Goal: Task Accomplishment & Management: Manage account settings

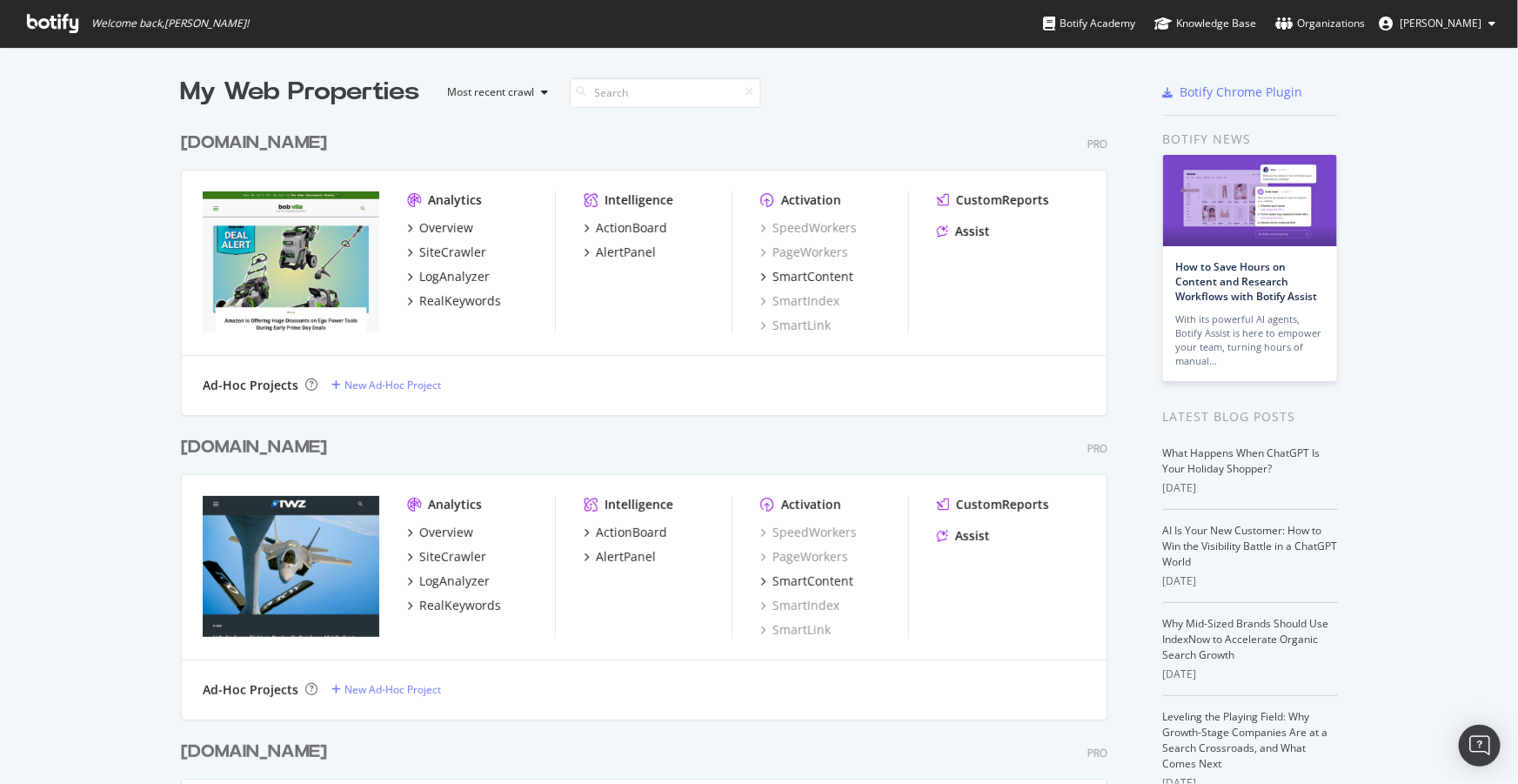
scroll to position [2916, 0]
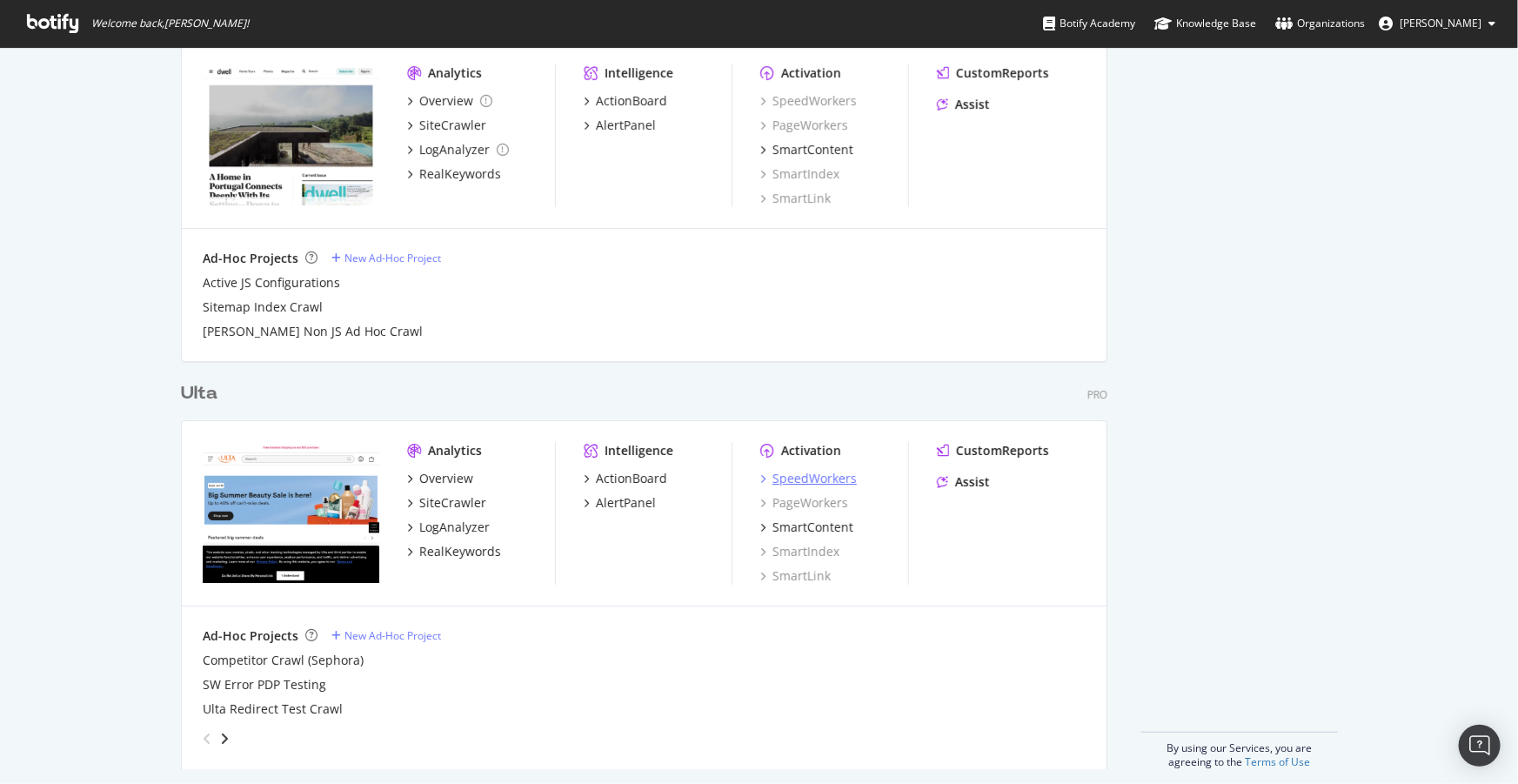
click at [812, 471] on div "SpeedWorkers" at bounding box center [814, 479] width 84 height 18
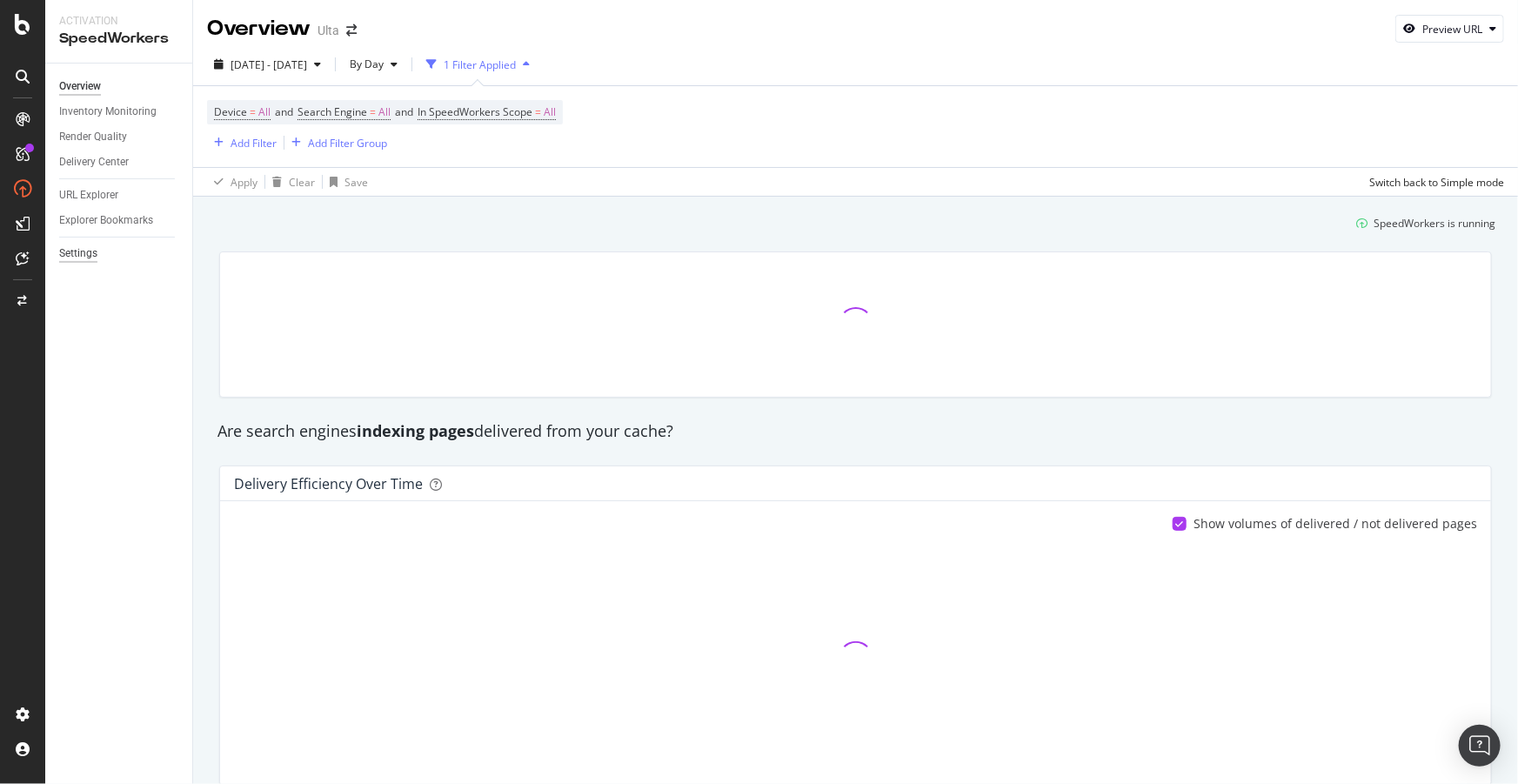
click at [86, 255] on div "Settings" at bounding box center [78, 254] width 39 height 18
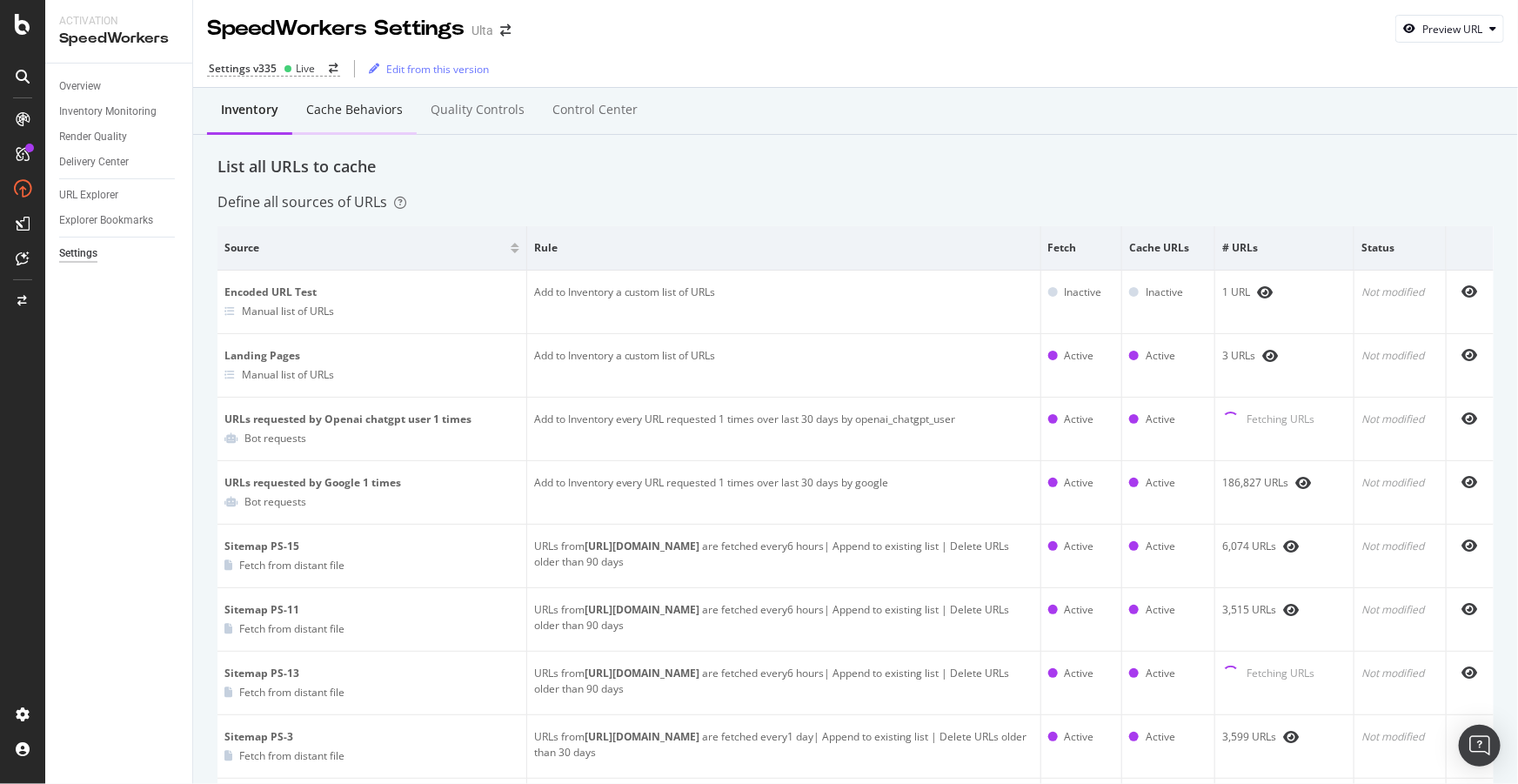
click at [352, 114] on div "Cache behaviors" at bounding box center [355, 110] width 97 height 18
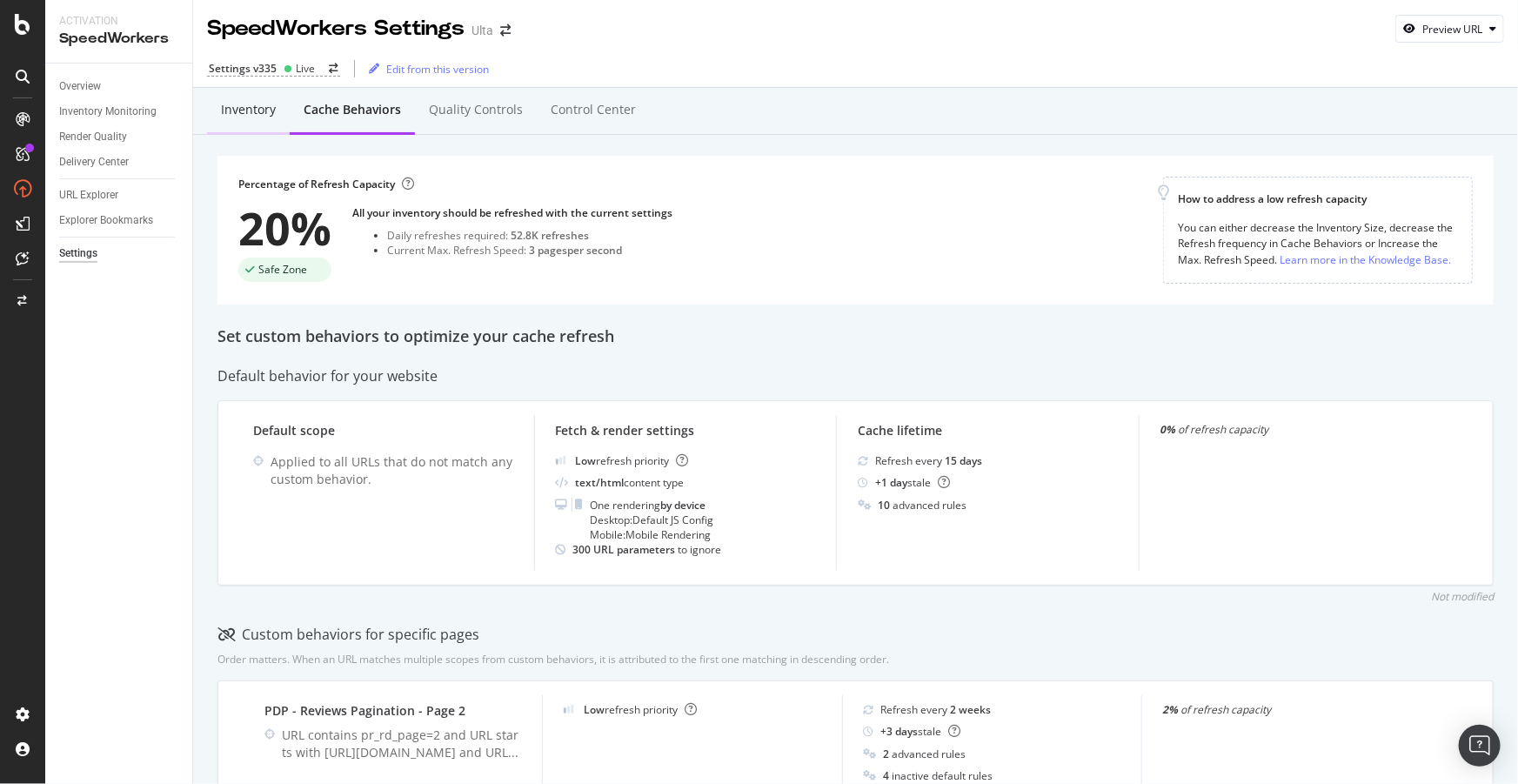
click at [248, 115] on div "Inventory" at bounding box center [248, 110] width 54 height 18
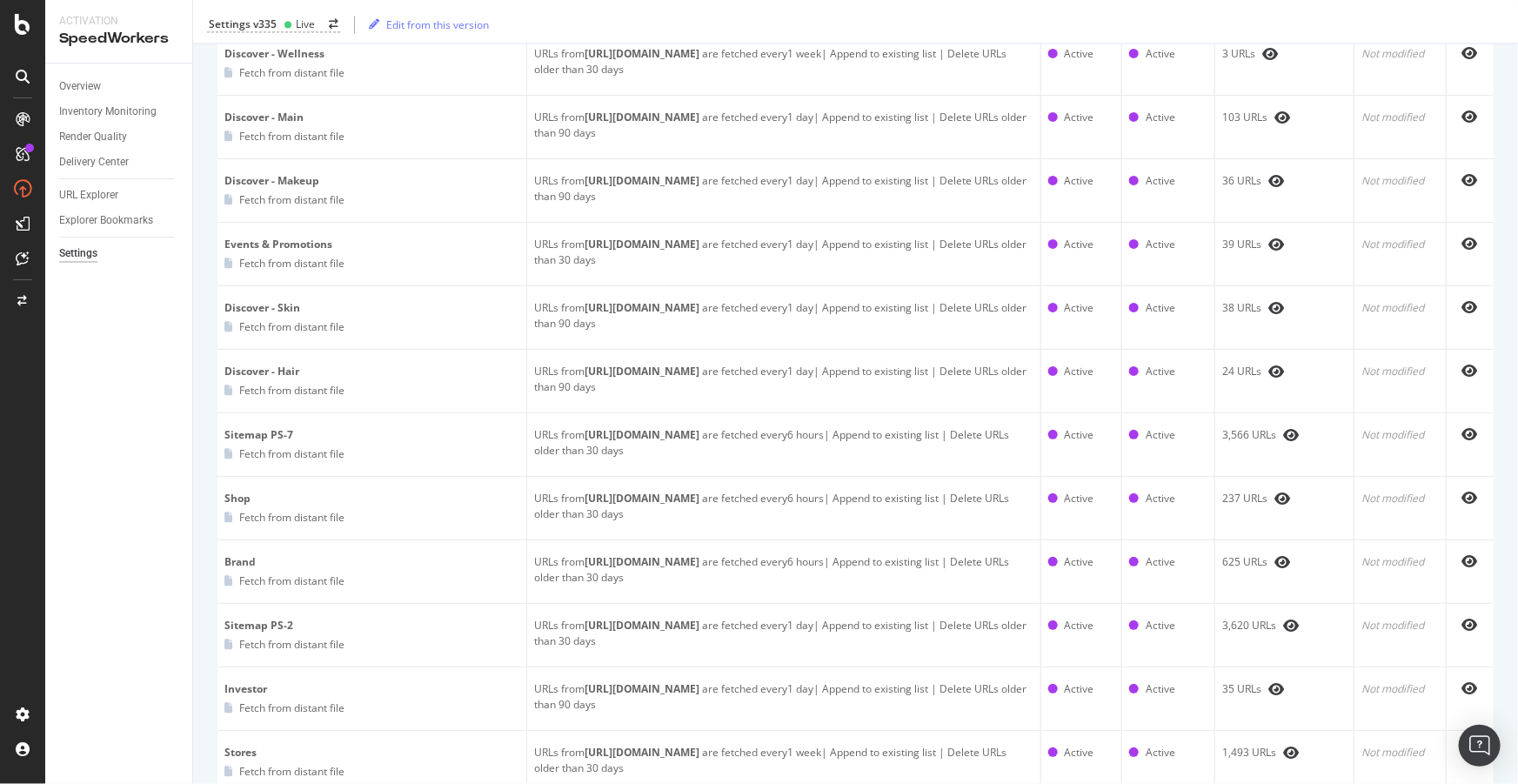
scroll to position [1897, 0]
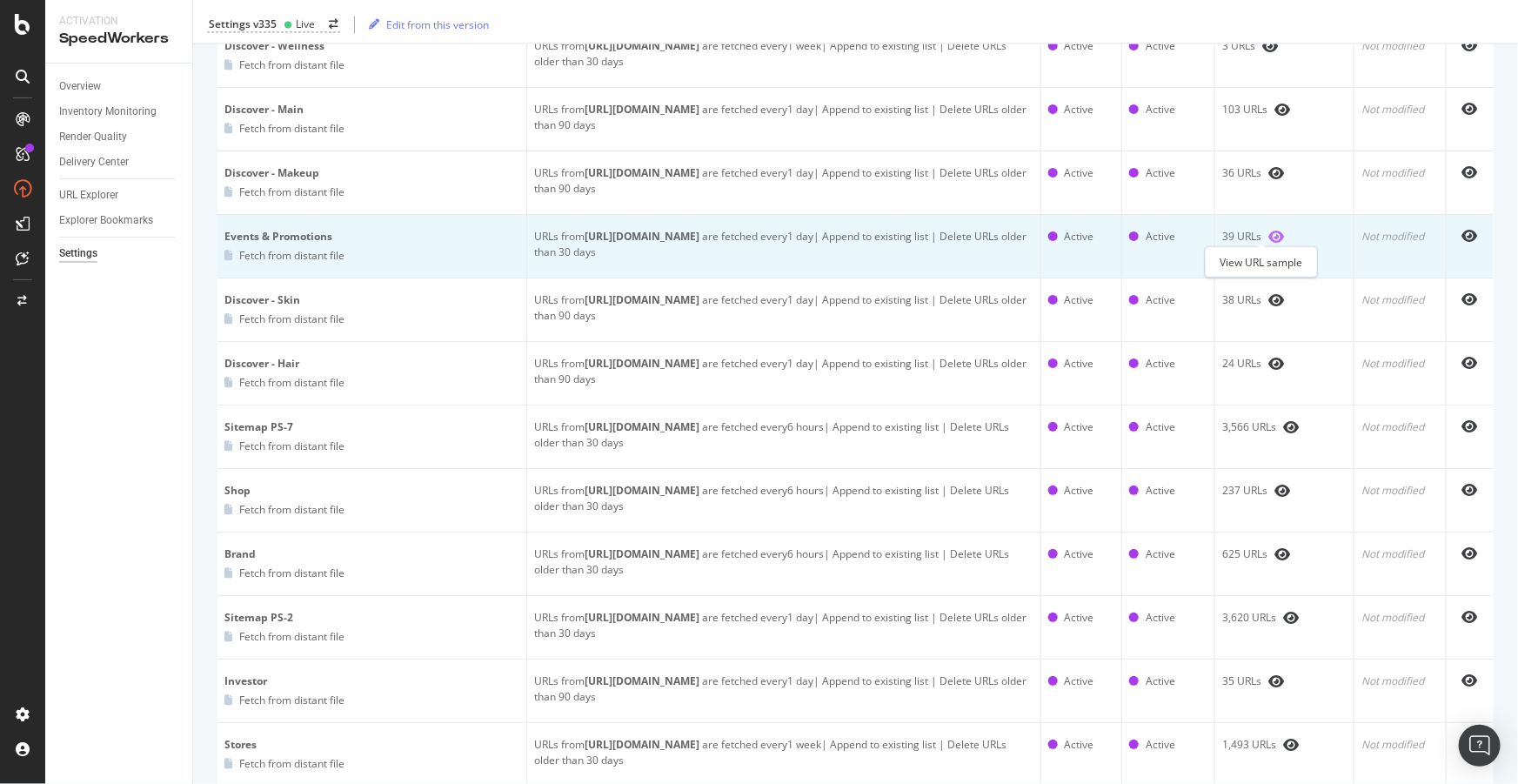
click at [1268, 235] on icon "eye" at bounding box center [1276, 237] width 16 height 14
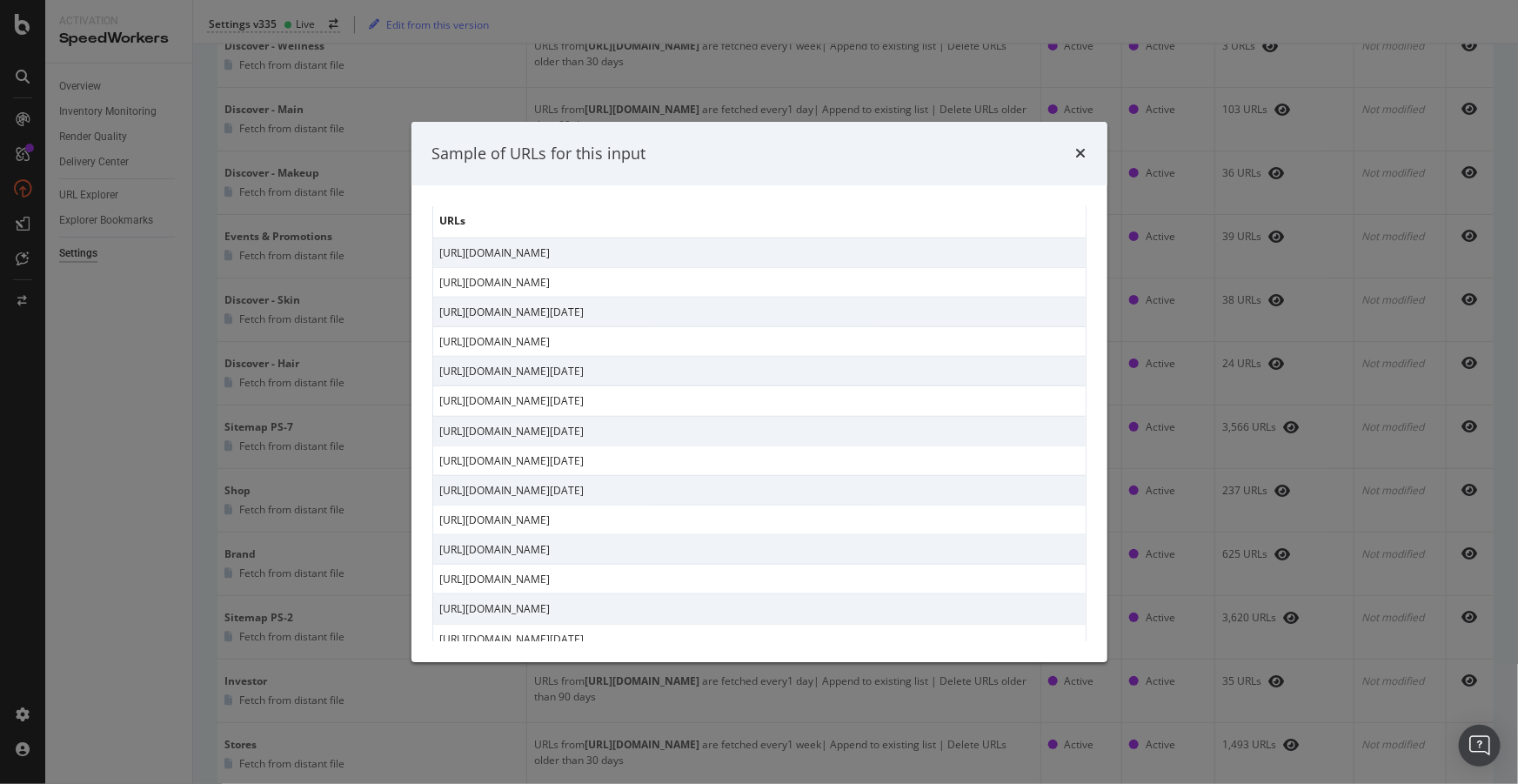
scroll to position [749, 0]
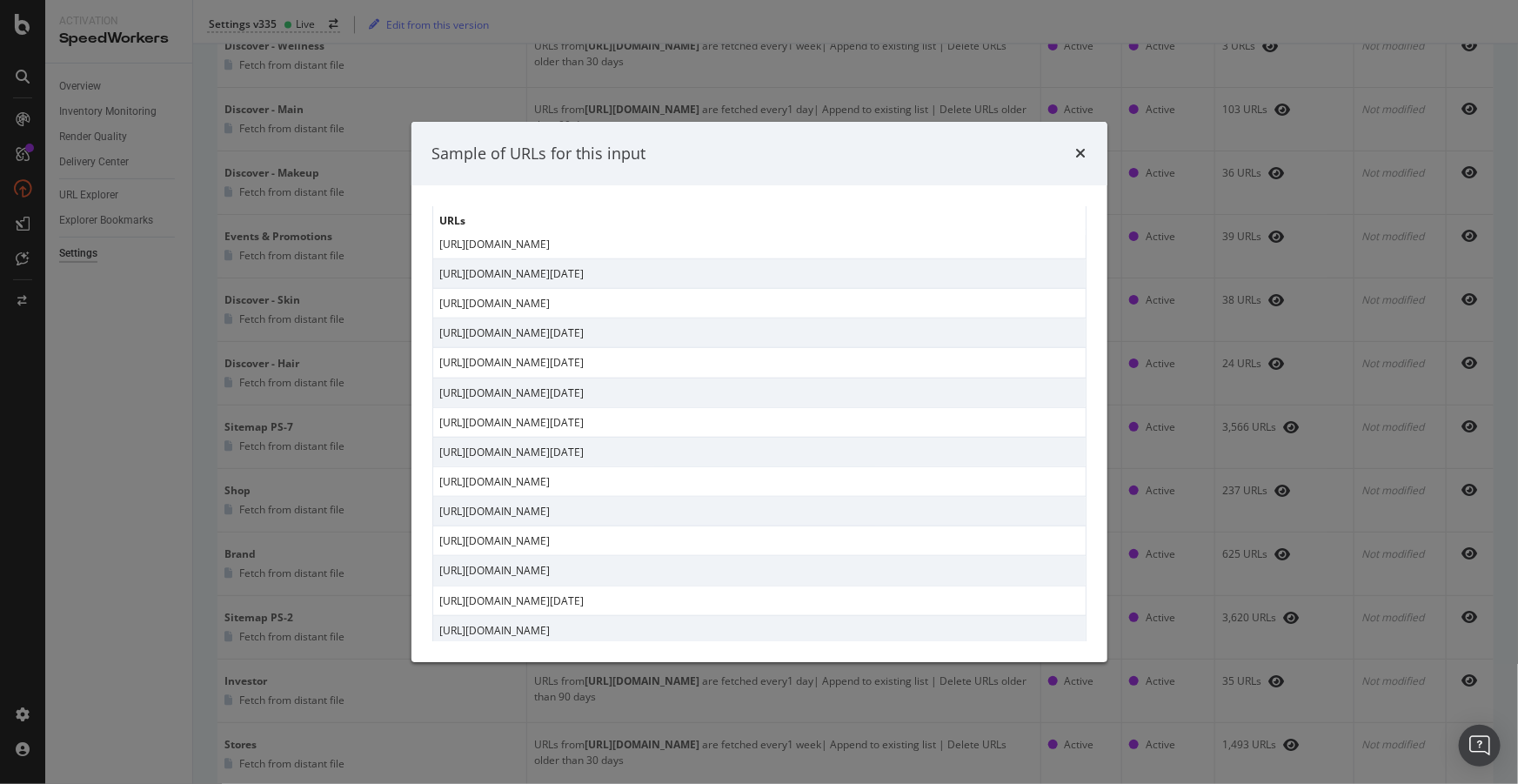
drag, startPoint x: 685, startPoint y: 534, endPoint x: 440, endPoint y: 541, distance: 245.1
click at [440, 541] on td "[URL][DOMAIN_NAME]" at bounding box center [759, 541] width 654 height 30
copy td "[URL][DOMAIN_NAME]"
click at [7, 411] on div "Sample of URLs for this input URLs [URL][DOMAIN_NAME][DATE] [URL][DOMAIN_NAME] …" at bounding box center [759, 392] width 1518 height 784
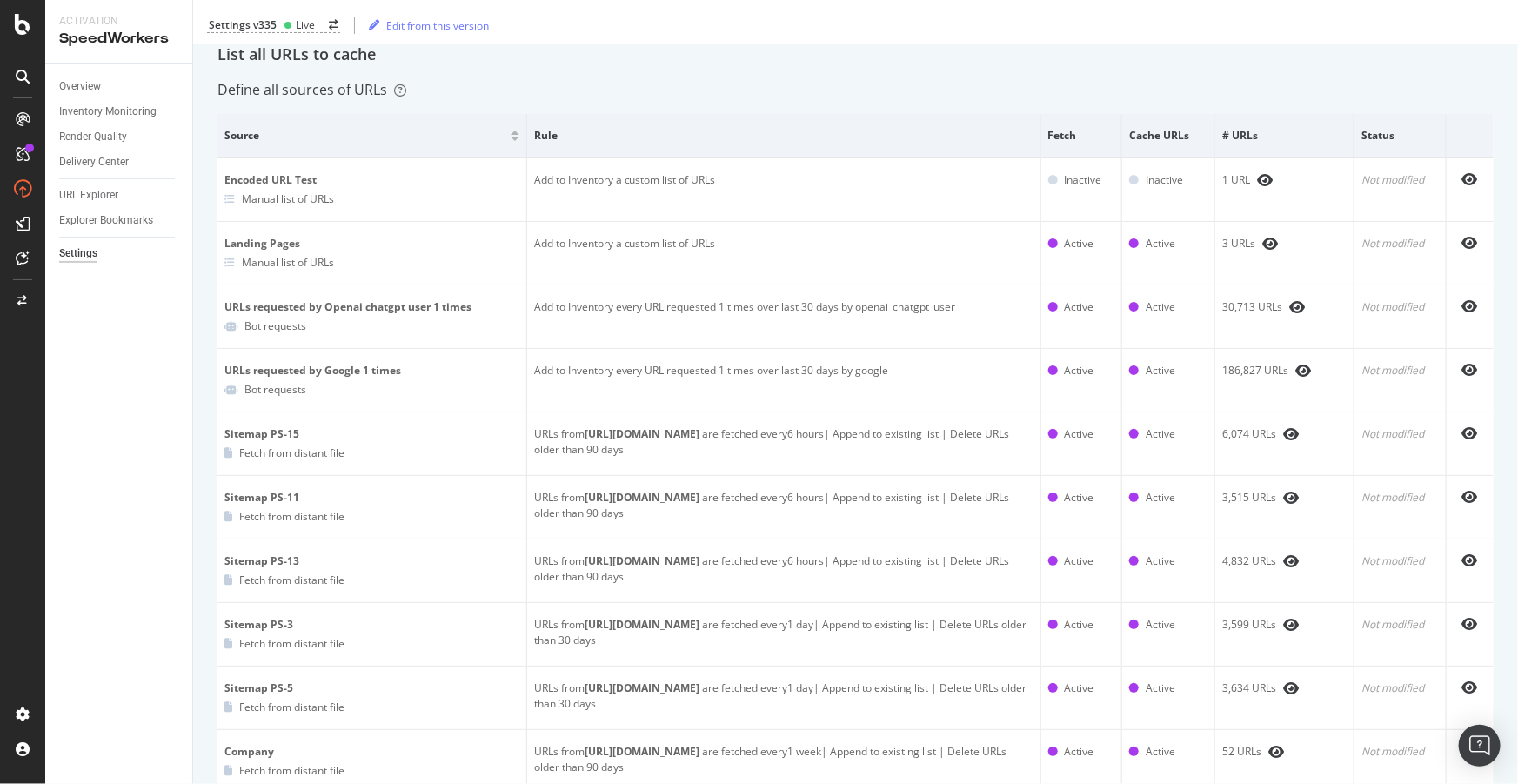
scroll to position [0, 0]
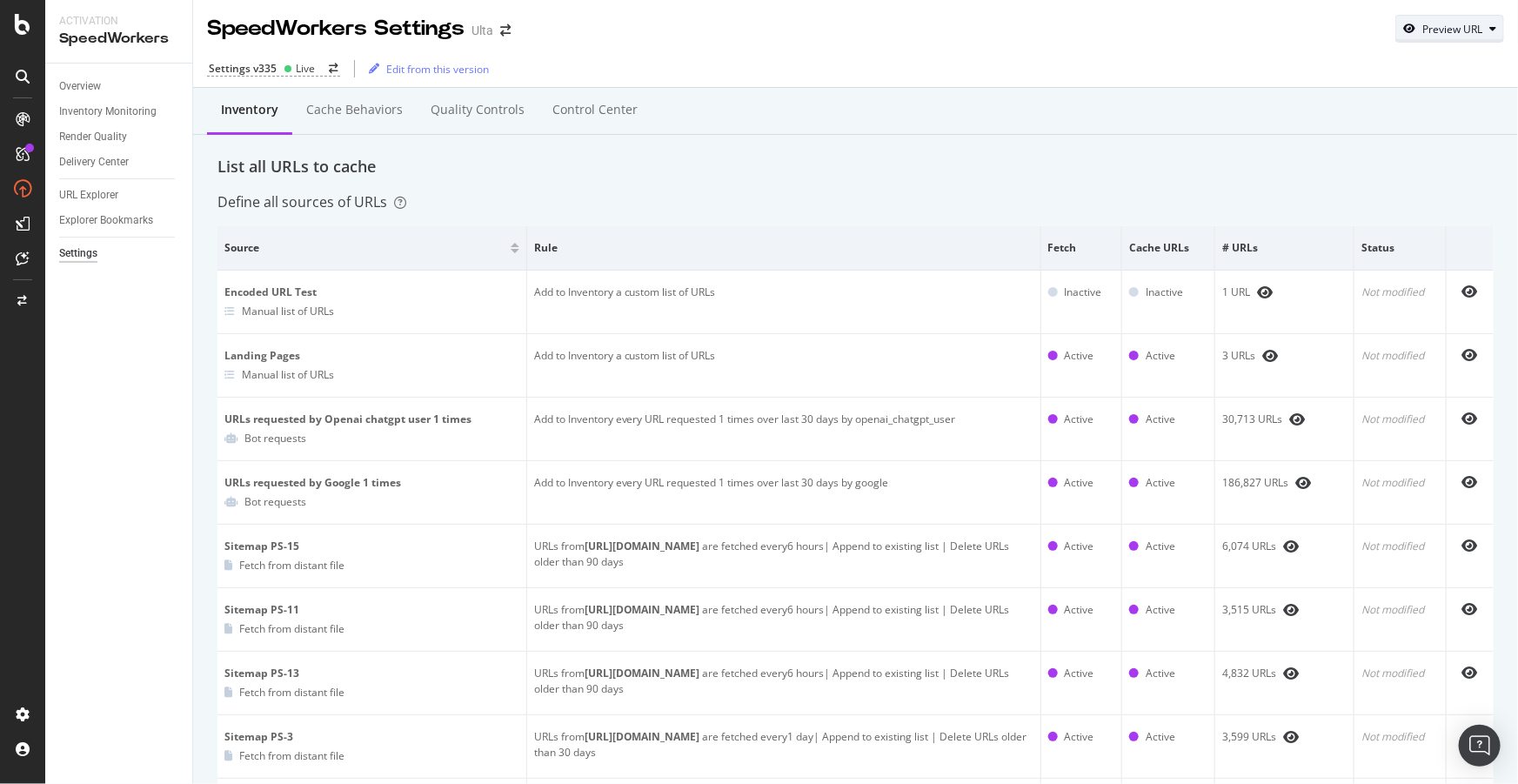
click at [1422, 27] on div "Preview URL" at bounding box center [1452, 29] width 60 height 15
click at [1361, 106] on input "url" at bounding box center [1385, 109] width 190 height 31
paste input "[URL][DOMAIN_NAME]"
type input "[URL][DOMAIN_NAME]"
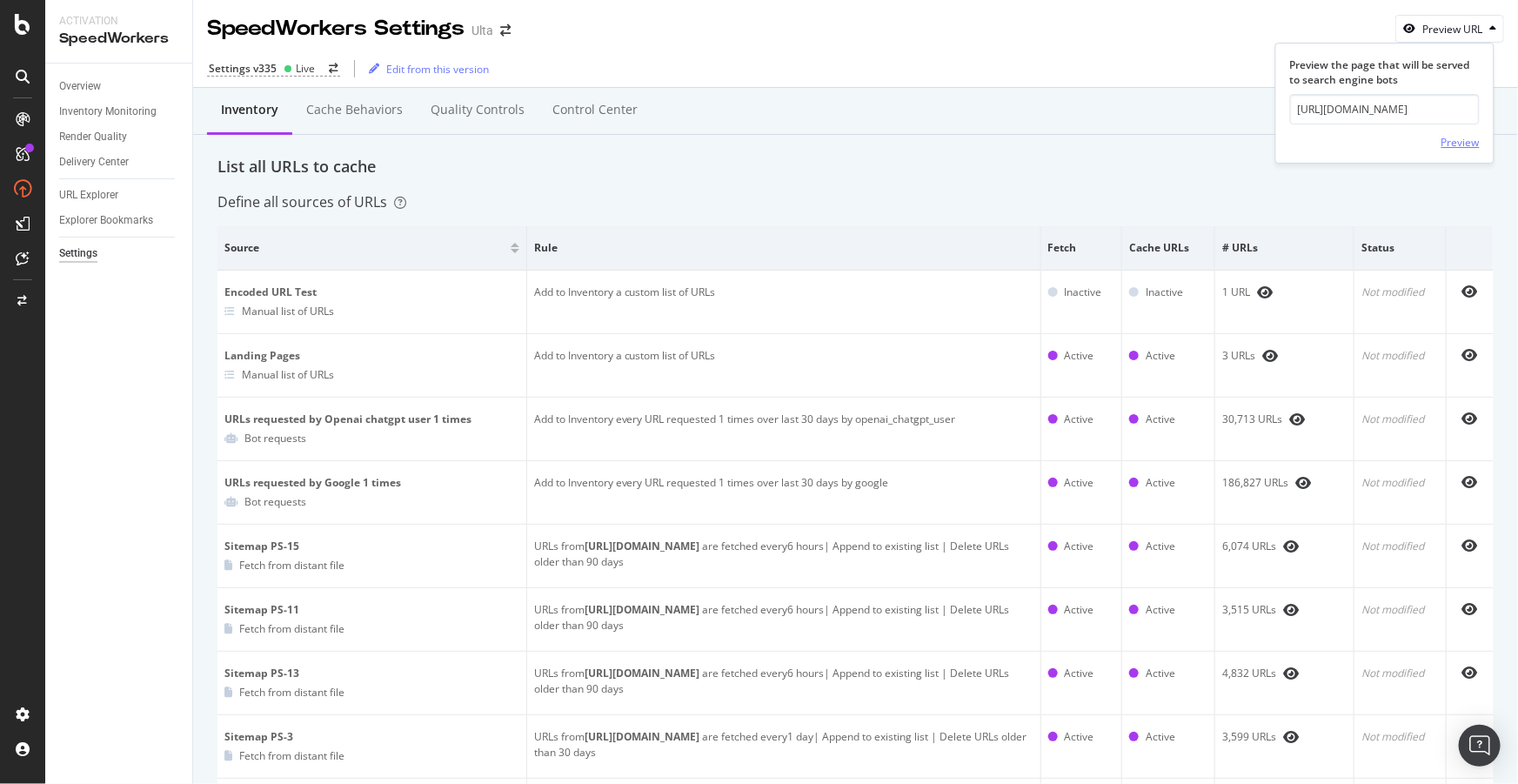
click at [1467, 138] on div "Preview" at bounding box center [1461, 142] width 39 height 15
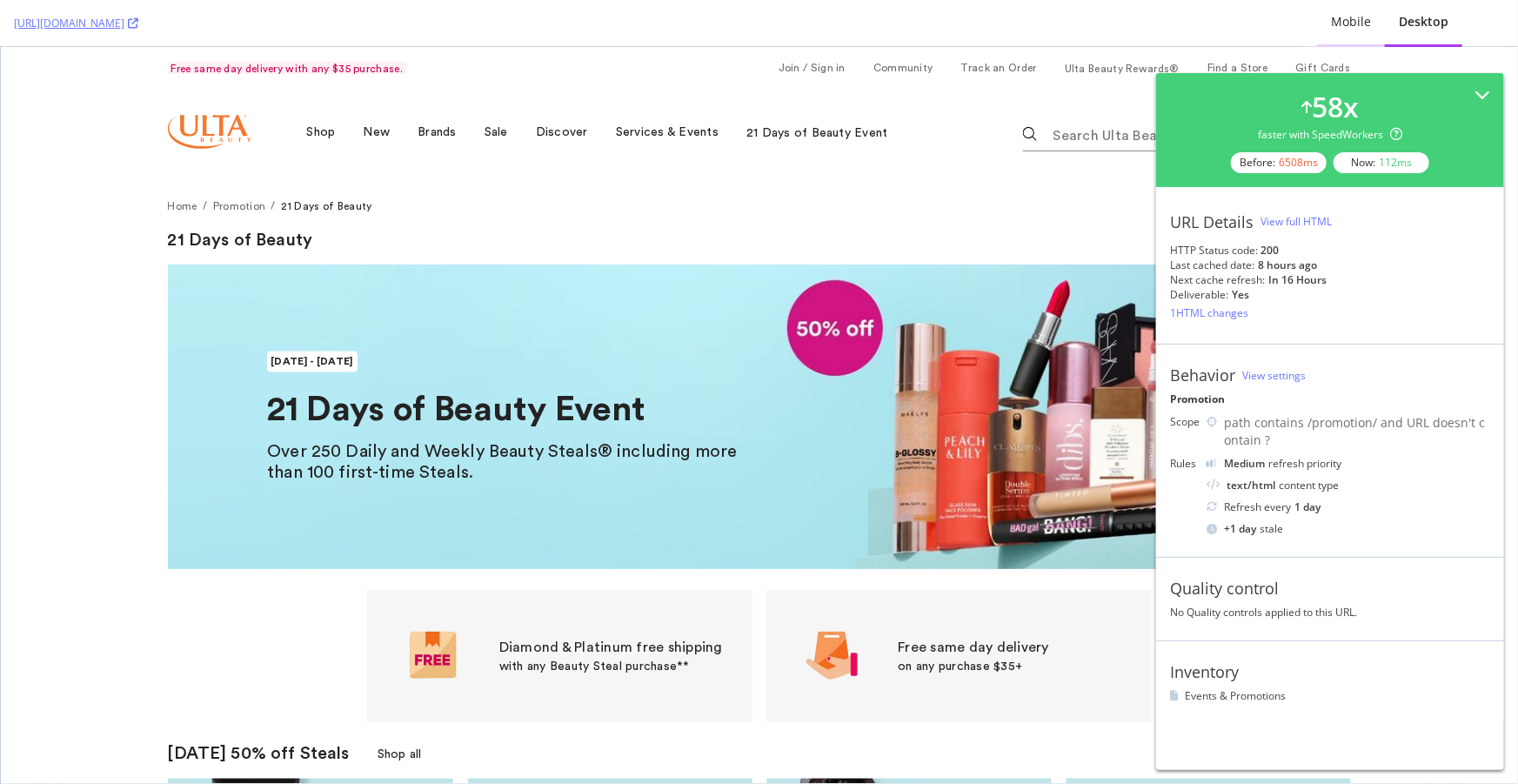
click at [1347, 27] on div "Mobile" at bounding box center [1351, 22] width 40 height 18
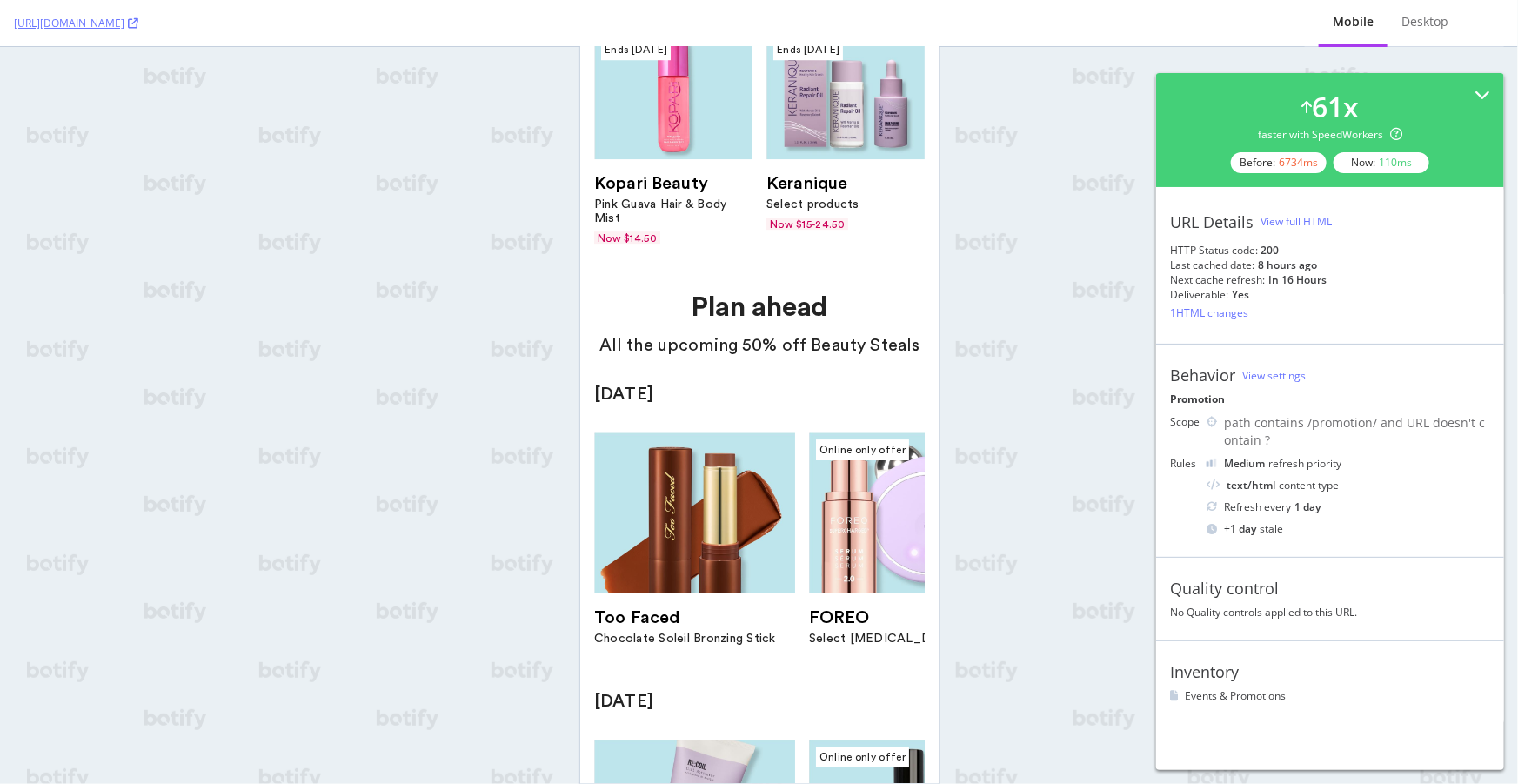
scroll to position [2610, 0]
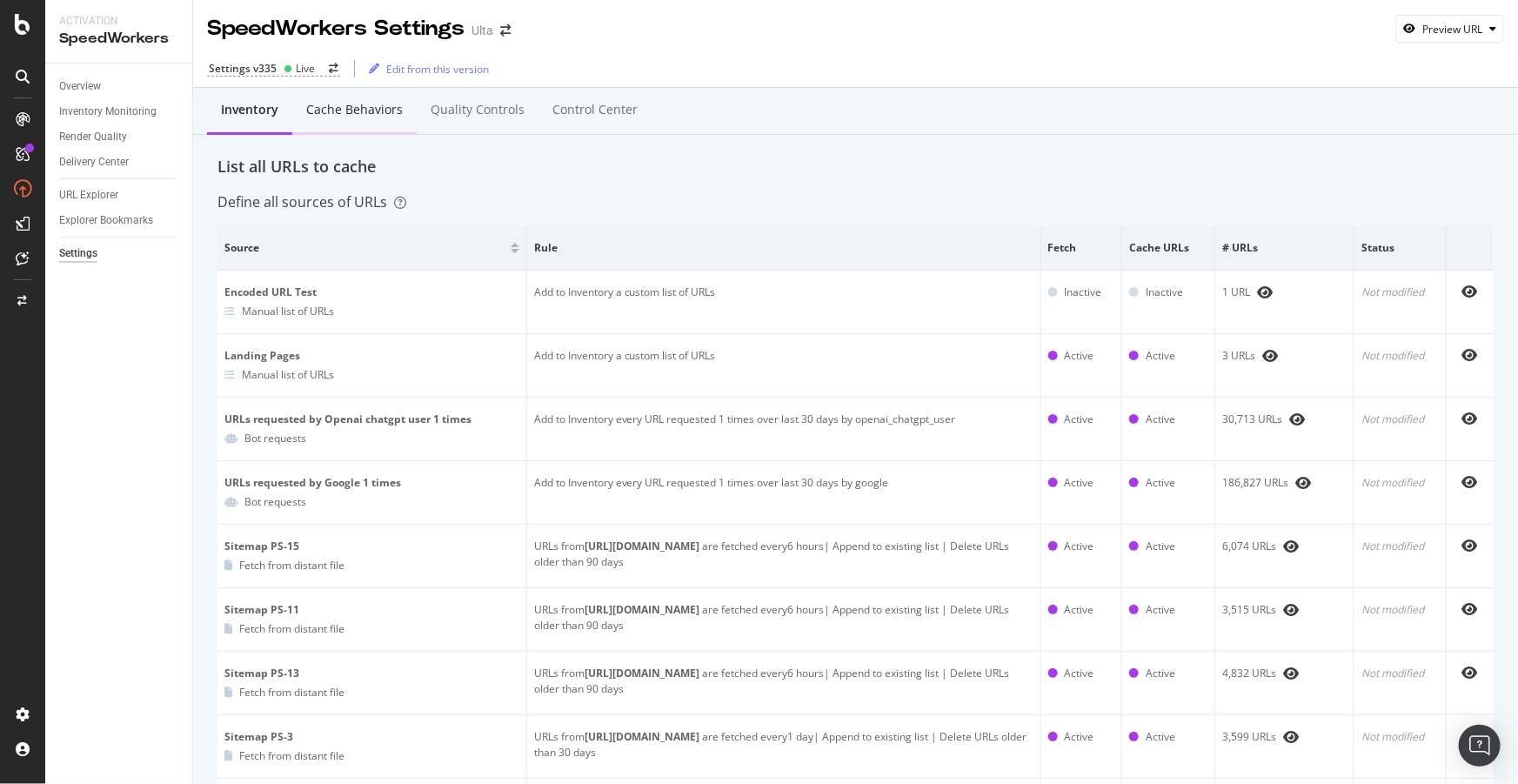
click at [366, 121] on div "Cache behaviors" at bounding box center [355, 111] width 124 height 47
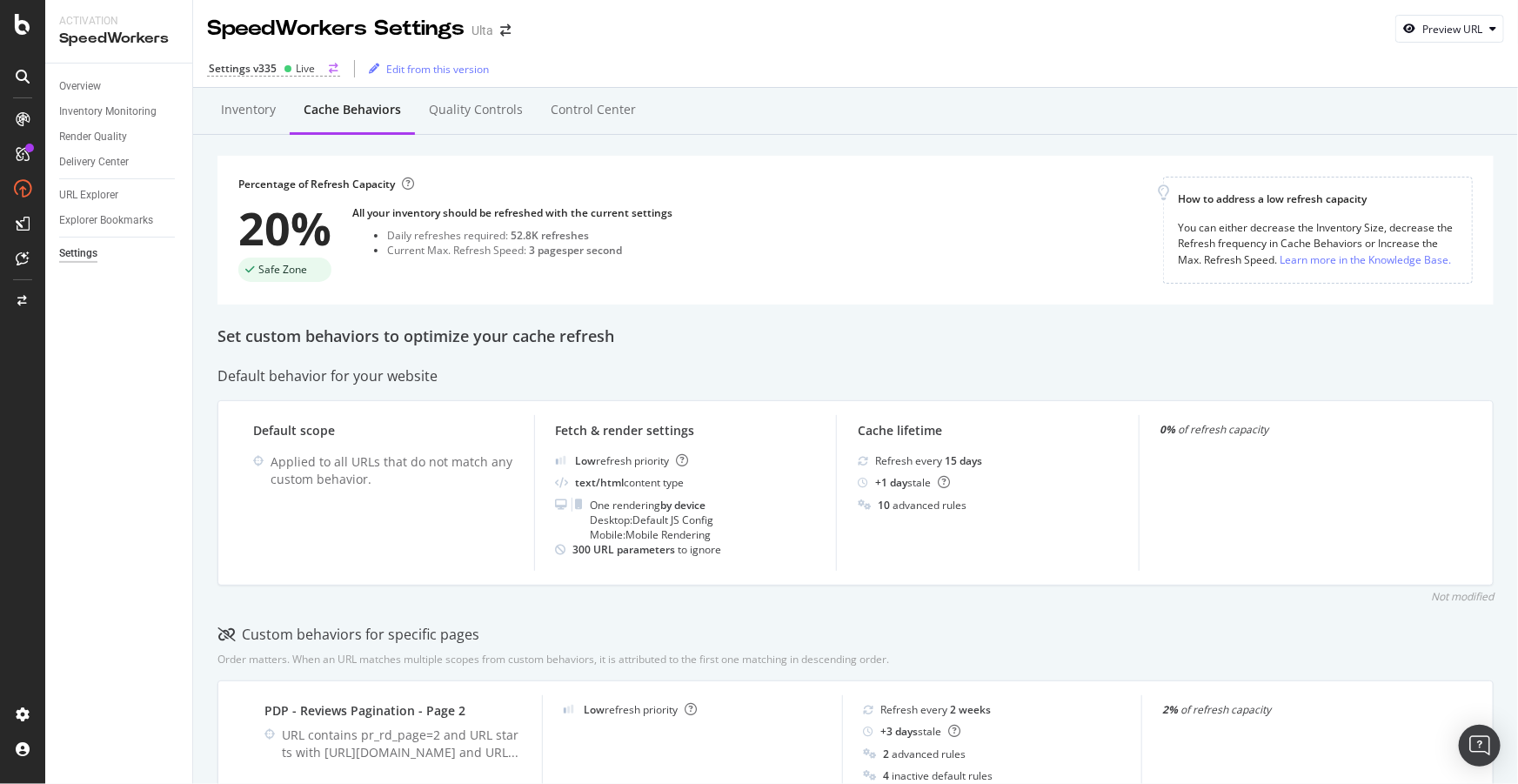
click at [267, 61] on div "Settings v335" at bounding box center [242, 68] width 68 height 15
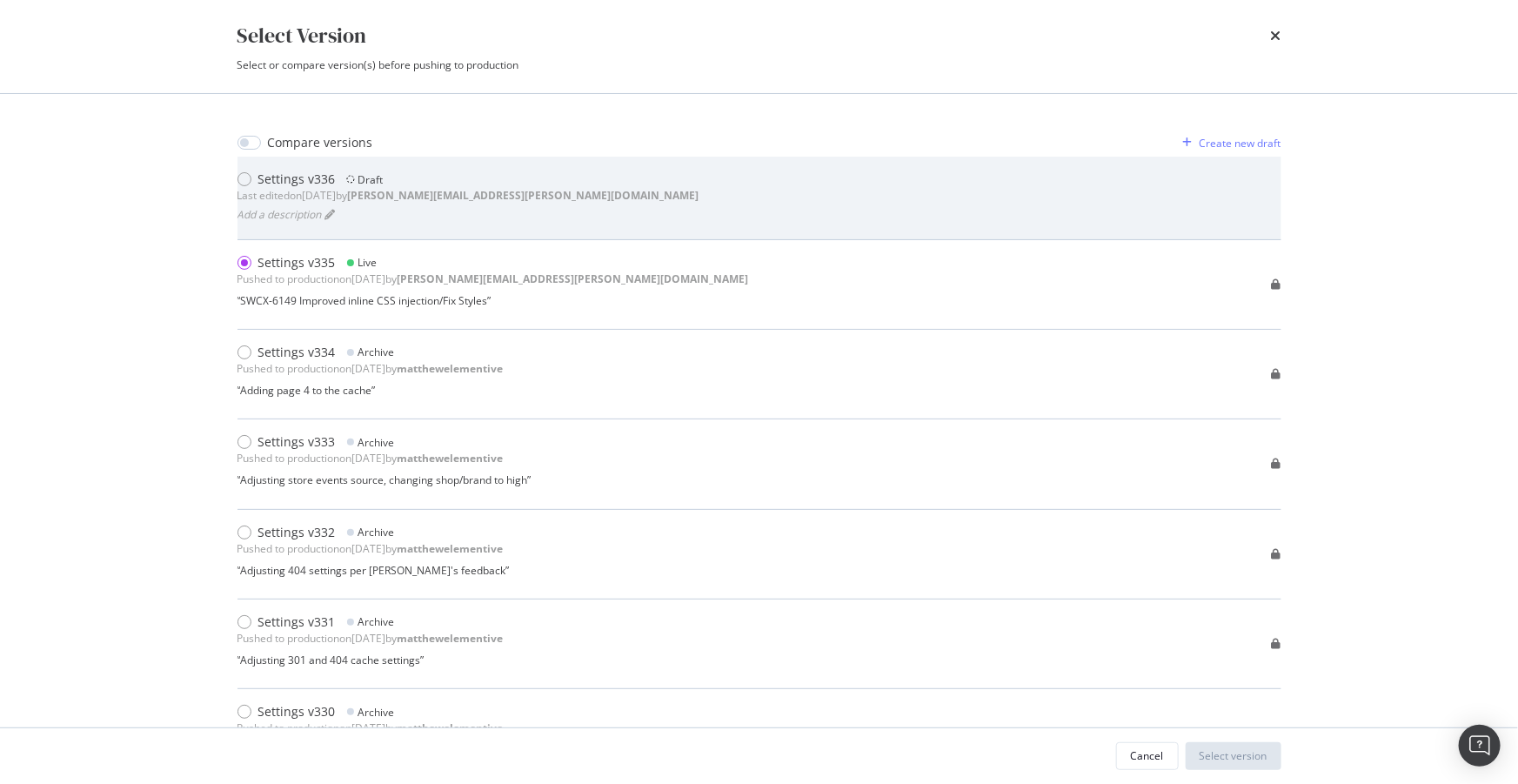
click at [483, 221] on div "Add a description" at bounding box center [468, 214] width 462 height 22
click at [247, 179] on div "modal" at bounding box center [244, 179] width 14 height 14
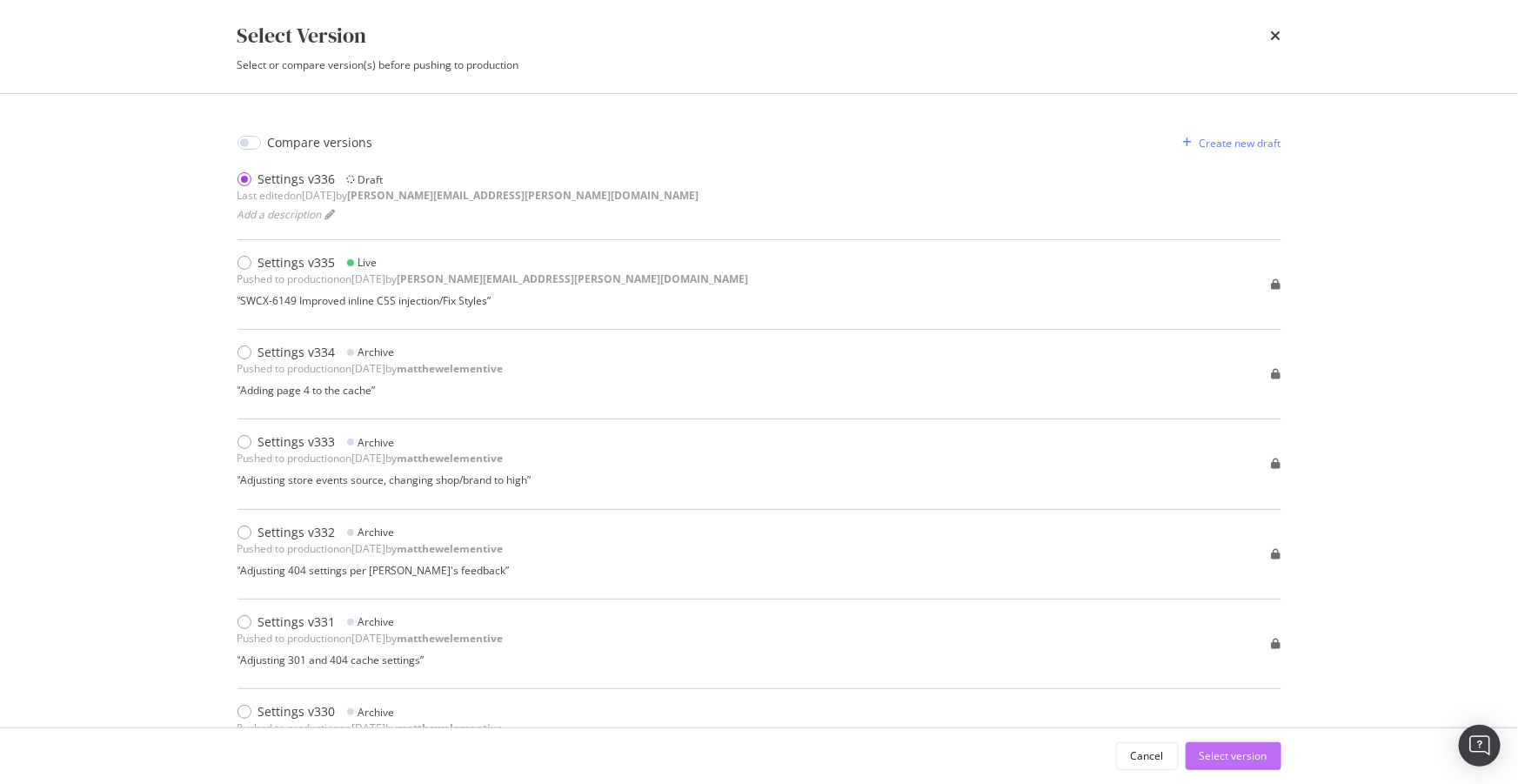
click at [1227, 756] on div "Select version" at bounding box center [1234, 755] width 68 height 15
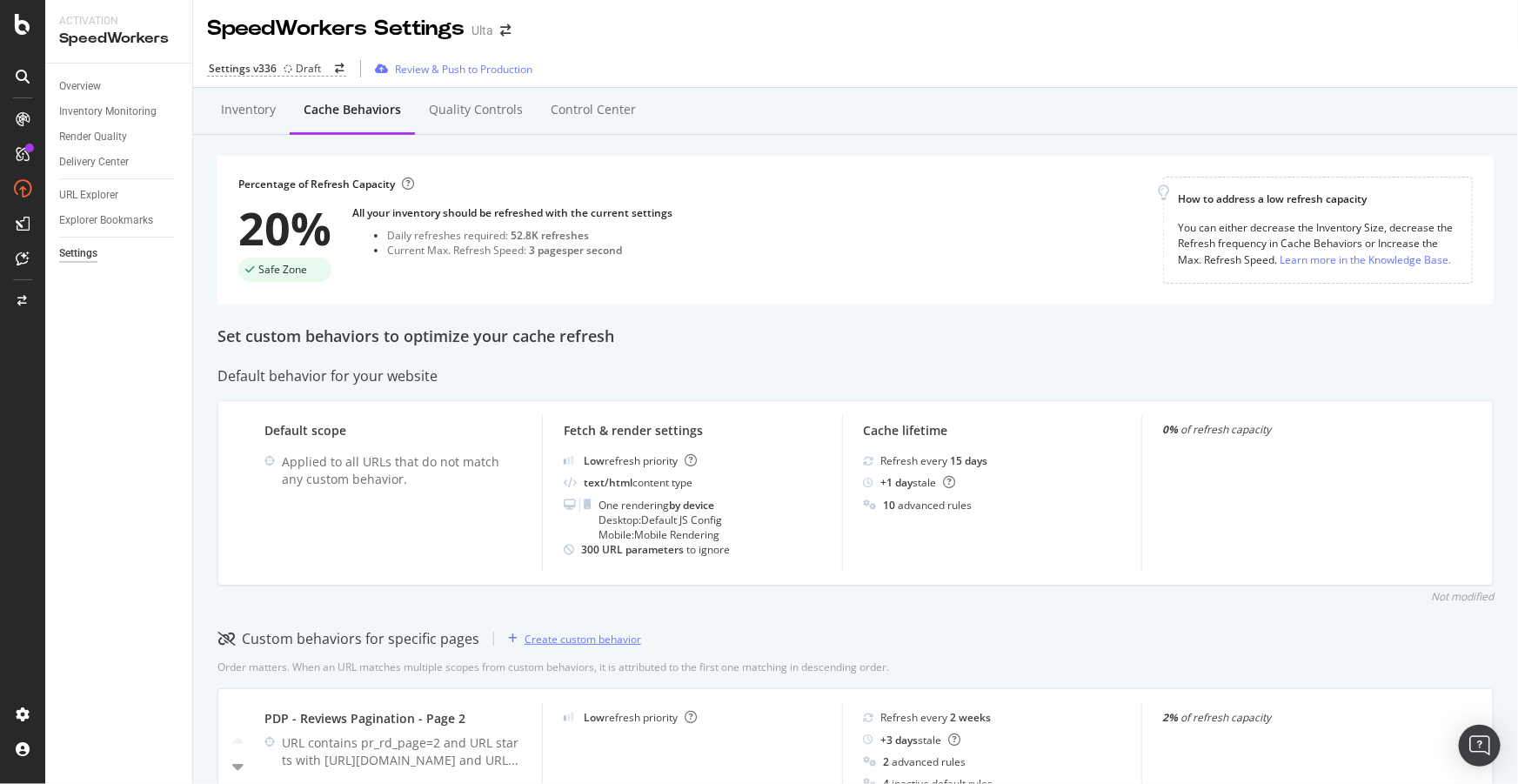
click at [539, 642] on div "Create custom behavior" at bounding box center [583, 639] width 117 height 15
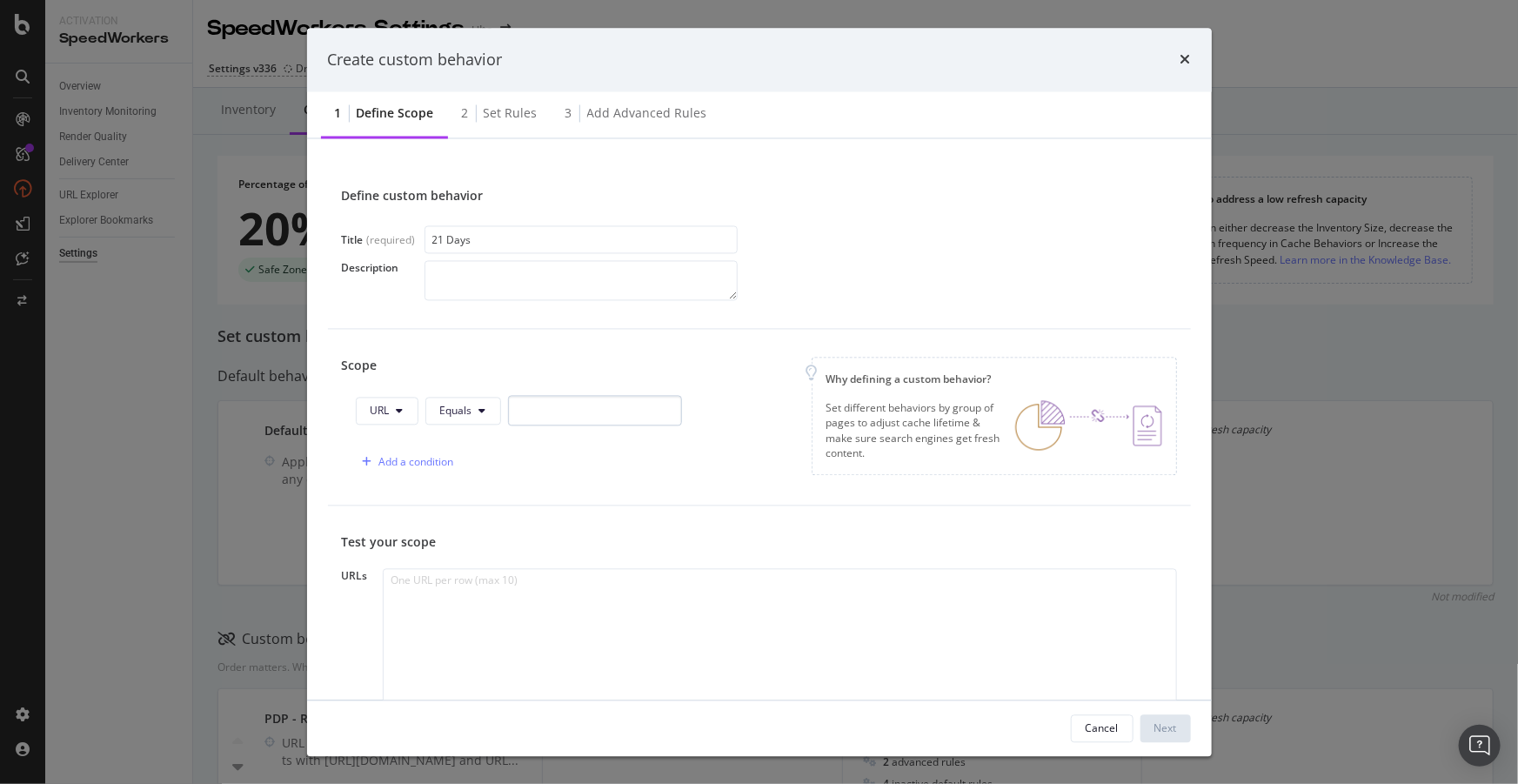
type input "21 Days"
click at [542, 413] on input "modal" at bounding box center [595, 411] width 174 height 31
paste input "[URL][DOMAIN_NAME]"
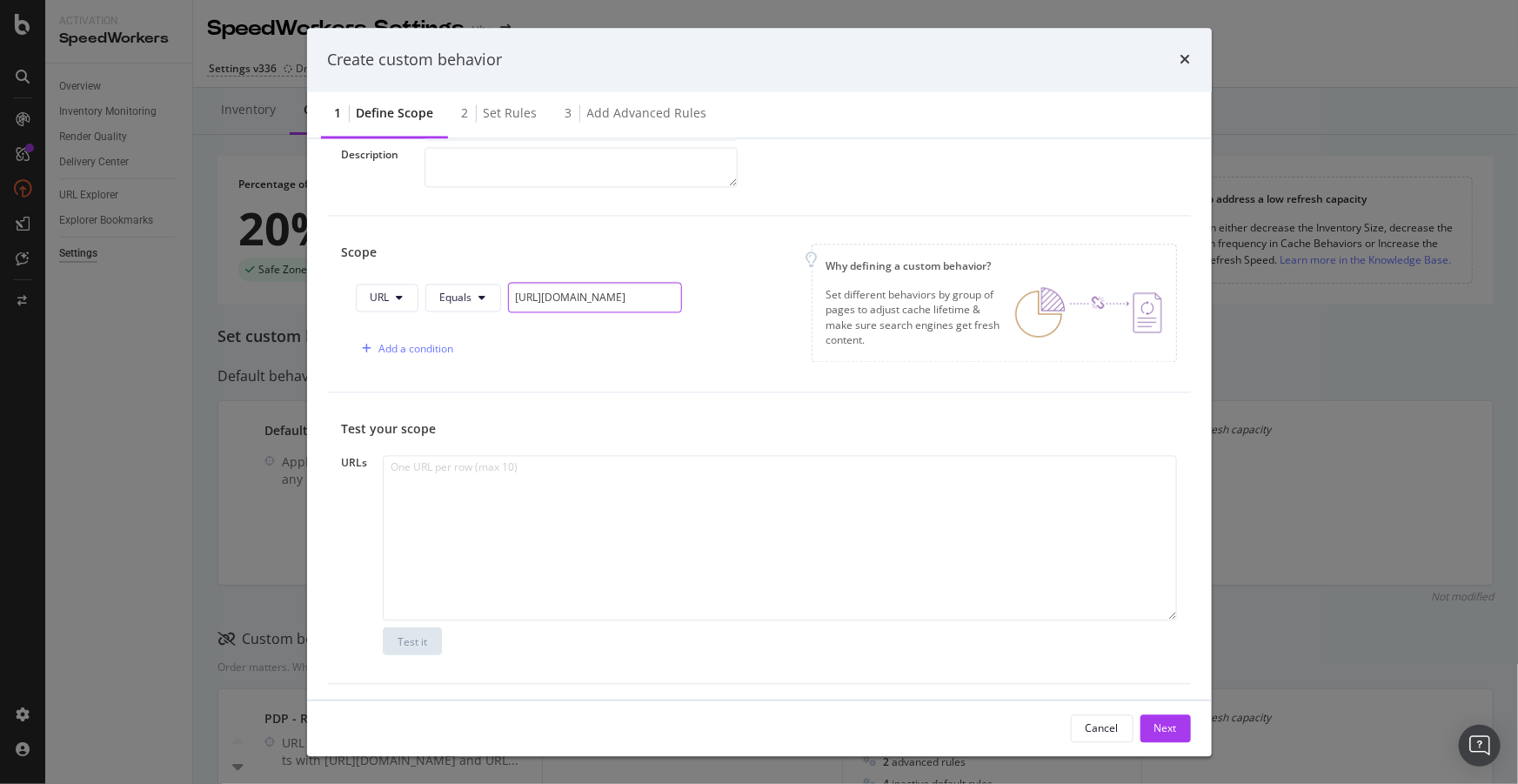
scroll to position [118, 0]
type input "[URL][DOMAIN_NAME]"
click at [1158, 728] on div "Next" at bounding box center [1165, 727] width 23 height 15
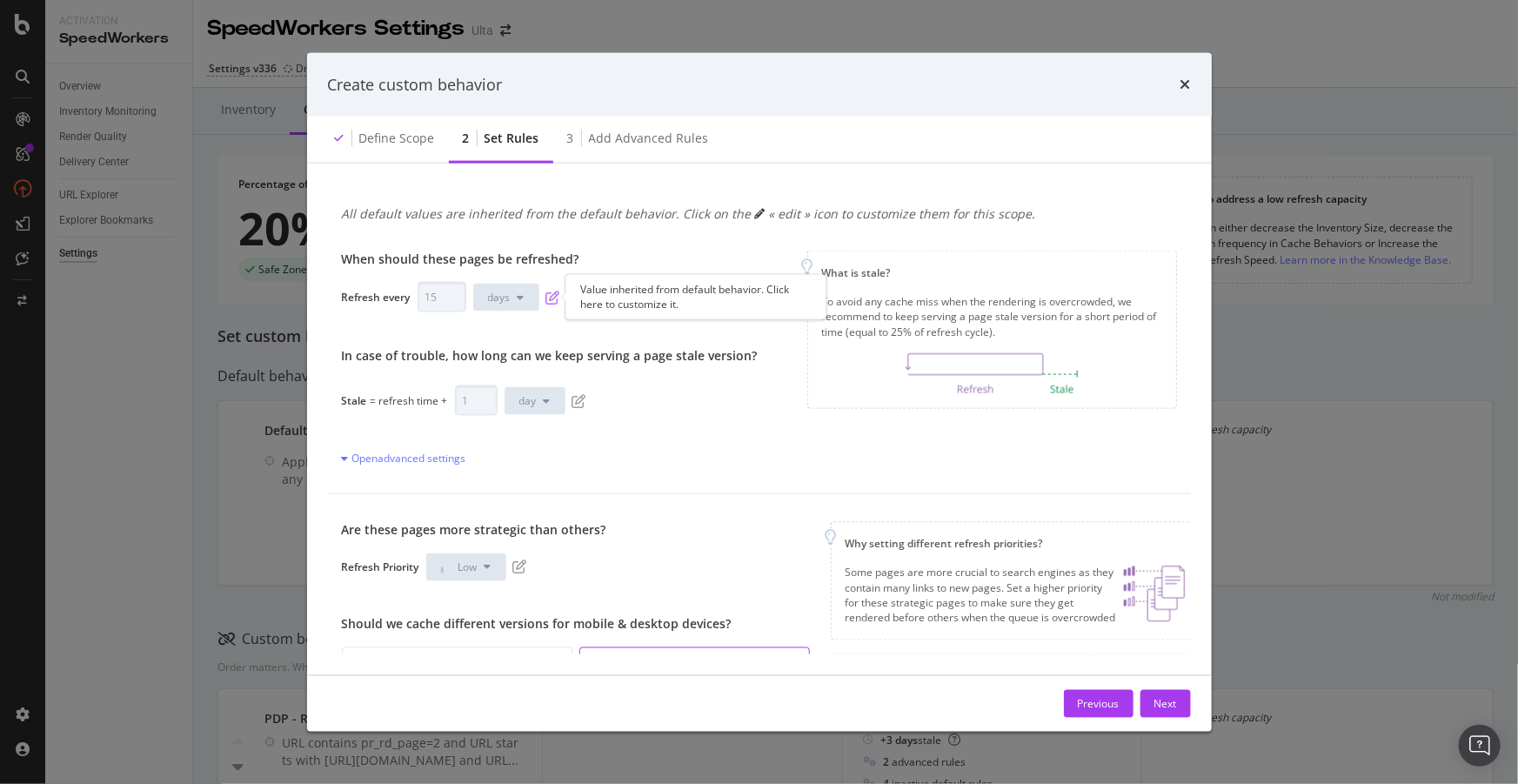
click at [550, 293] on icon "pen-to-square" at bounding box center [553, 296] width 14 height 14
drag, startPoint x: 446, startPoint y: 300, endPoint x: 418, endPoint y: 295, distance: 28.4
click at [418, 295] on input "16" at bounding box center [441, 296] width 48 height 31
click at [435, 294] on input "16" at bounding box center [441, 296] width 48 height 31
drag, startPoint x: 439, startPoint y: 295, endPoint x: 406, endPoint y: 296, distance: 33.0
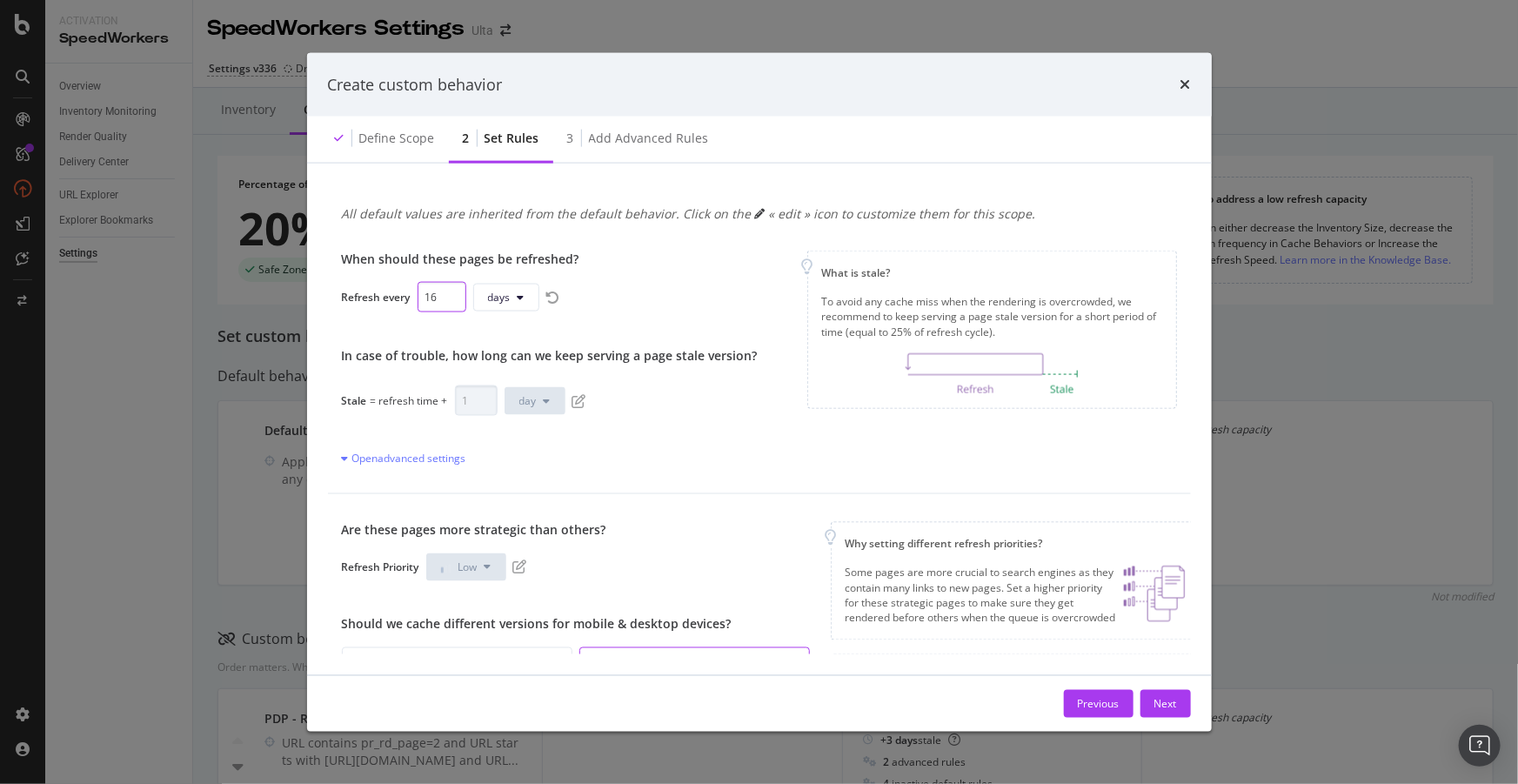
click at [406, 296] on div "Refresh every 16 days" at bounding box center [549, 296] width 416 height 31
type input "1"
click at [516, 305] on button "day" at bounding box center [498, 296] width 61 height 28
click at [501, 362] on span "hour" at bounding box center [498, 363] width 34 height 16
click at [573, 403] on icon "pen-to-square" at bounding box center [580, 400] width 14 height 14
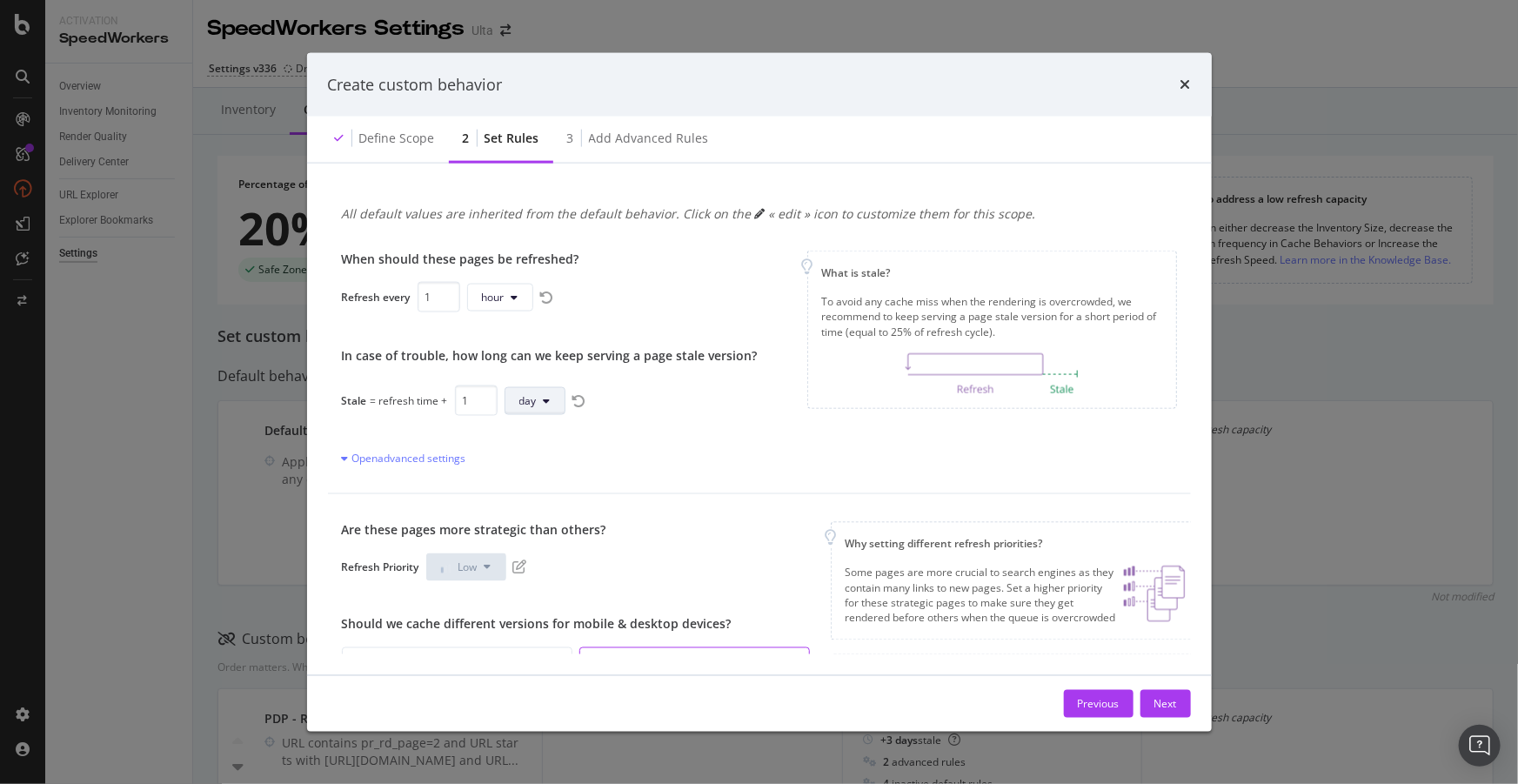
click at [522, 405] on span "day" at bounding box center [528, 400] width 18 height 15
click at [530, 459] on span "hour" at bounding box center [534, 467] width 34 height 16
click at [631, 434] on div "When should these pages be refreshed? Refresh every 1 hour In case of trouble, …" at bounding box center [549, 358] width 416 height 215
click at [1151, 698] on button "Next" at bounding box center [1165, 704] width 50 height 28
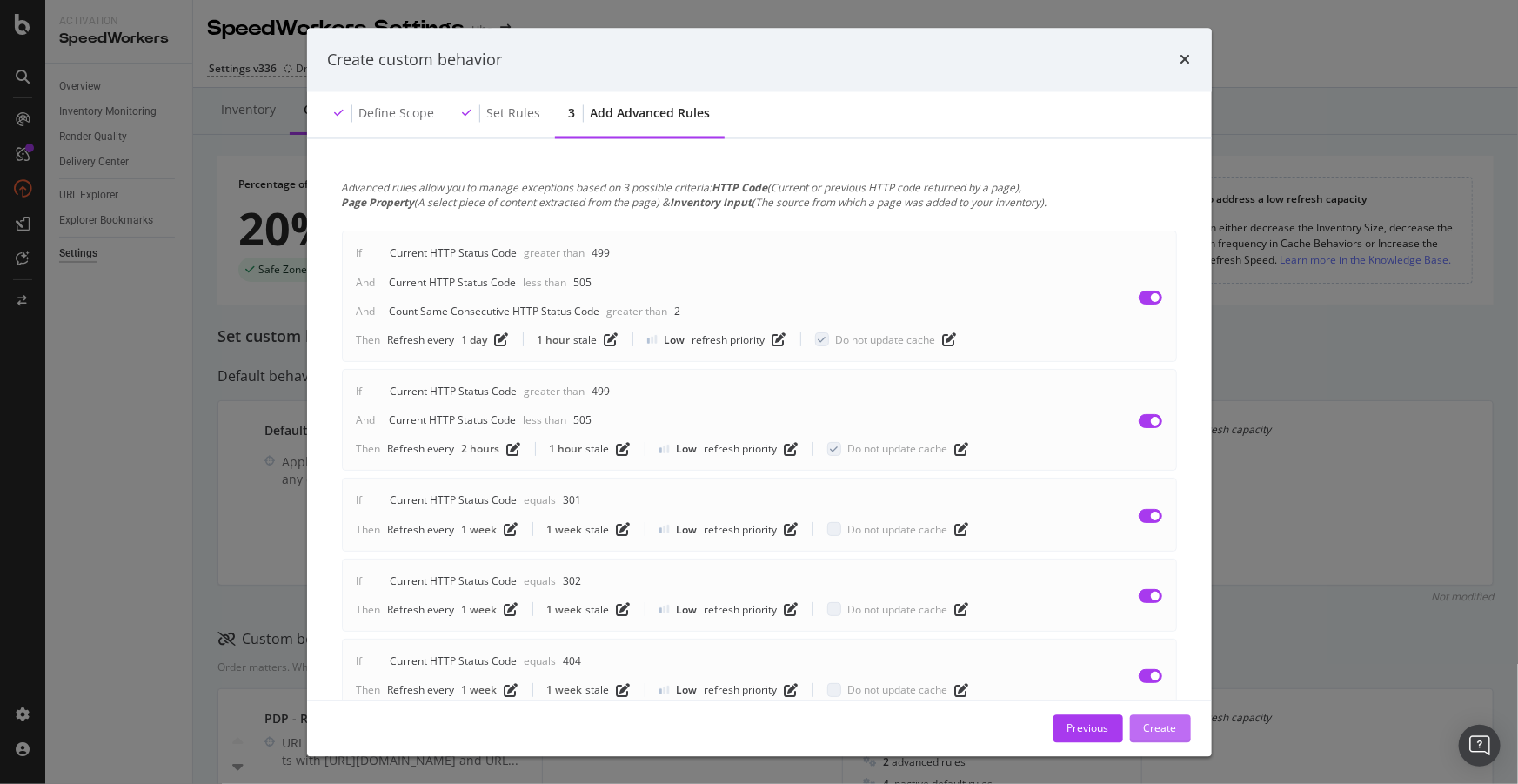
click at [1158, 735] on div "Create" at bounding box center [1159, 727] width 33 height 15
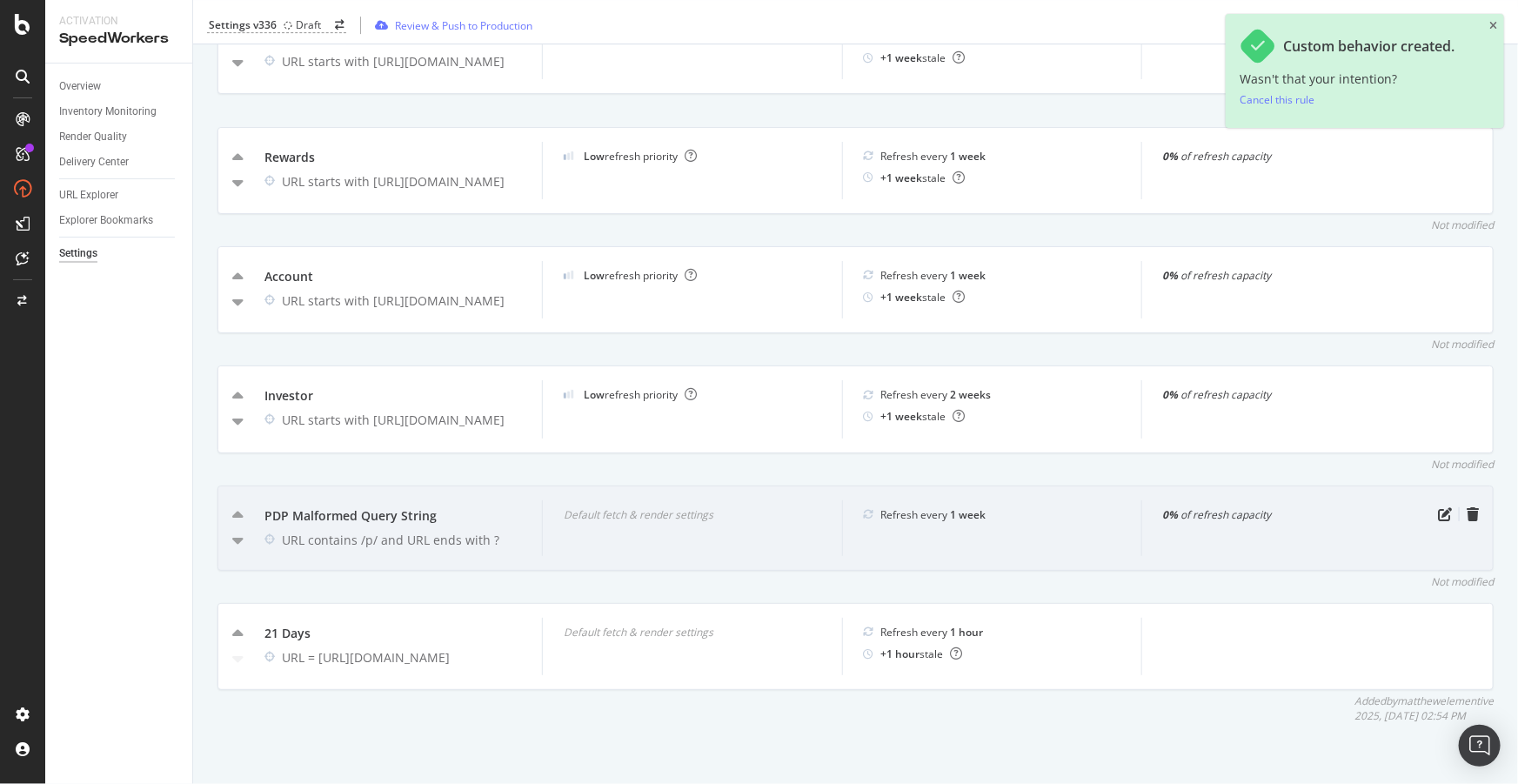
scroll to position [2980, 0]
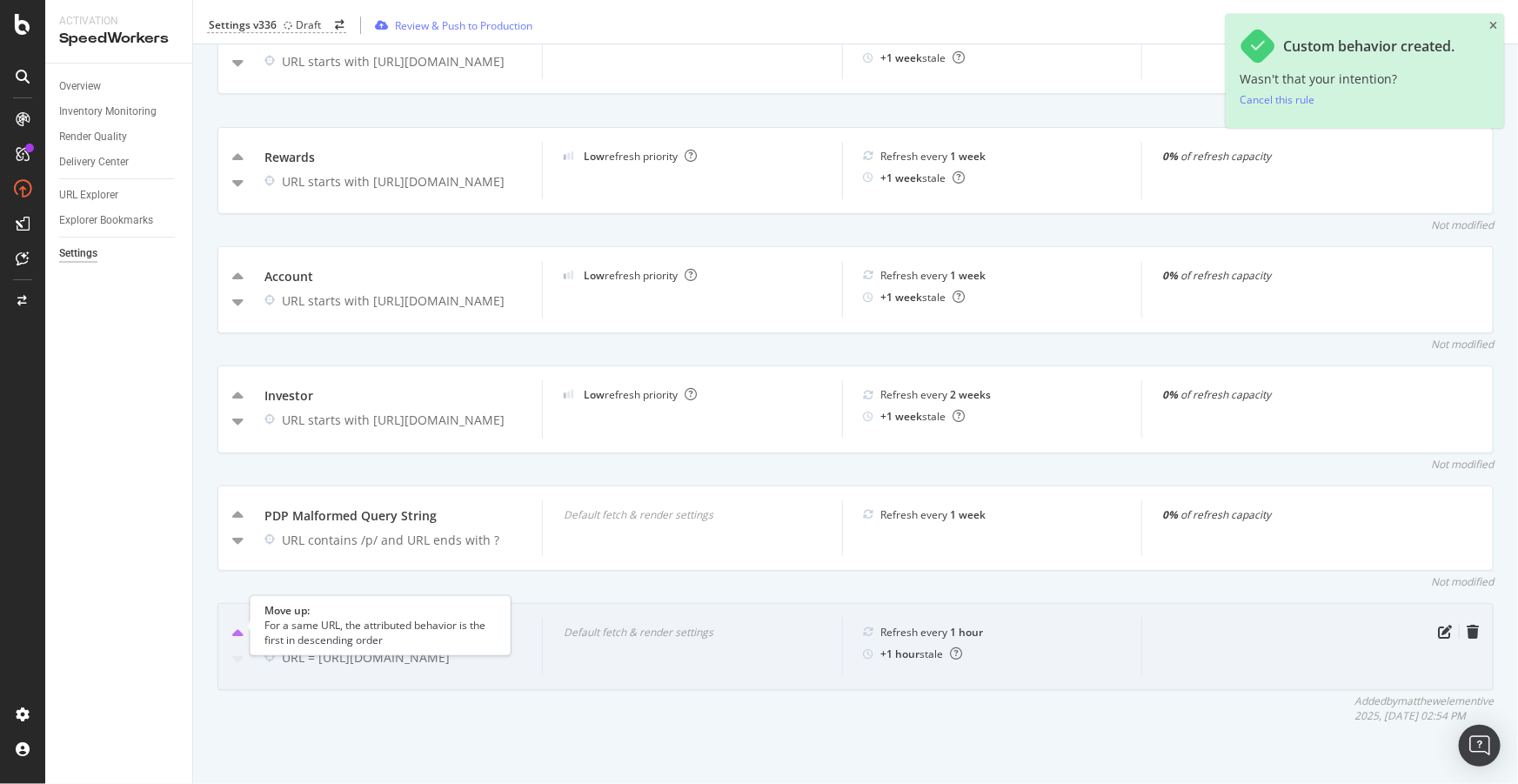
click at [238, 625] on icon "caret-up" at bounding box center [237, 634] width 11 height 18
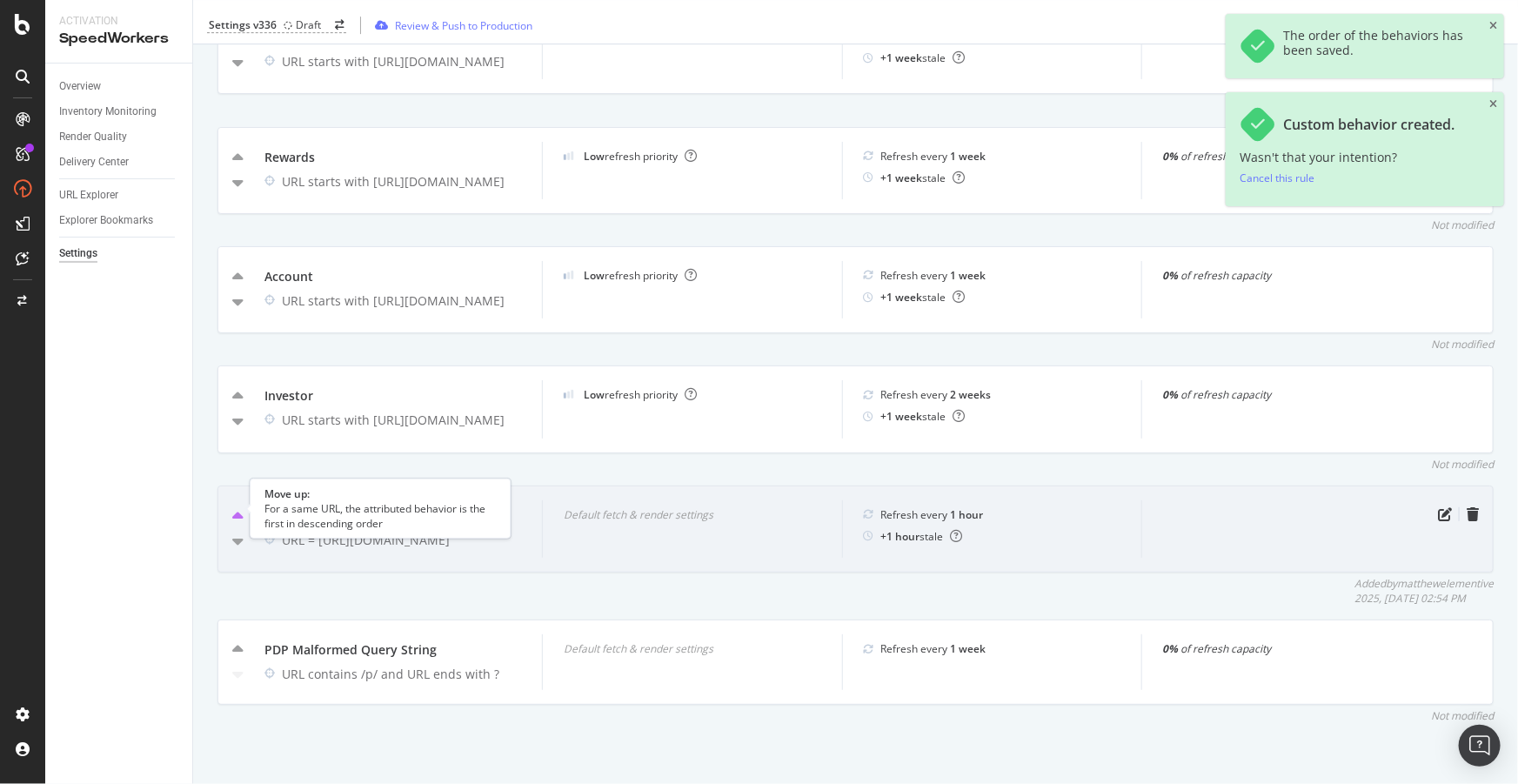
click at [232, 508] on icon "caret-up" at bounding box center [237, 516] width 11 height 18
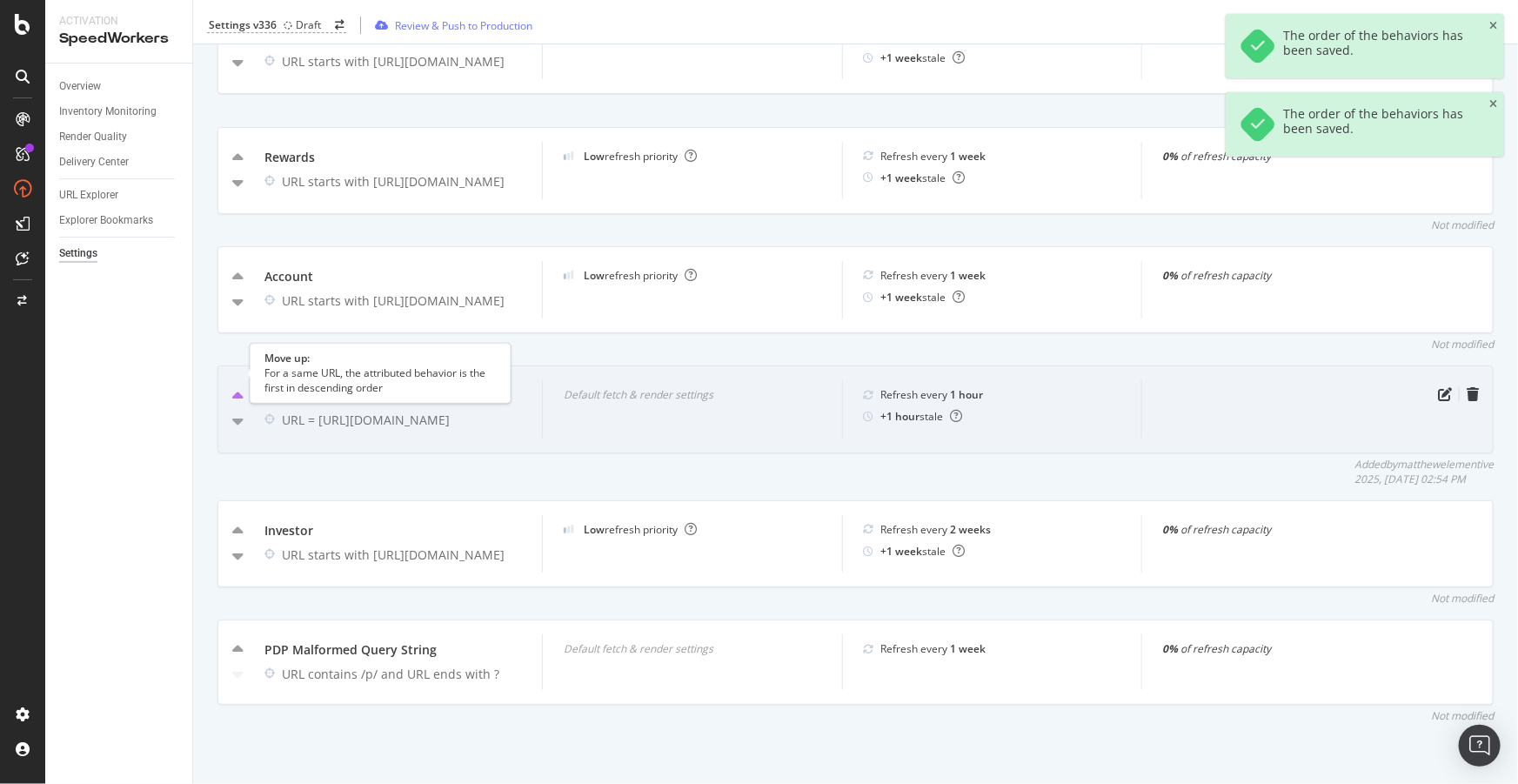
click at [236, 388] on icon "caret-up" at bounding box center [237, 397] width 11 height 18
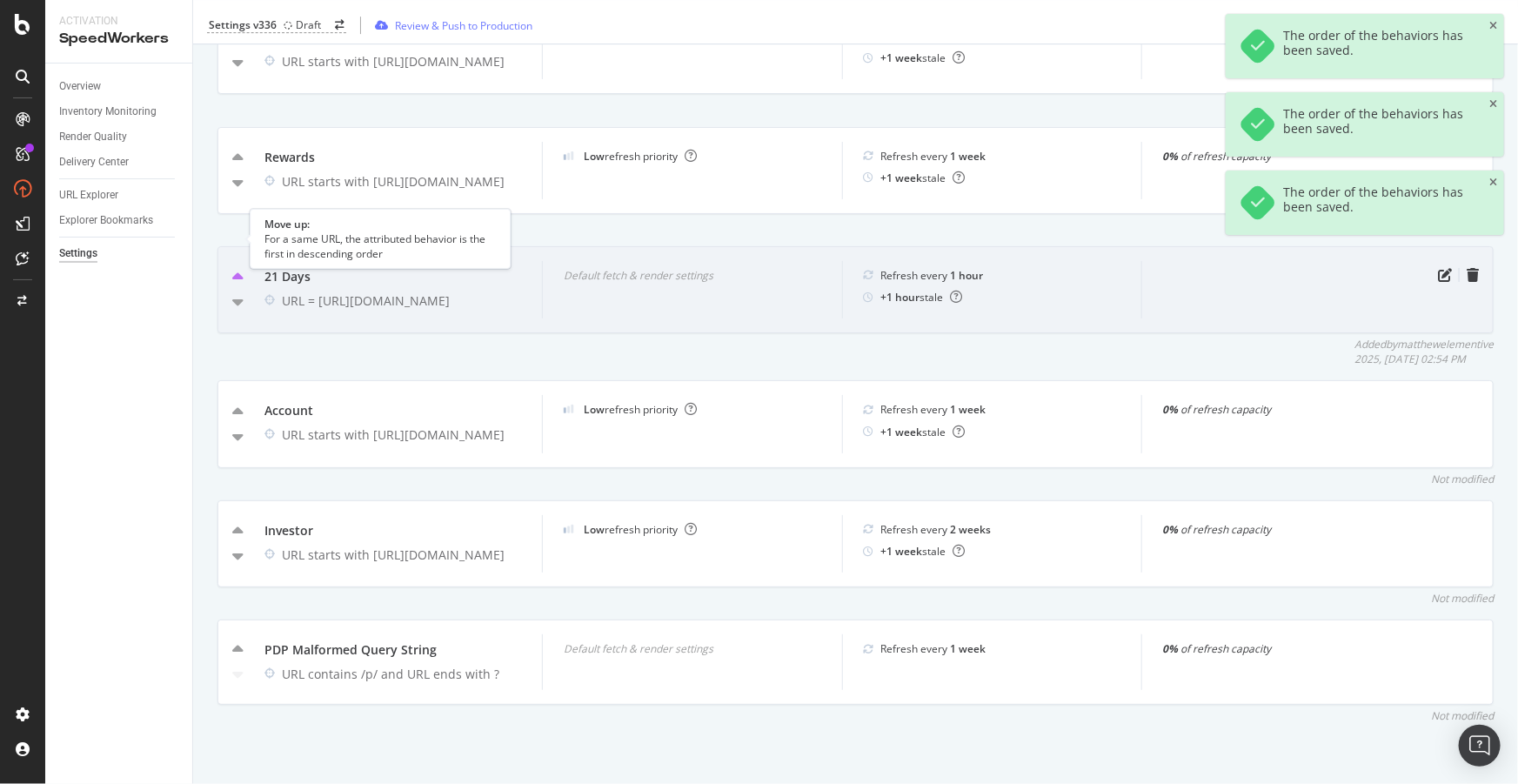
click at [236, 269] on icon "caret-up" at bounding box center [237, 277] width 11 height 18
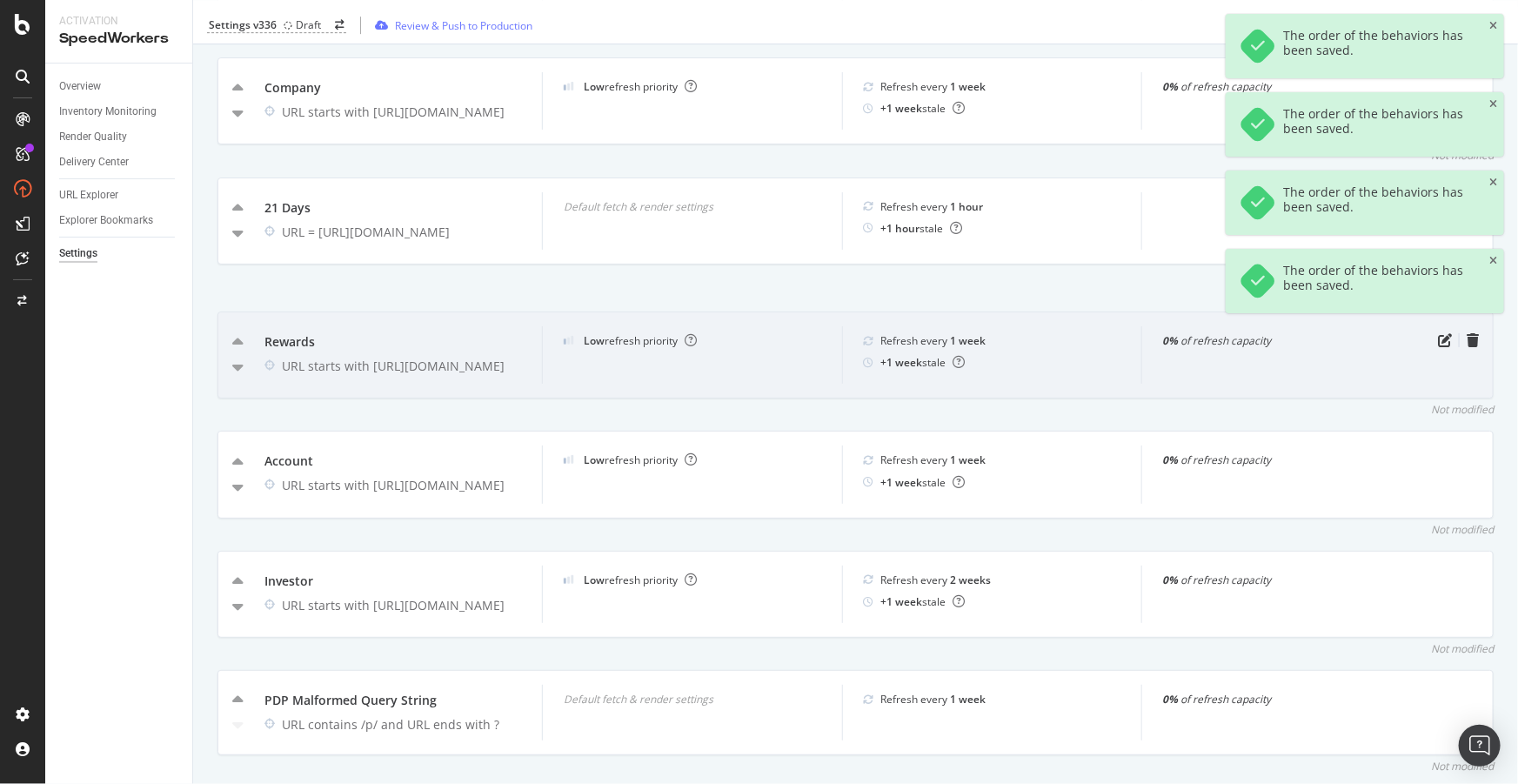
scroll to position [2743, 0]
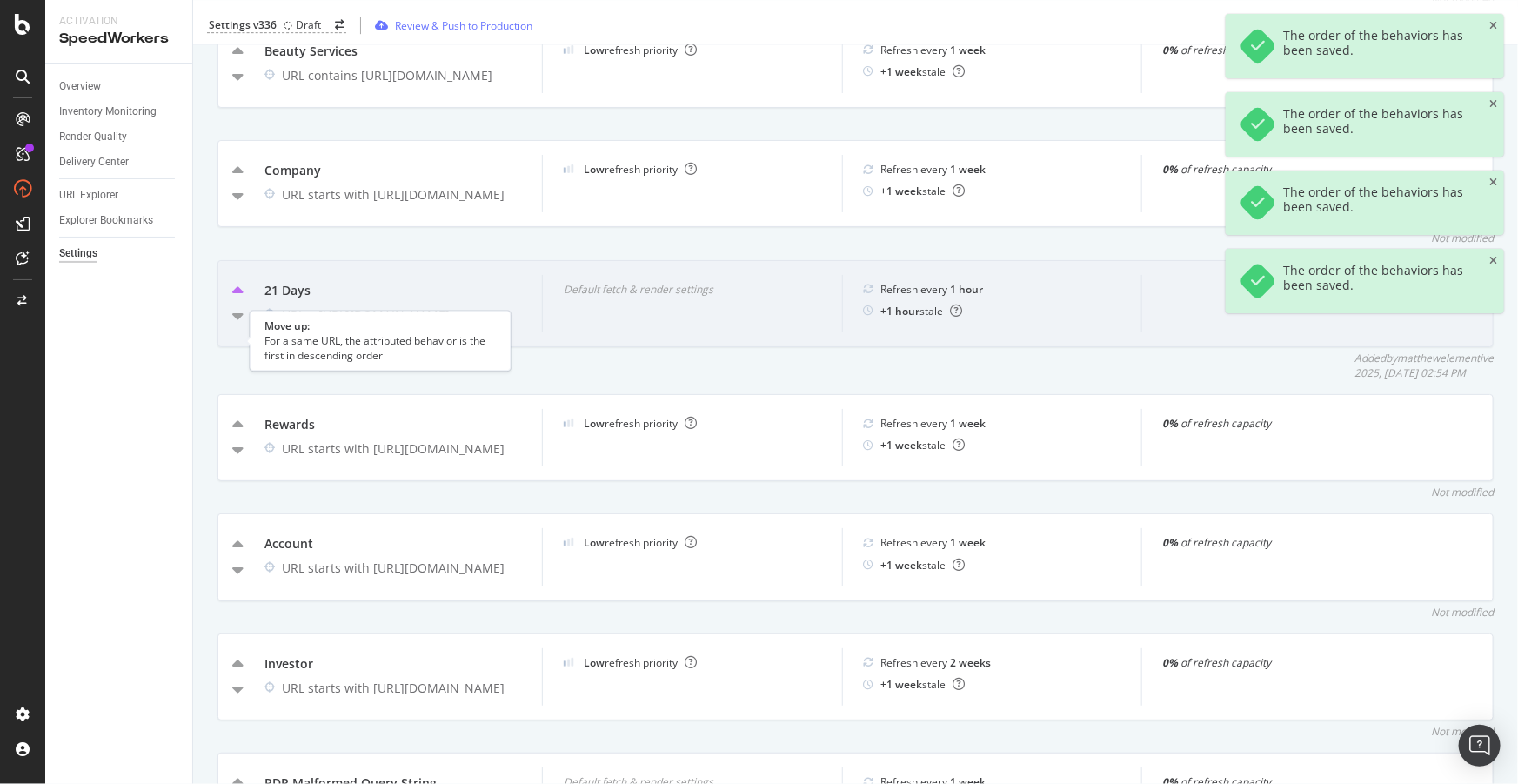
click at [235, 300] on icon "caret-up" at bounding box center [237, 291] width 11 height 18
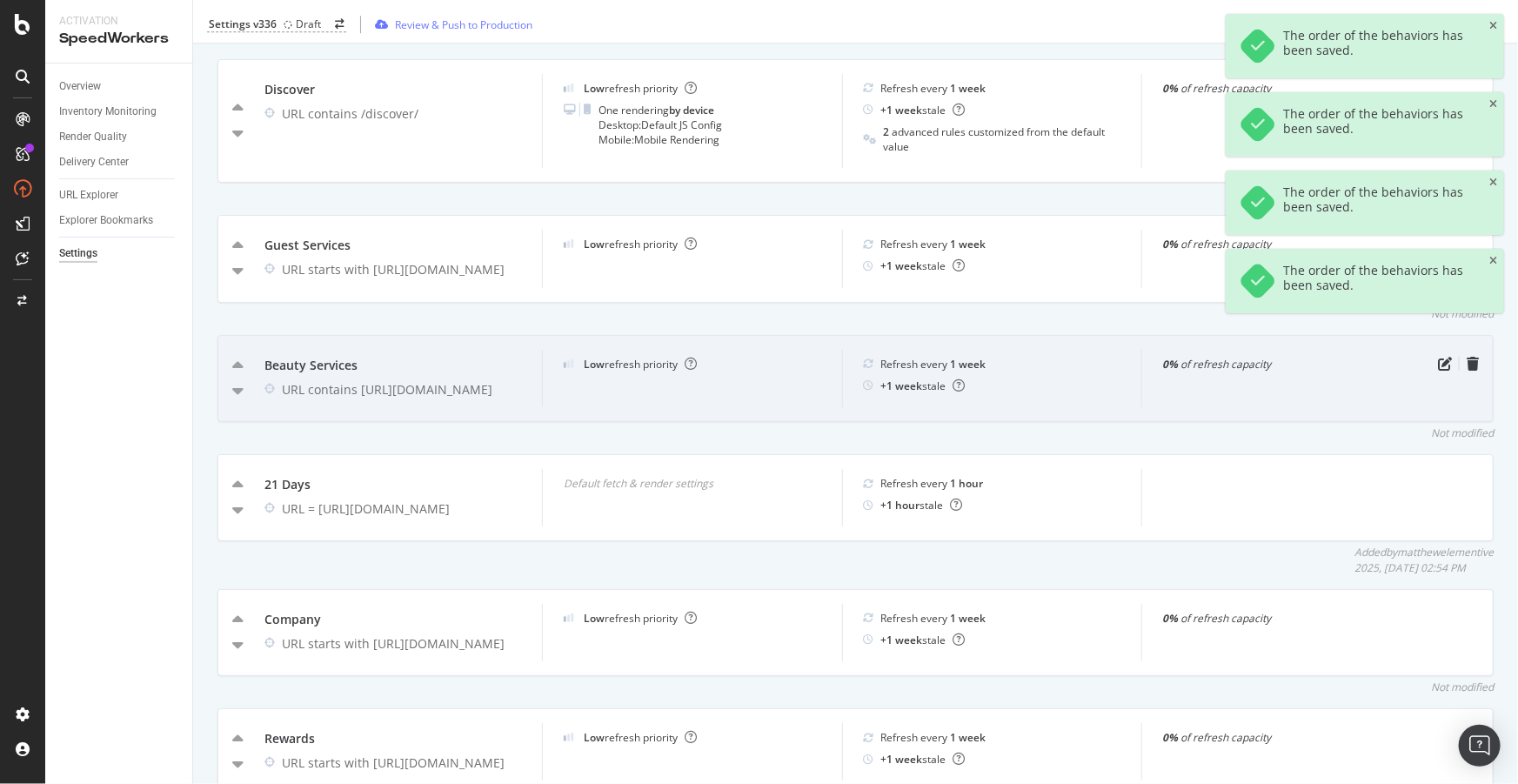
scroll to position [2427, 0]
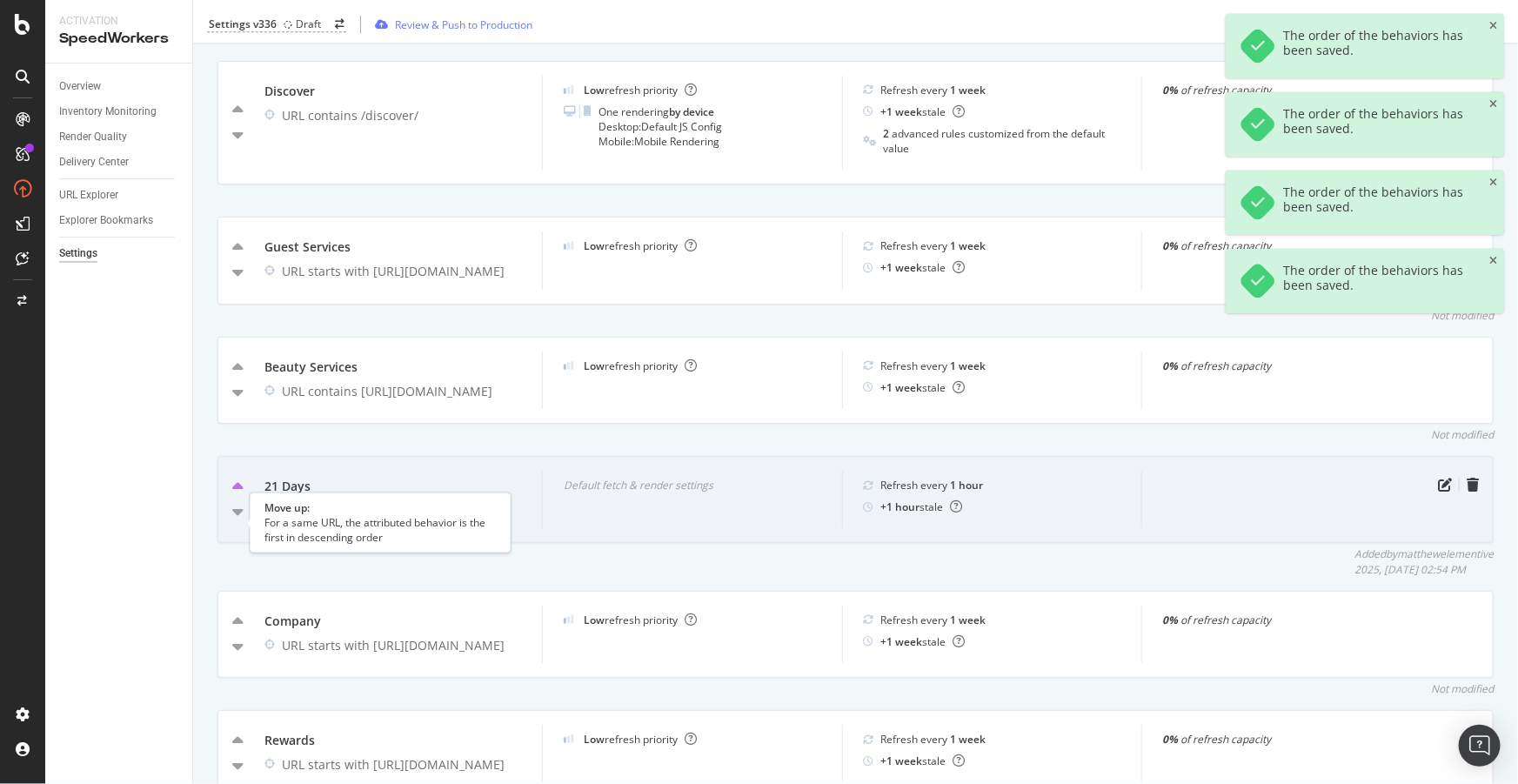
click at [237, 496] on icon "caret-up" at bounding box center [237, 488] width 11 height 18
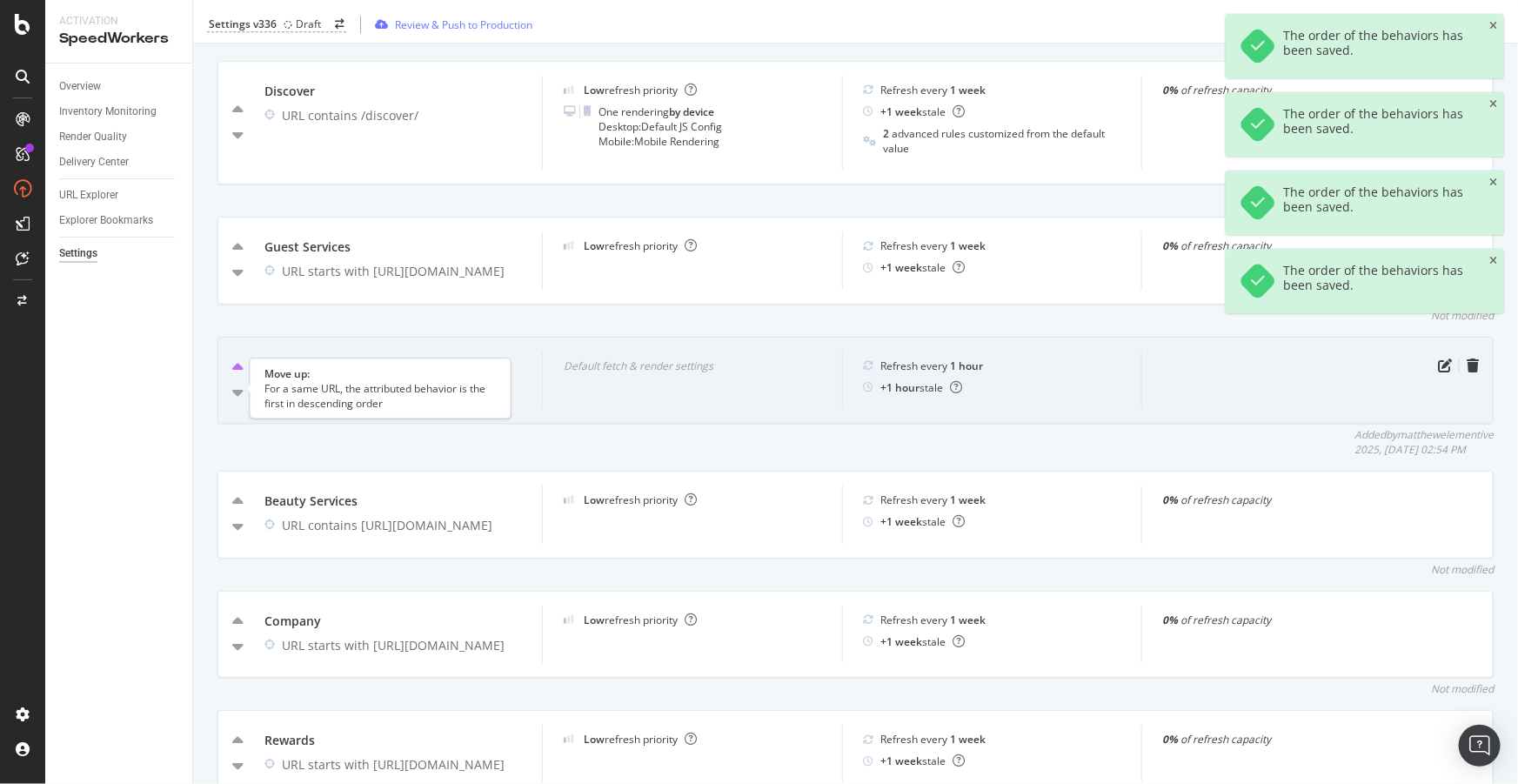
click at [235, 376] on icon "caret-up" at bounding box center [237, 368] width 11 height 18
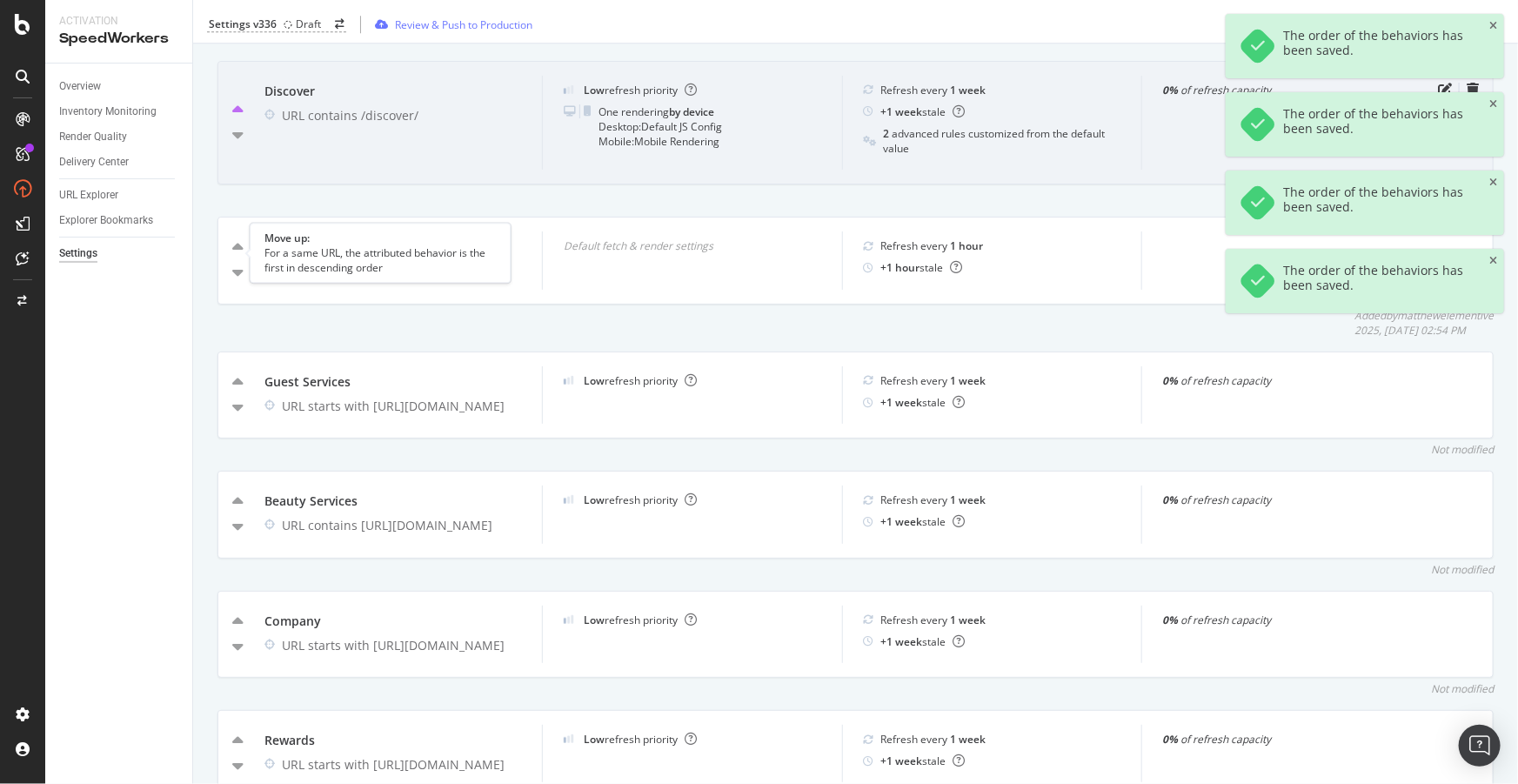
click at [236, 252] on icon "caret-up" at bounding box center [237, 248] width 11 height 18
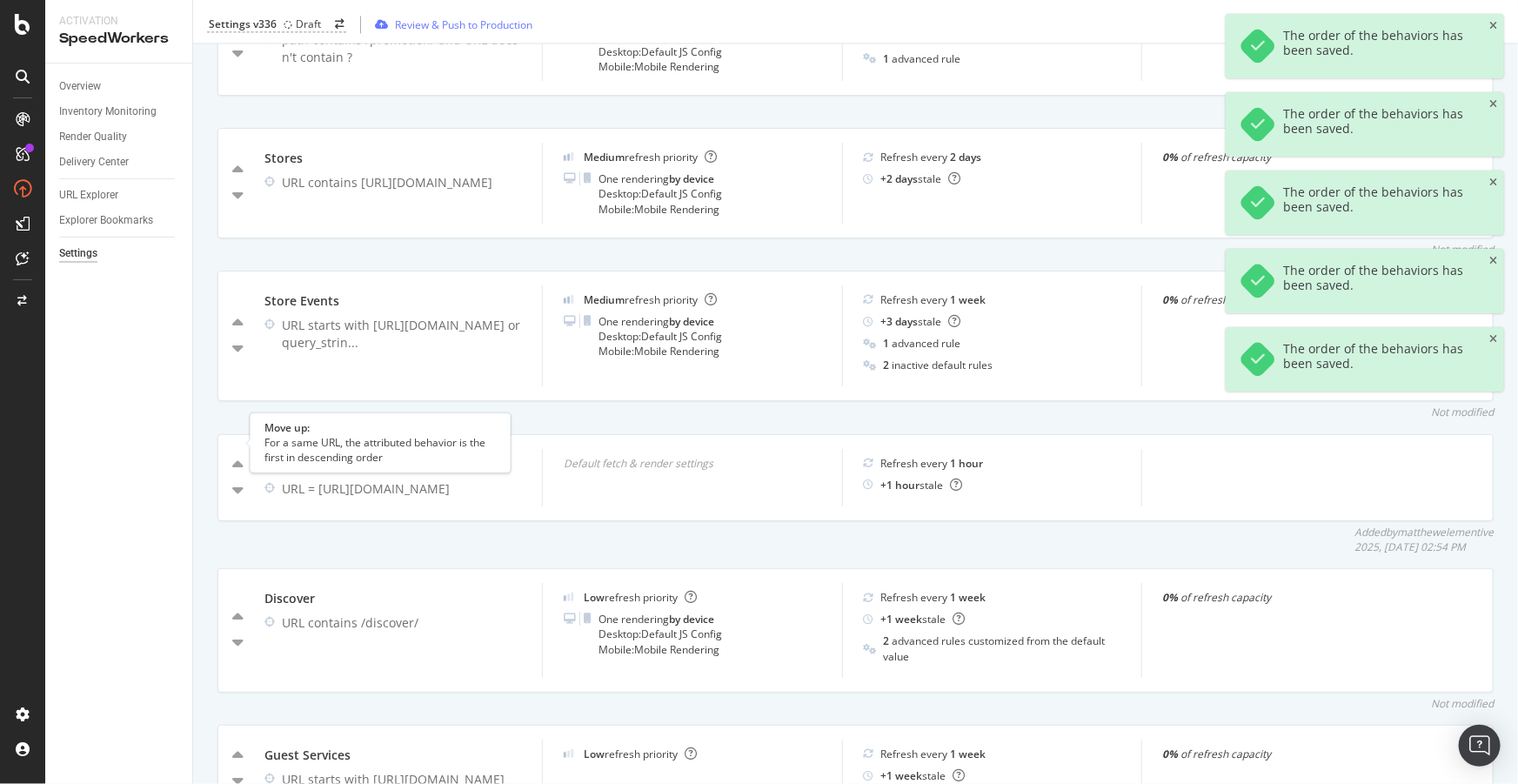
scroll to position [2031, 0]
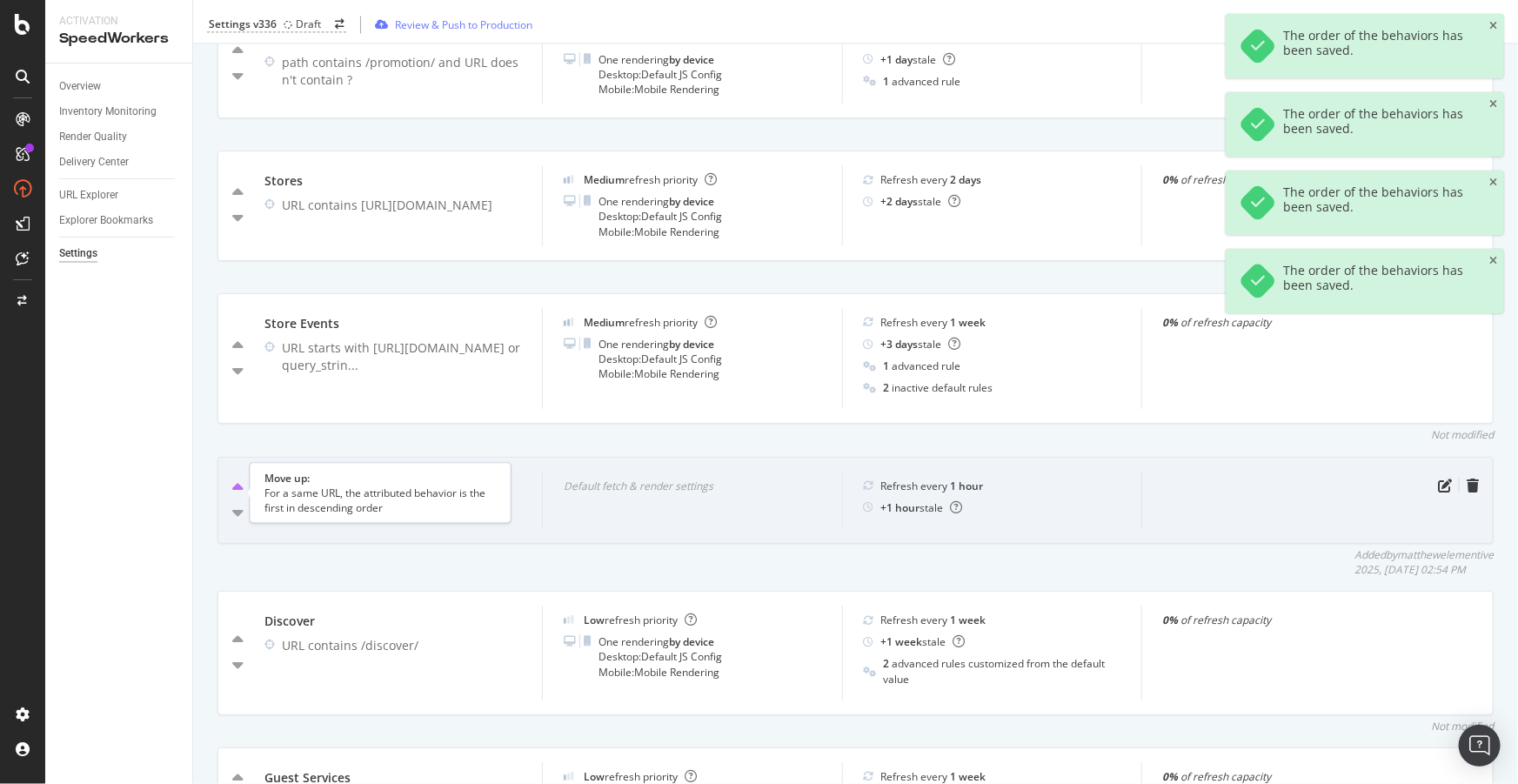
click at [239, 488] on icon "caret-up" at bounding box center [237, 488] width 11 height 18
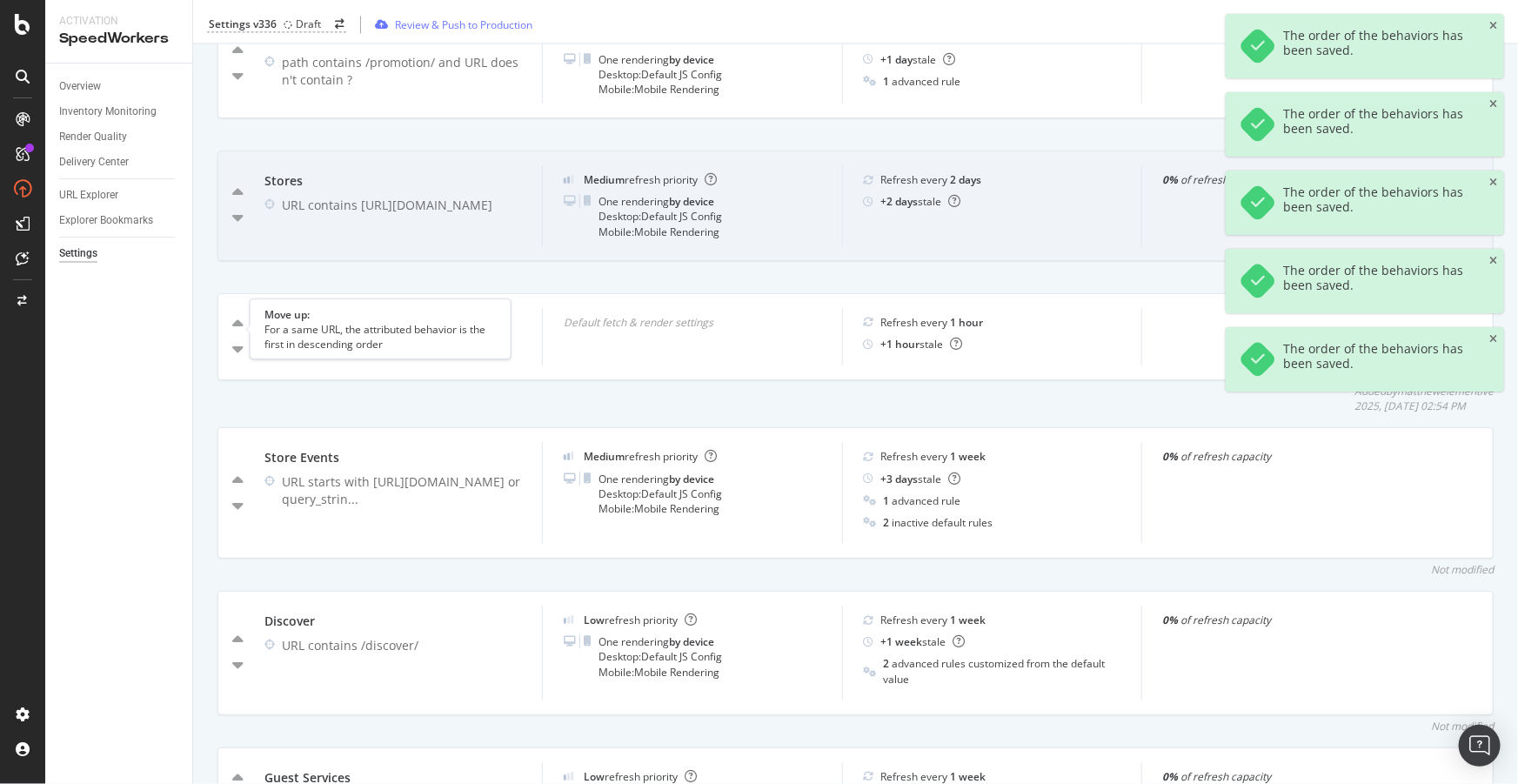
click at [234, 328] on icon "caret-up" at bounding box center [237, 325] width 11 height 18
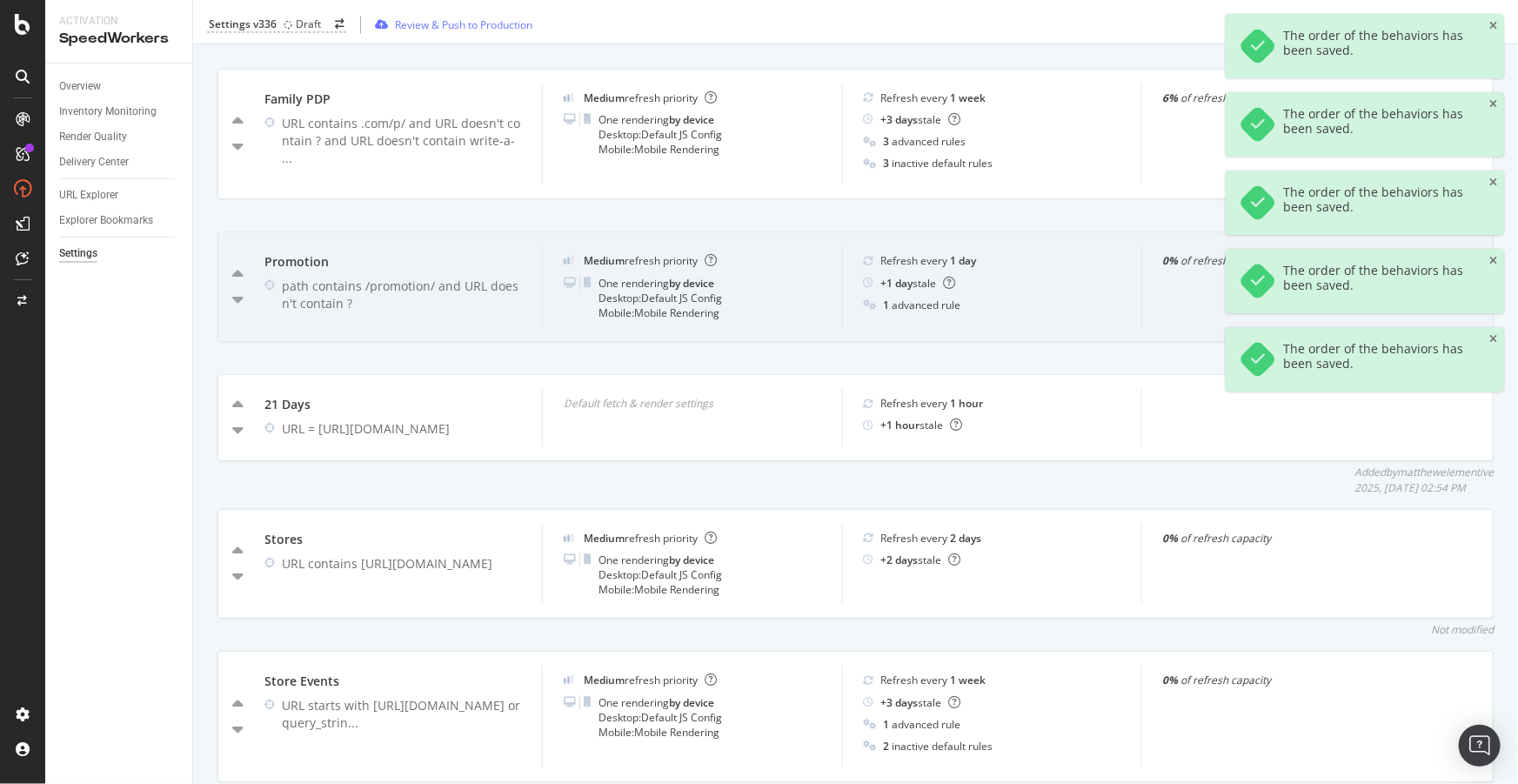
scroll to position [1794, 0]
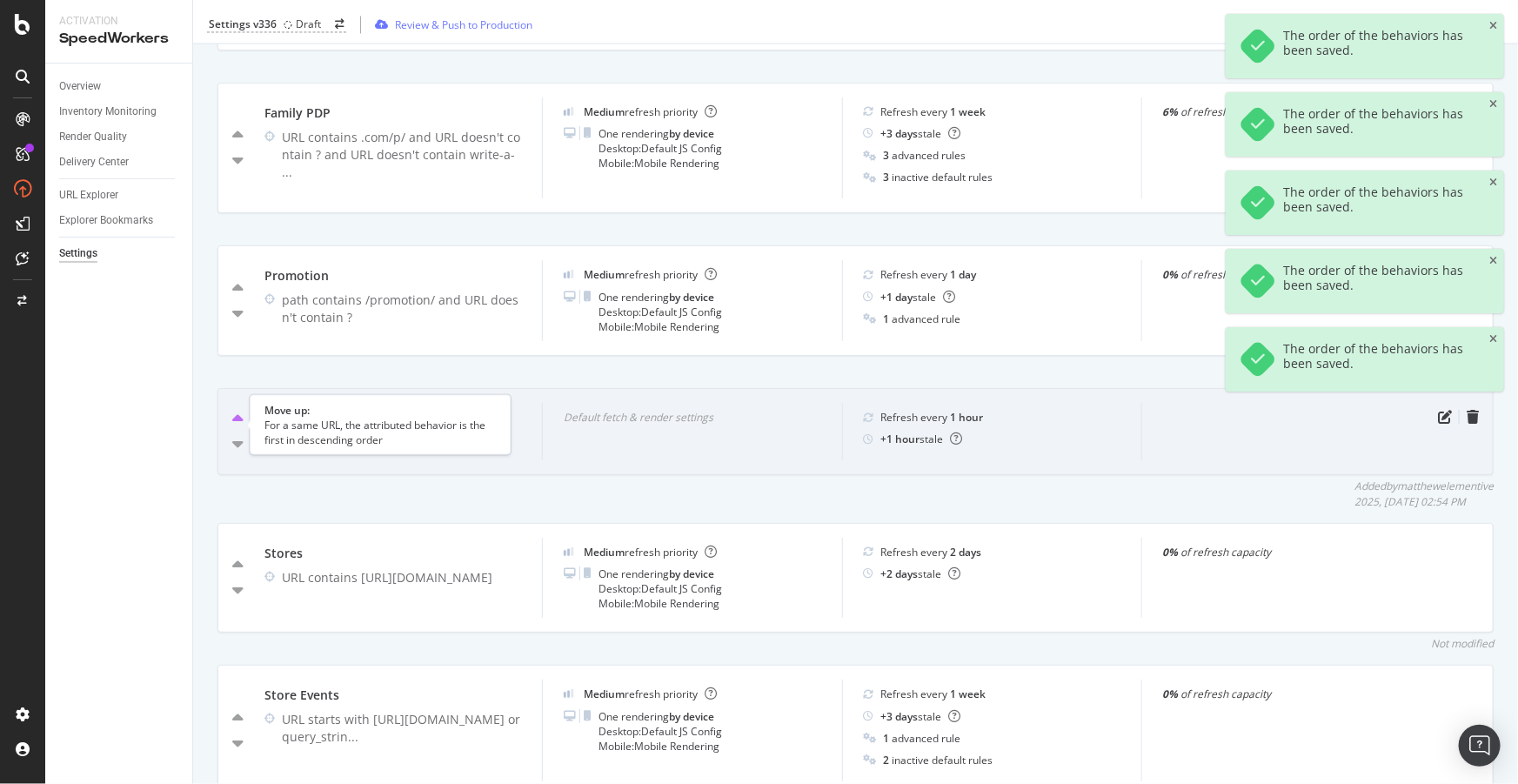
click at [234, 421] on icon "caret-up" at bounding box center [237, 420] width 11 height 18
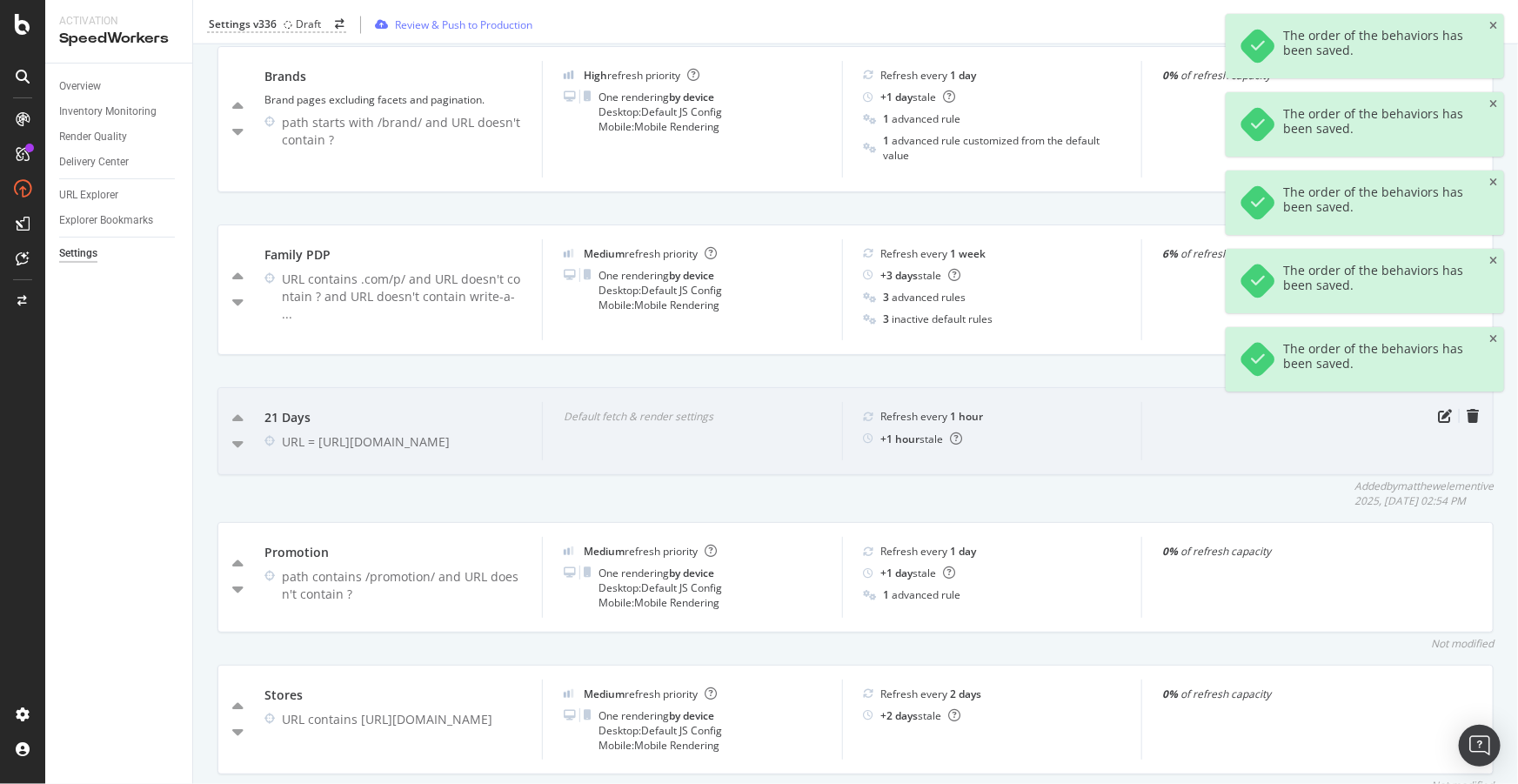
scroll to position [1635, 0]
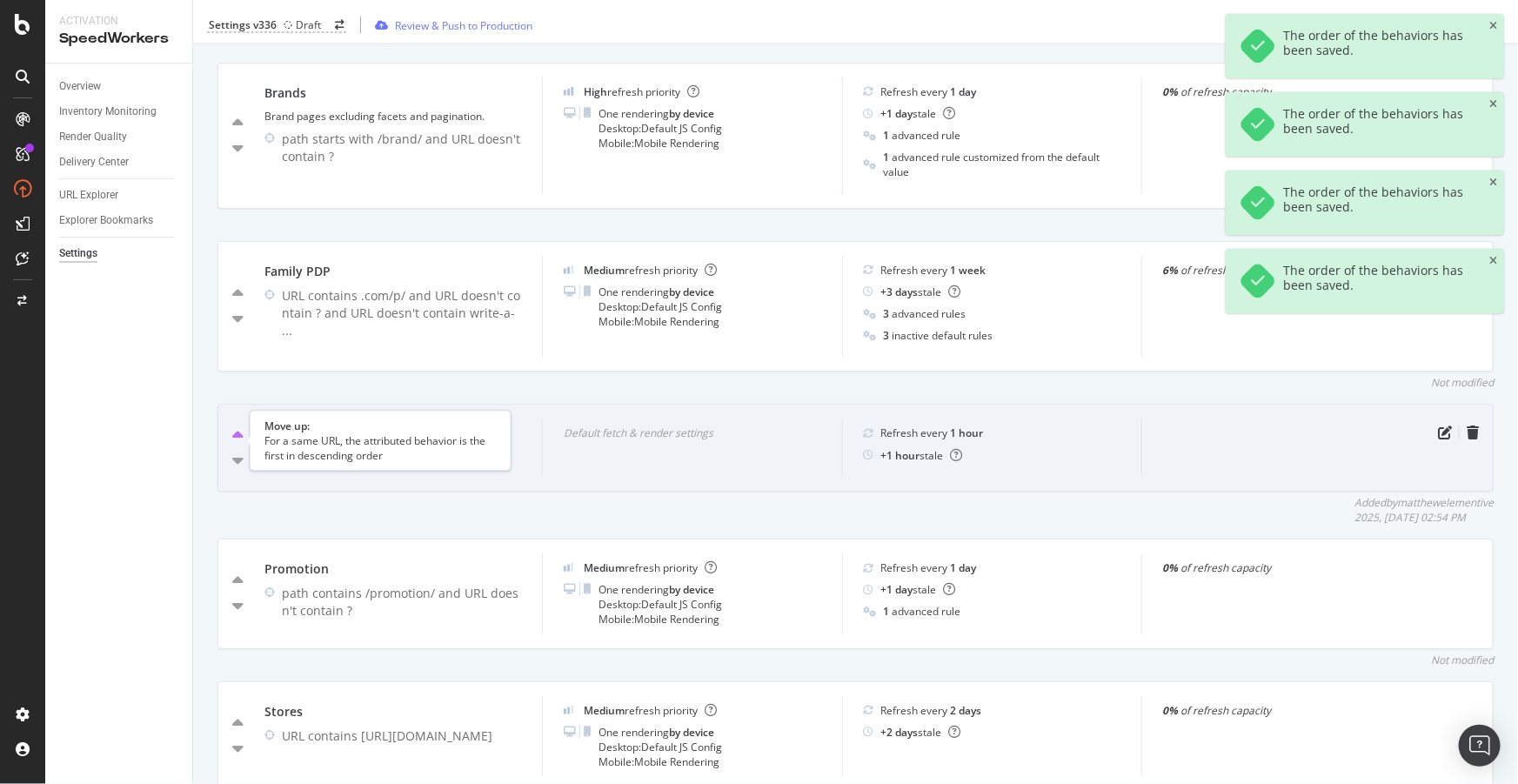
click at [235, 442] on icon "caret-up" at bounding box center [237, 436] width 11 height 18
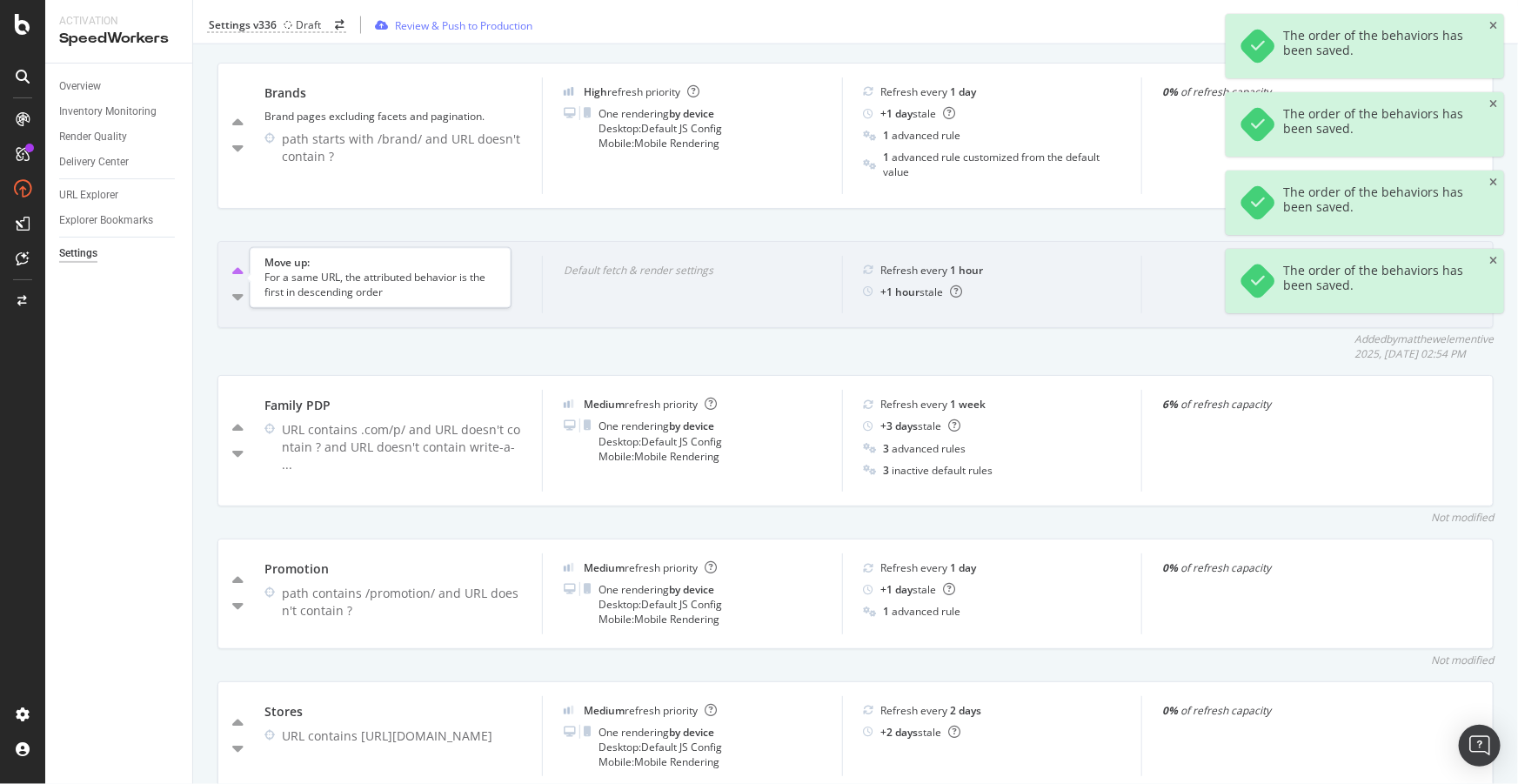
click at [239, 277] on icon "caret-up" at bounding box center [237, 273] width 11 height 18
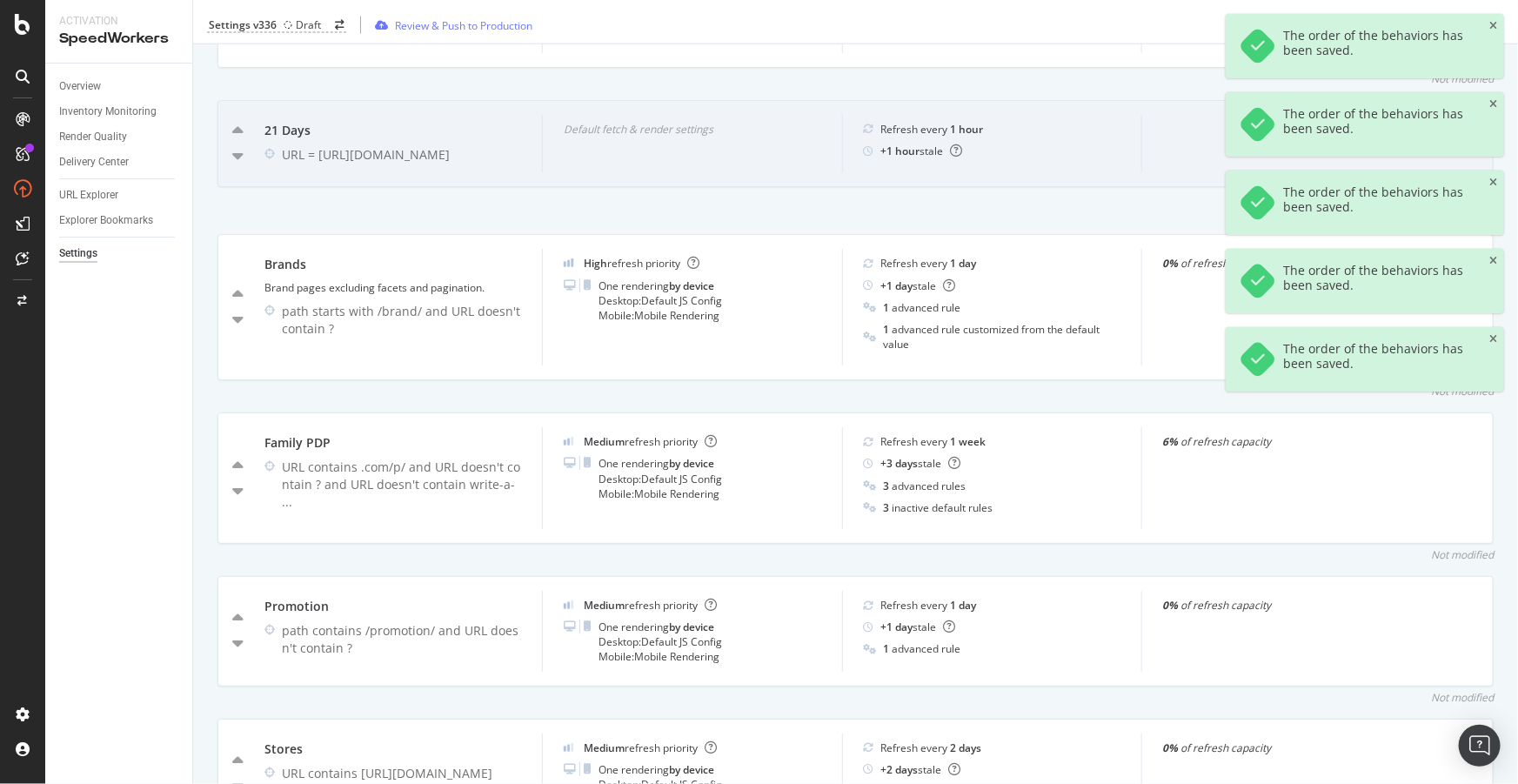
scroll to position [1319, 0]
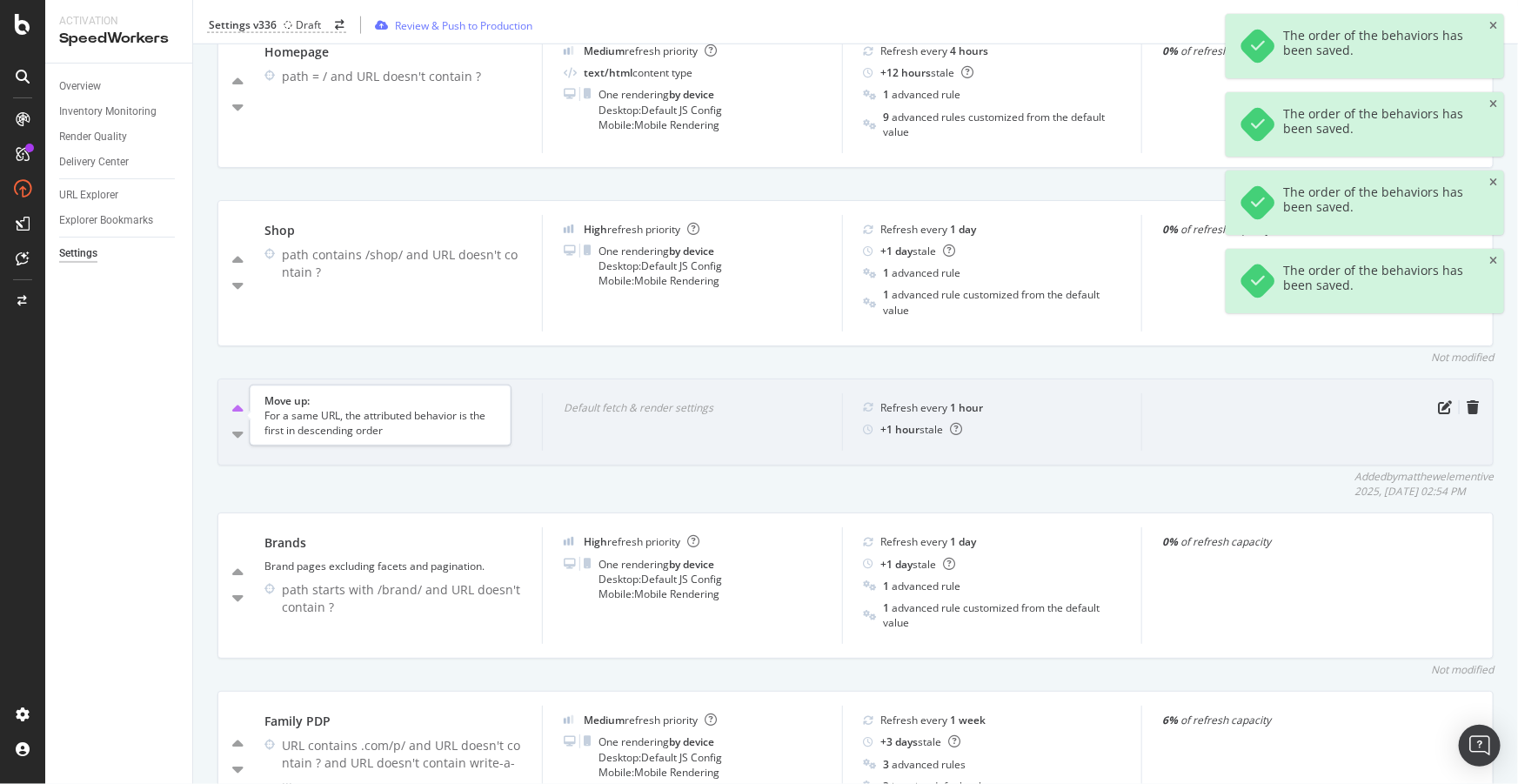
click at [237, 417] on icon "caret-up" at bounding box center [237, 410] width 11 height 18
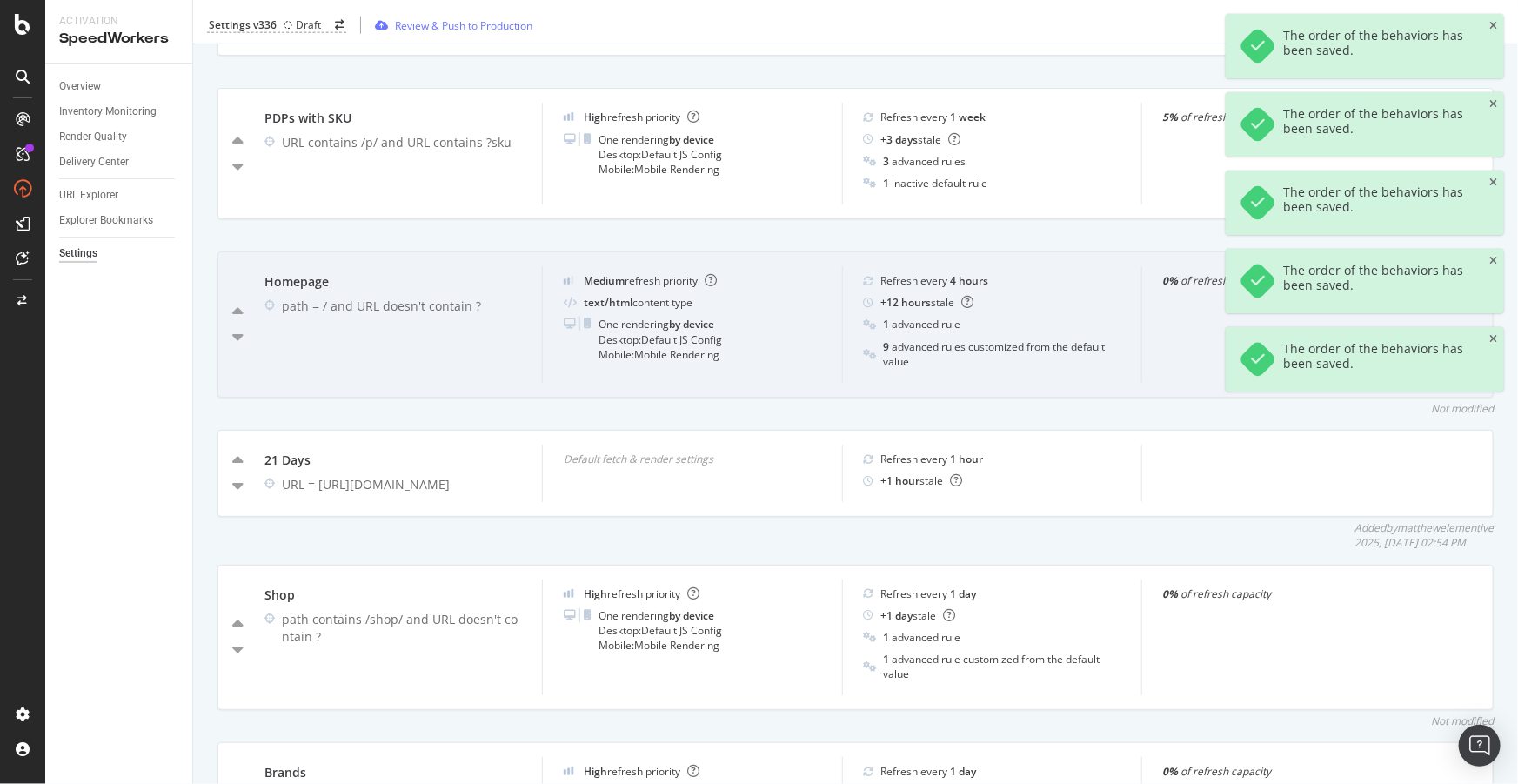
scroll to position [1082, 0]
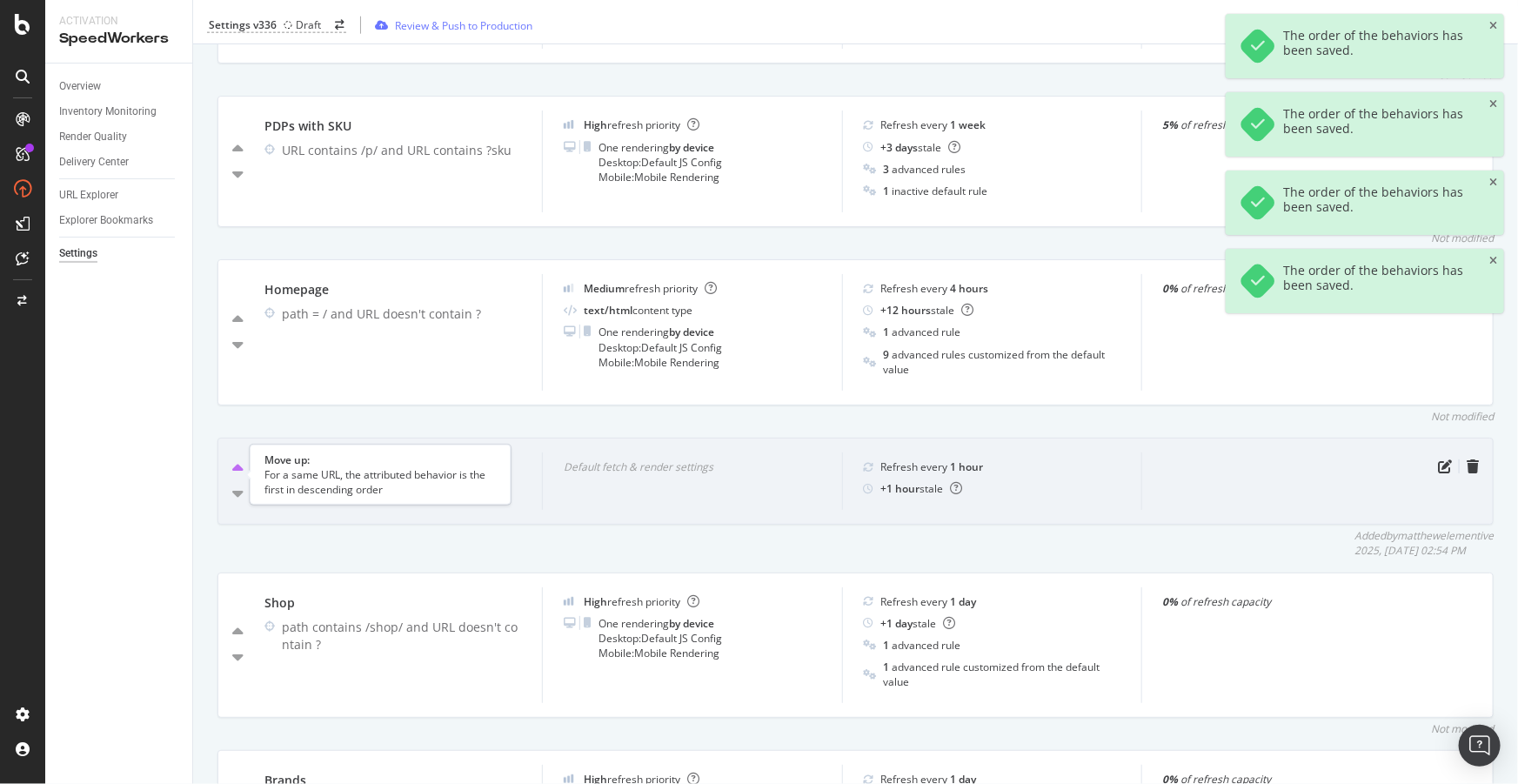
click at [238, 474] on icon "caret-up" at bounding box center [237, 469] width 11 height 18
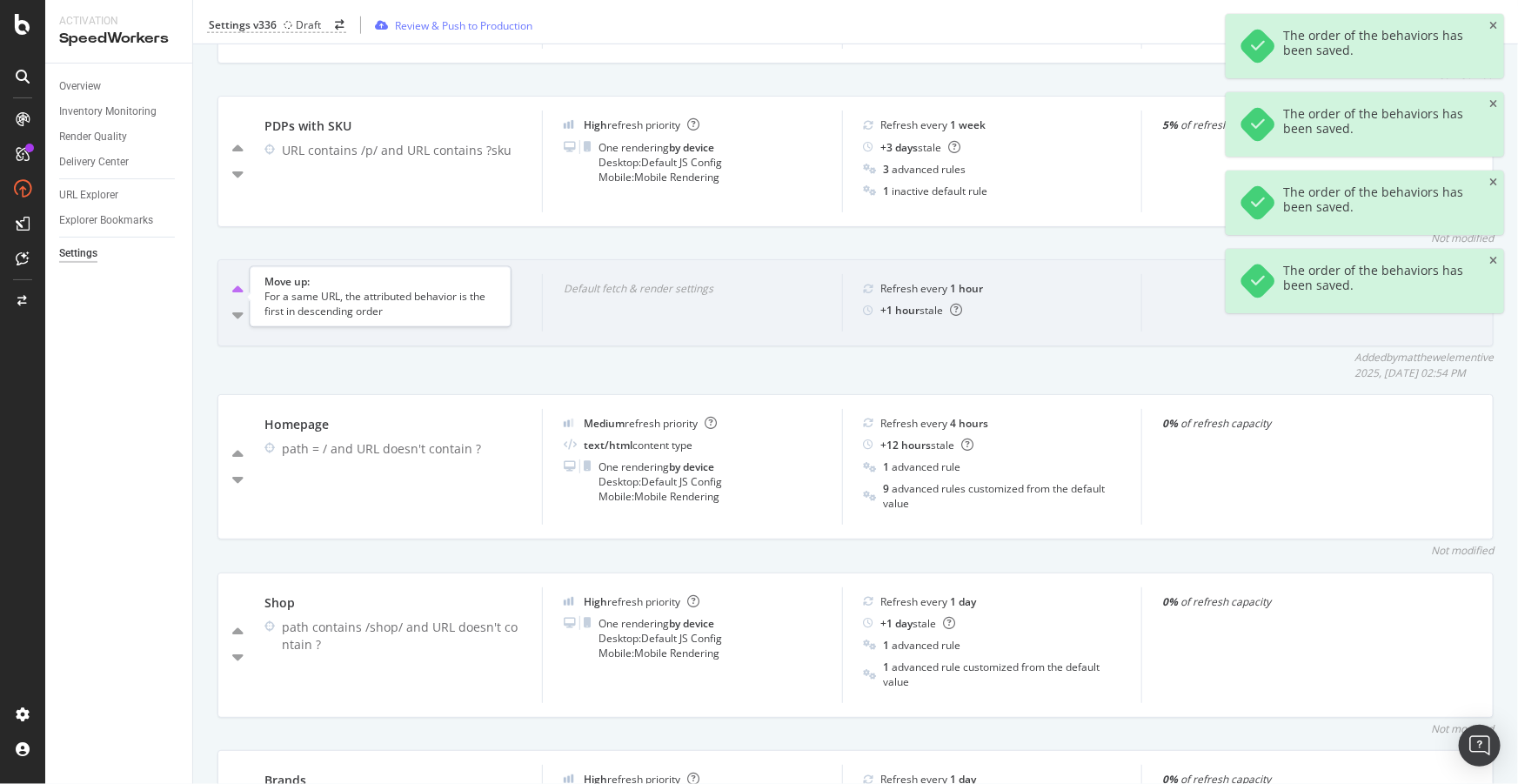
click at [235, 298] on icon "caret-up" at bounding box center [237, 290] width 11 height 18
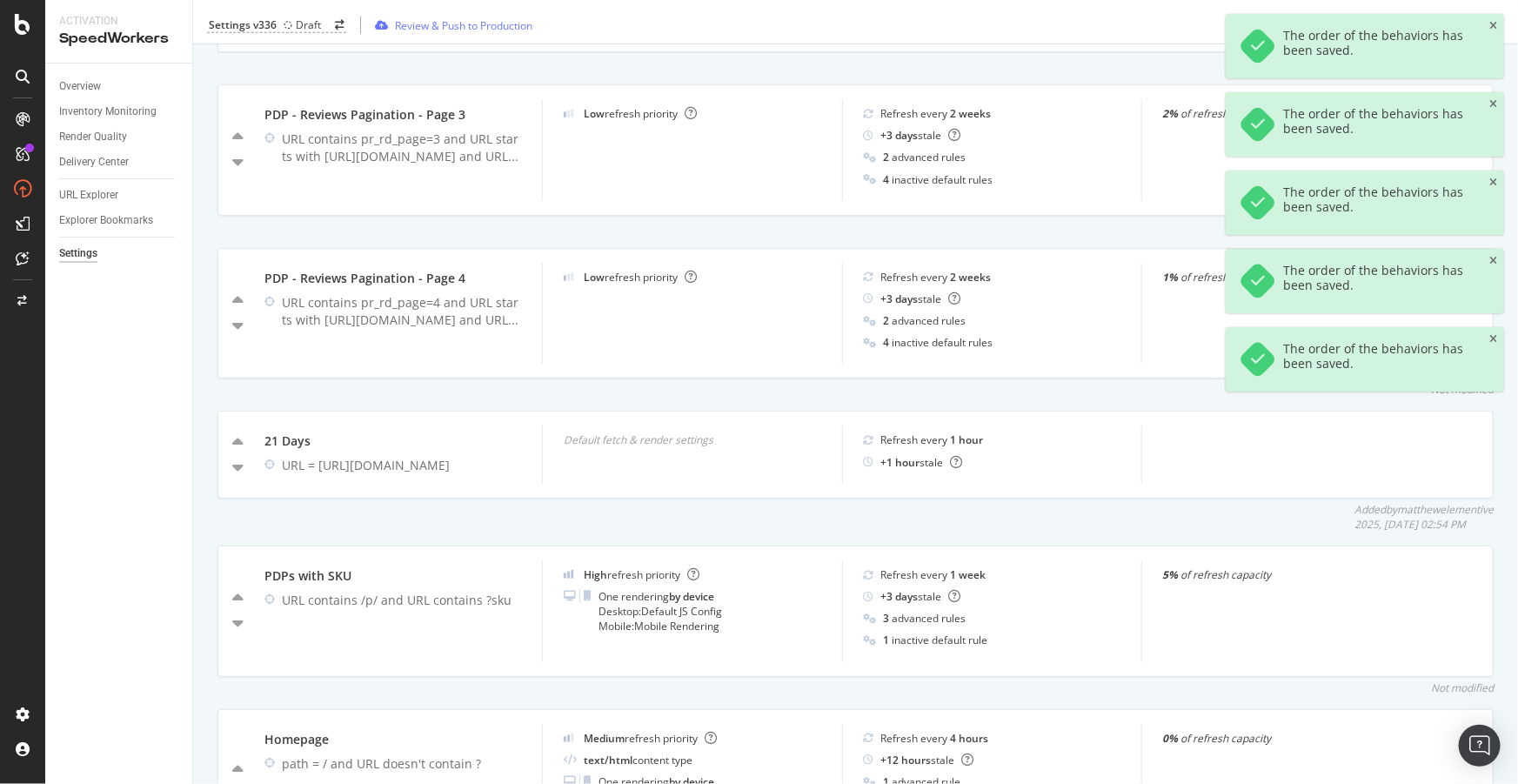
scroll to position [765, 0]
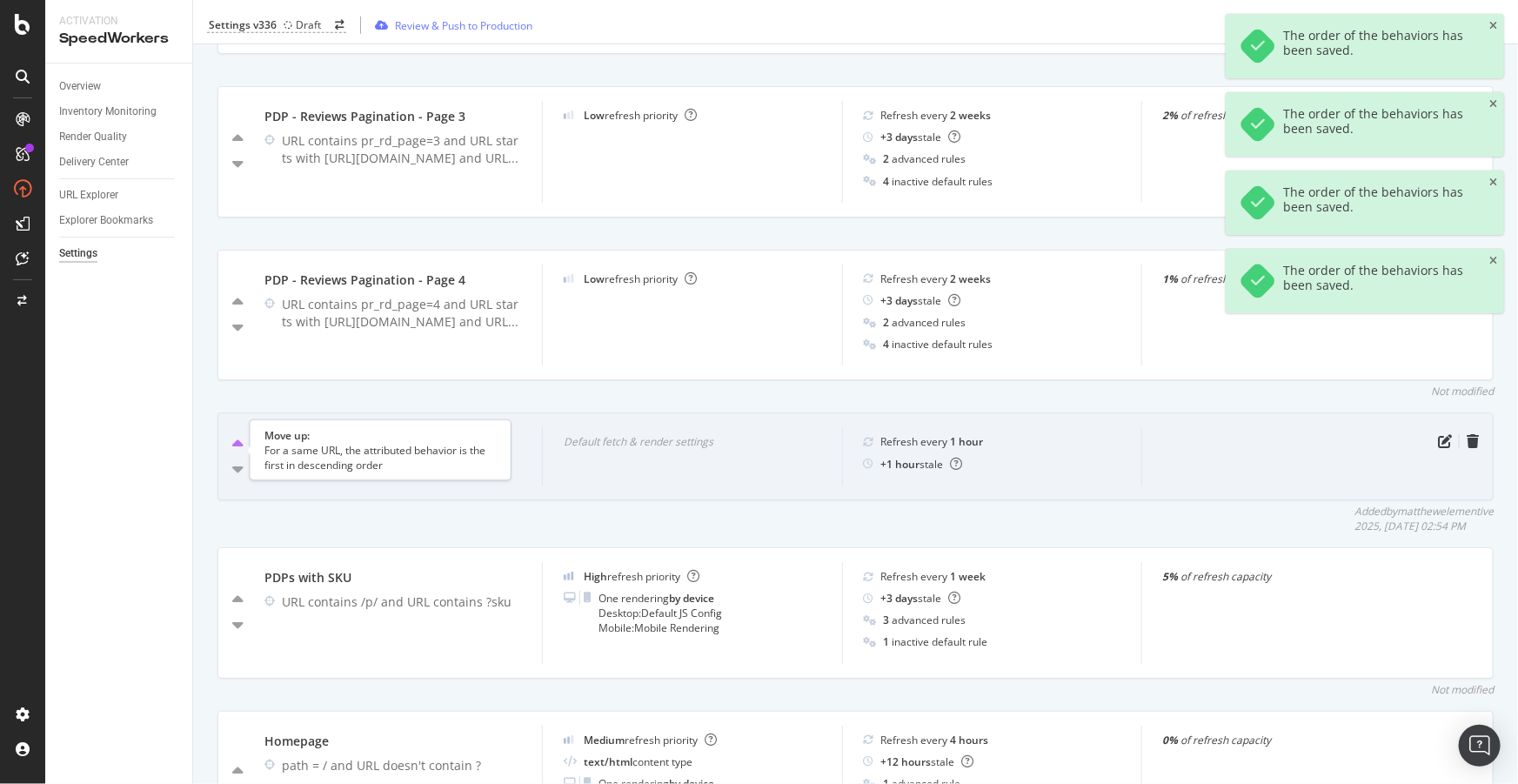
click at [240, 445] on icon "caret-up" at bounding box center [237, 444] width 11 height 18
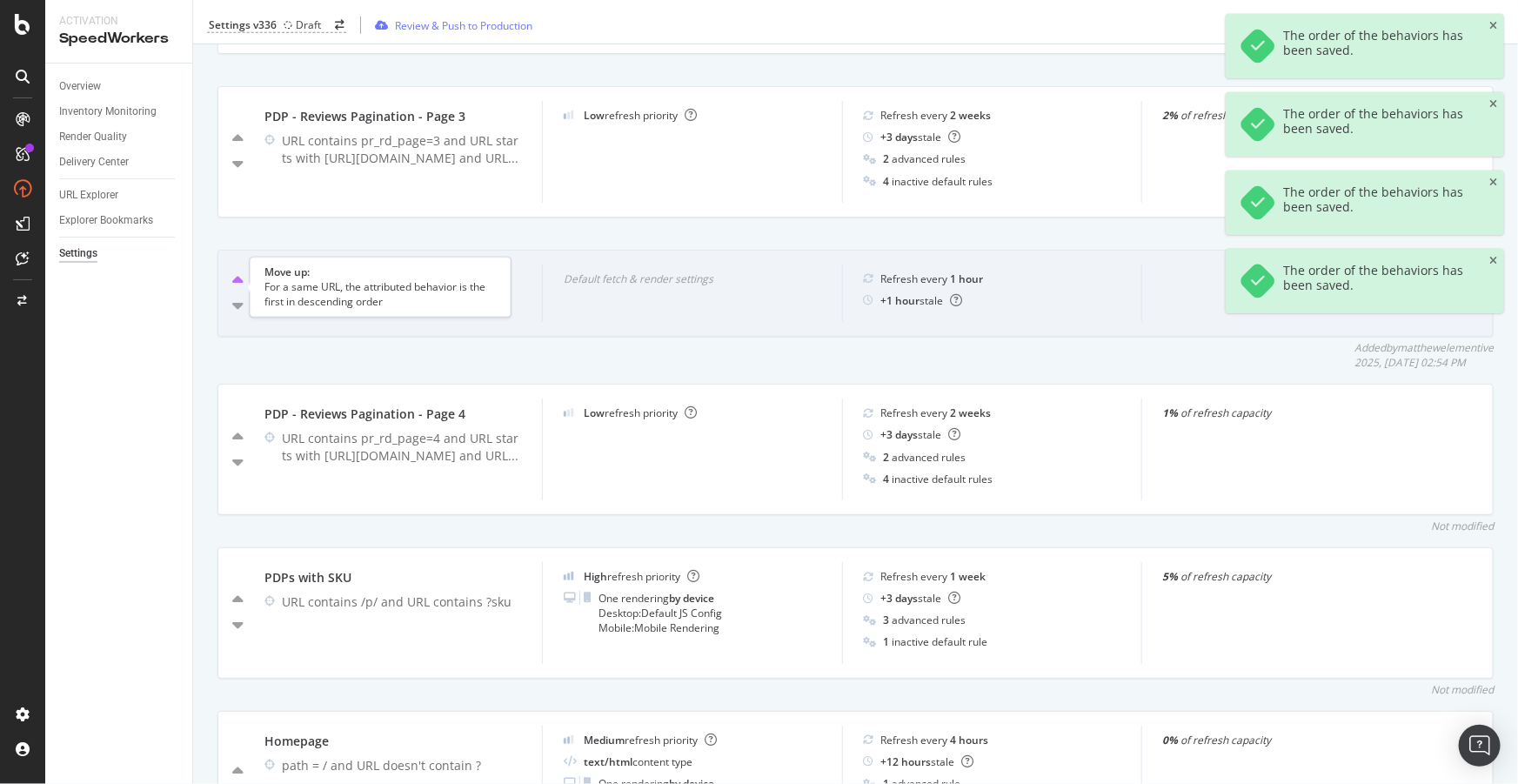
click at [237, 285] on icon "caret-up" at bounding box center [237, 281] width 11 height 18
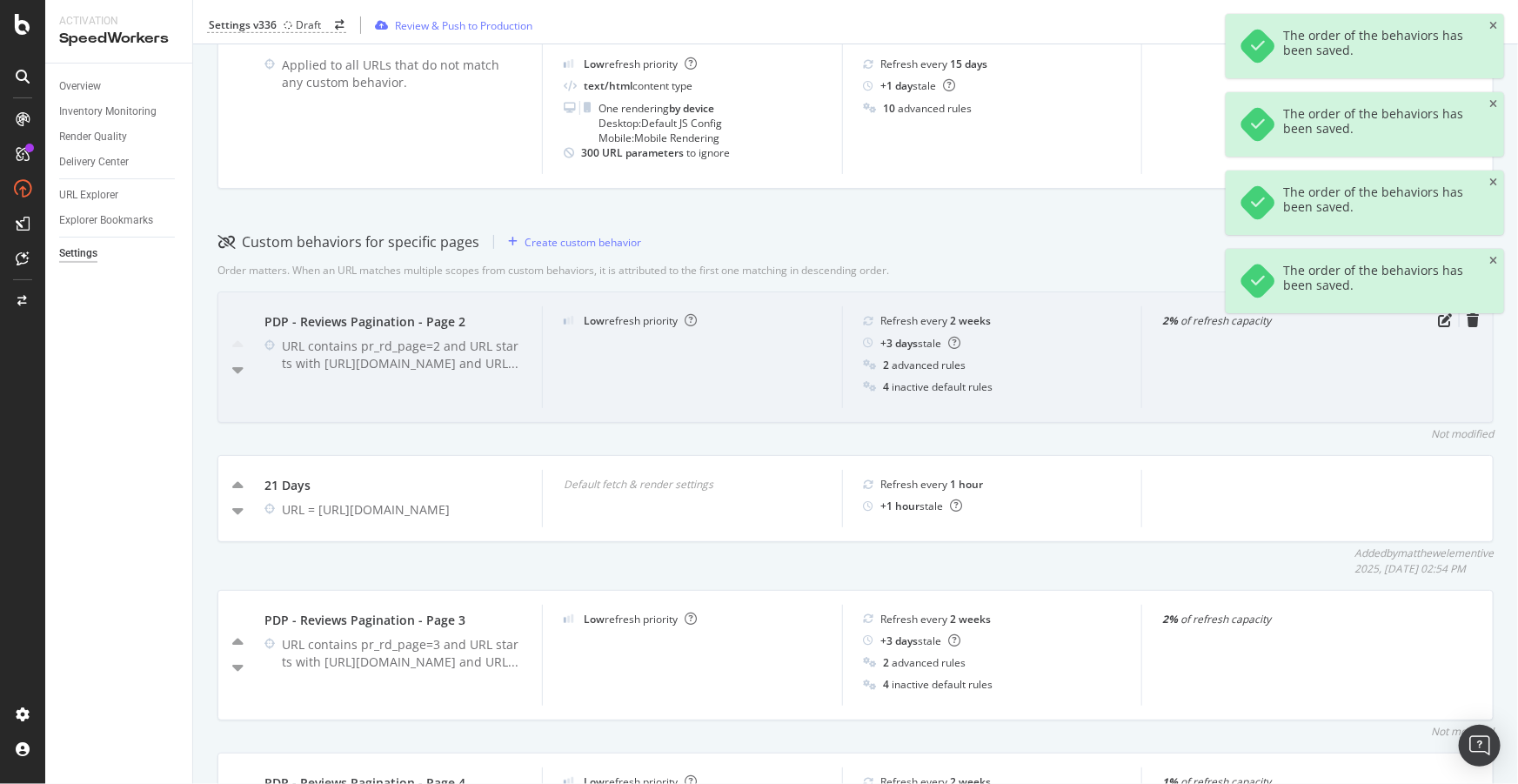
scroll to position [370, 0]
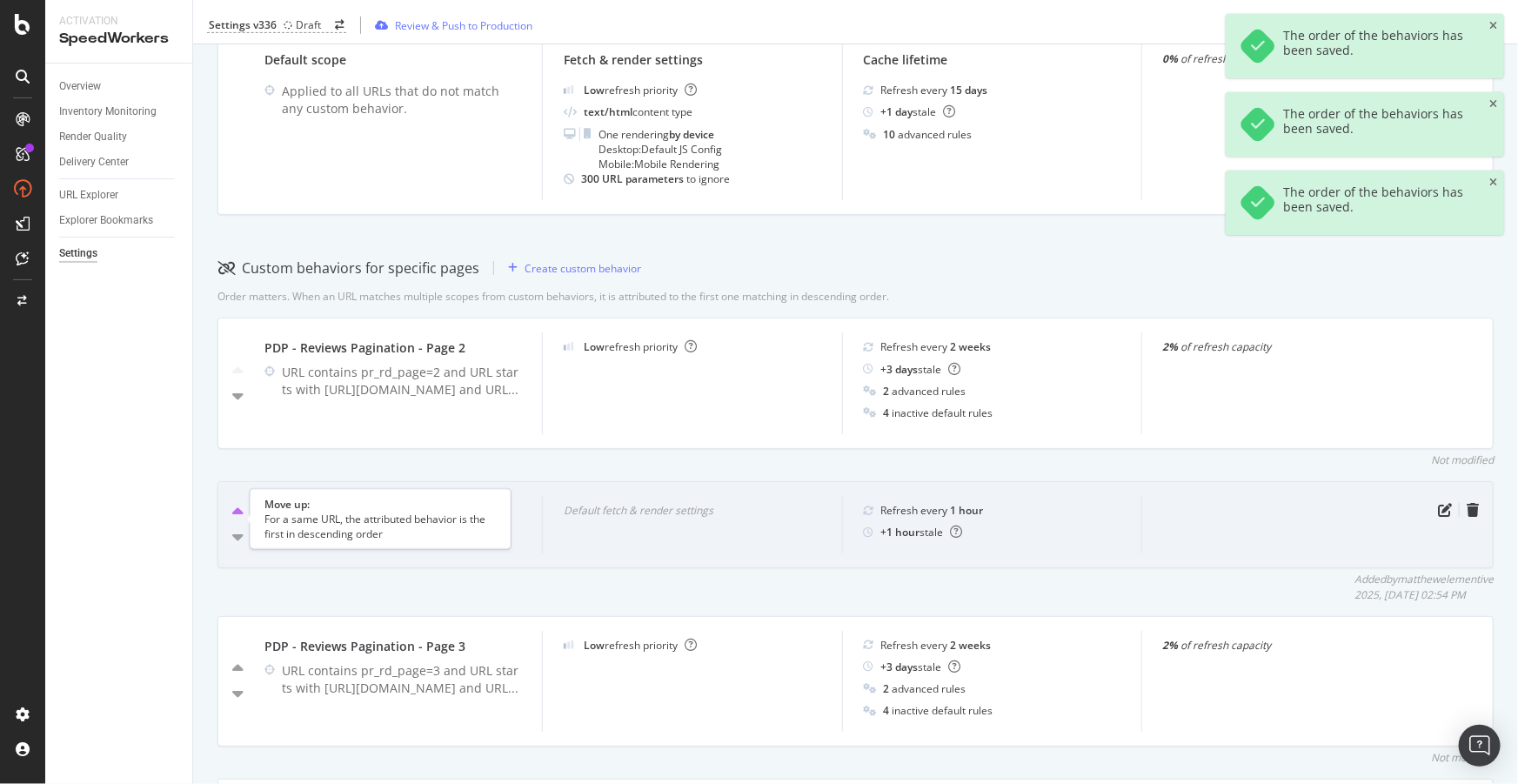
click at [238, 520] on icon "caret-up" at bounding box center [237, 512] width 11 height 18
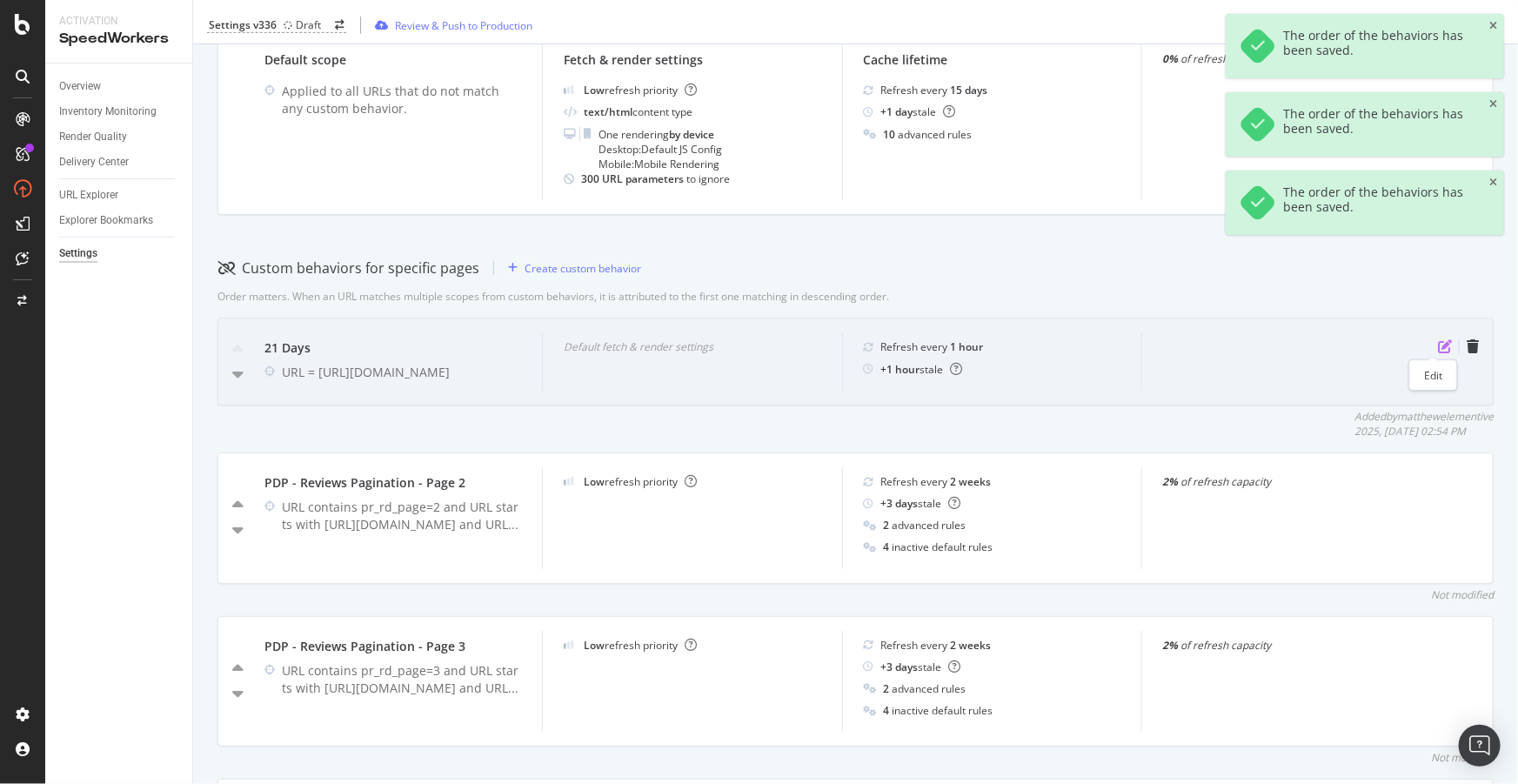
click at [1438, 340] on icon "pen-to-square" at bounding box center [1445, 347] width 14 height 14
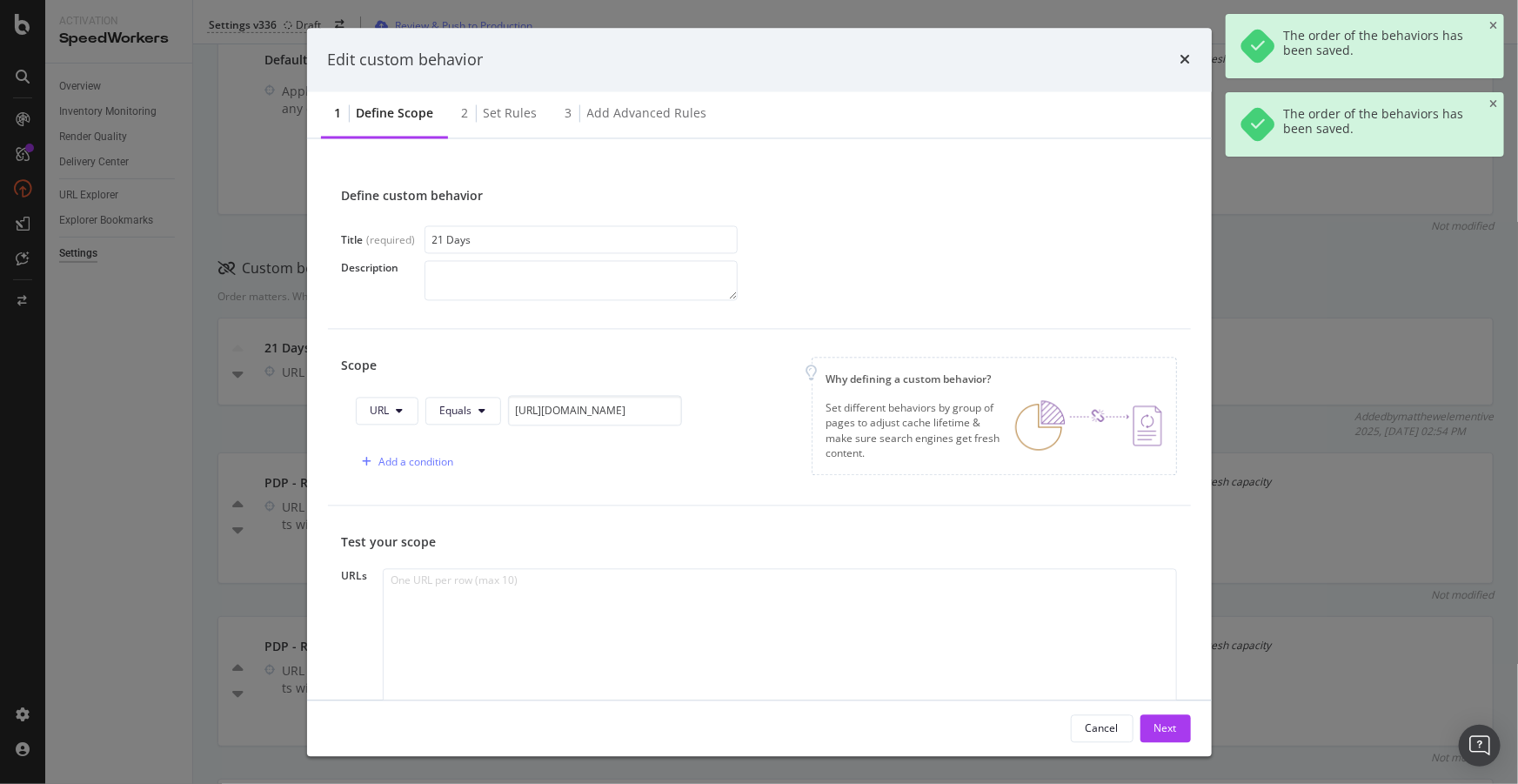
click at [500, 114] on div "Set rules" at bounding box center [511, 115] width 54 height 18
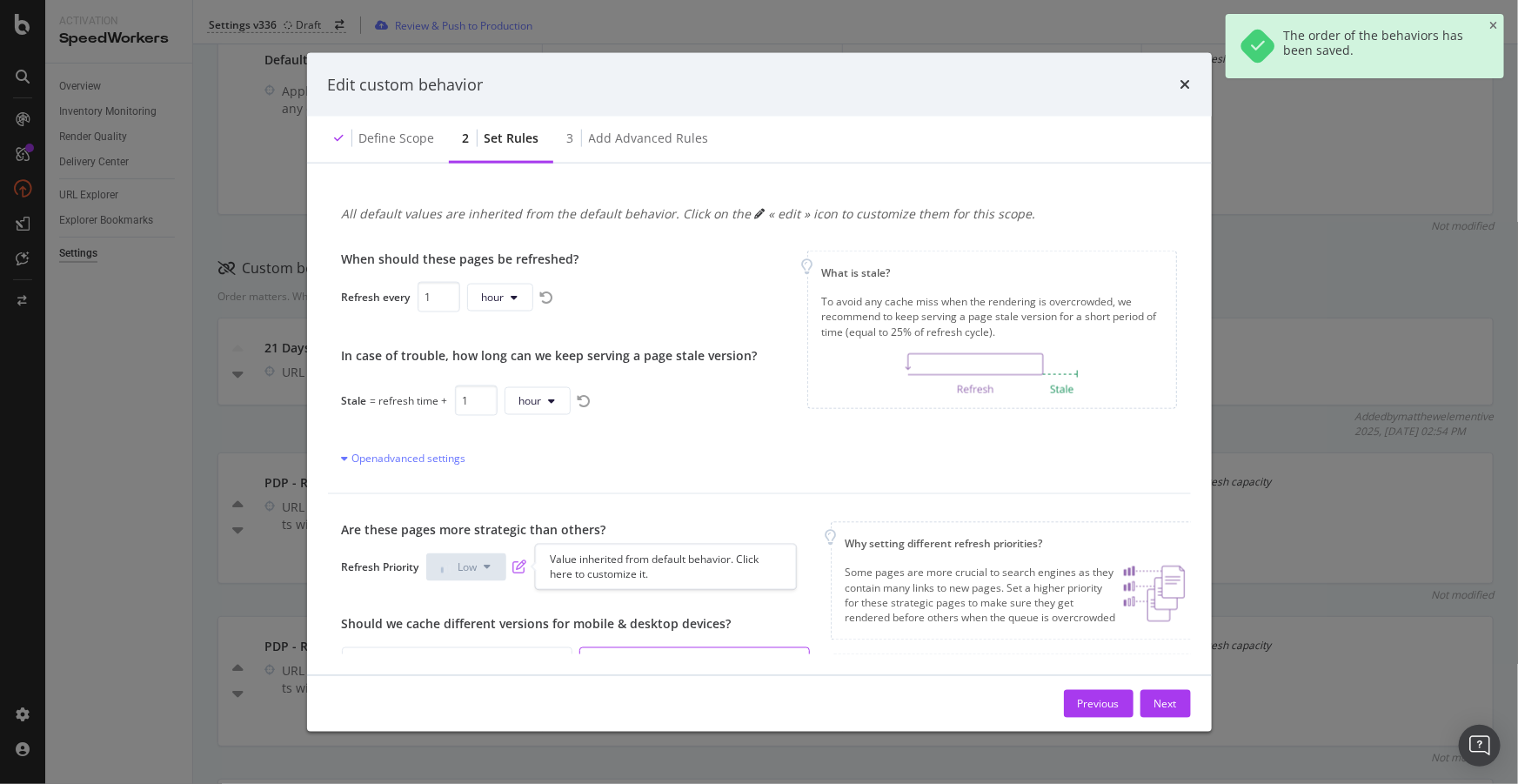
click at [520, 573] on icon "pen-to-square" at bounding box center [520, 567] width 14 height 14
click at [481, 574] on button "Low" at bounding box center [466, 567] width 80 height 28
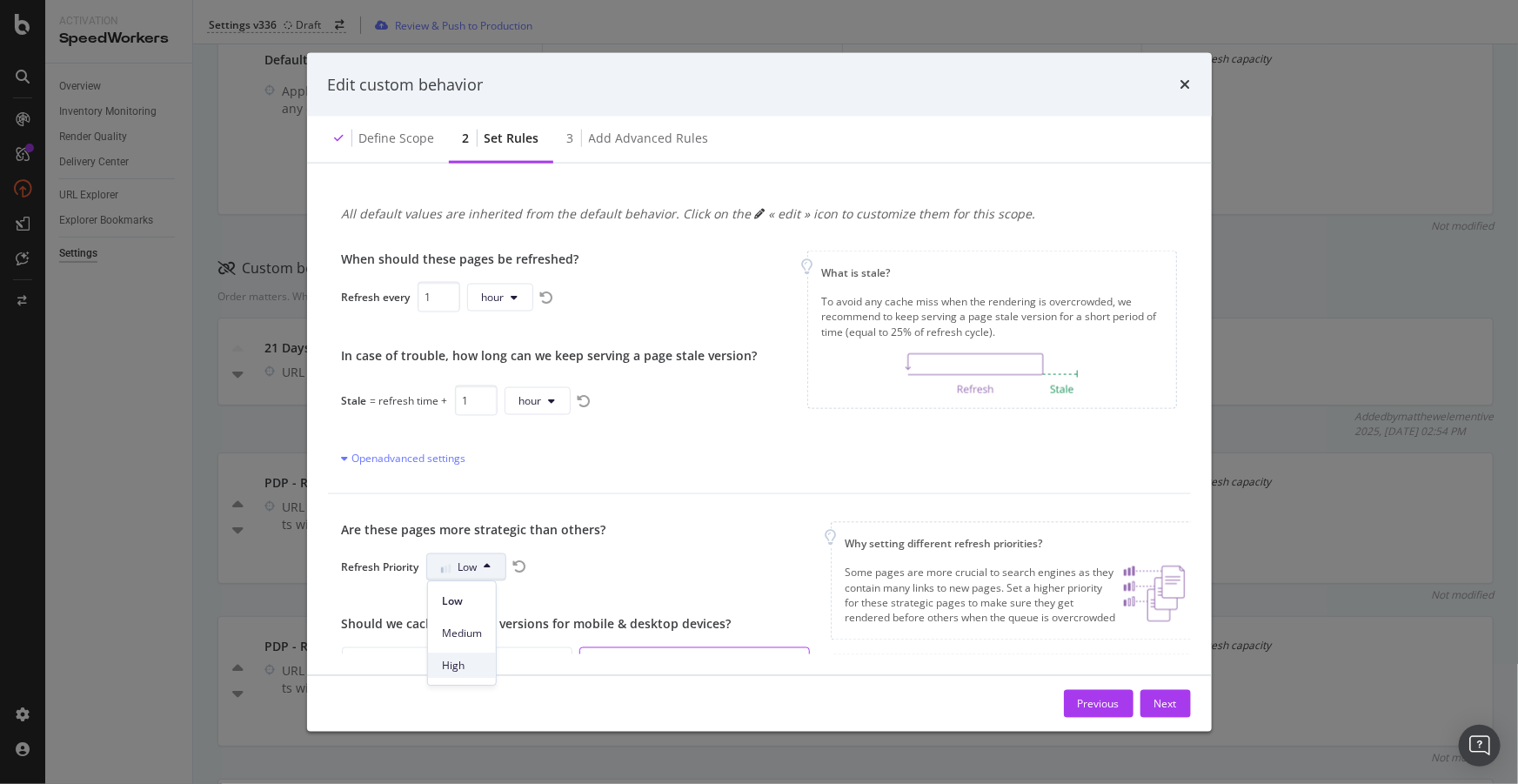
click at [469, 668] on span "High" at bounding box center [462, 666] width 40 height 16
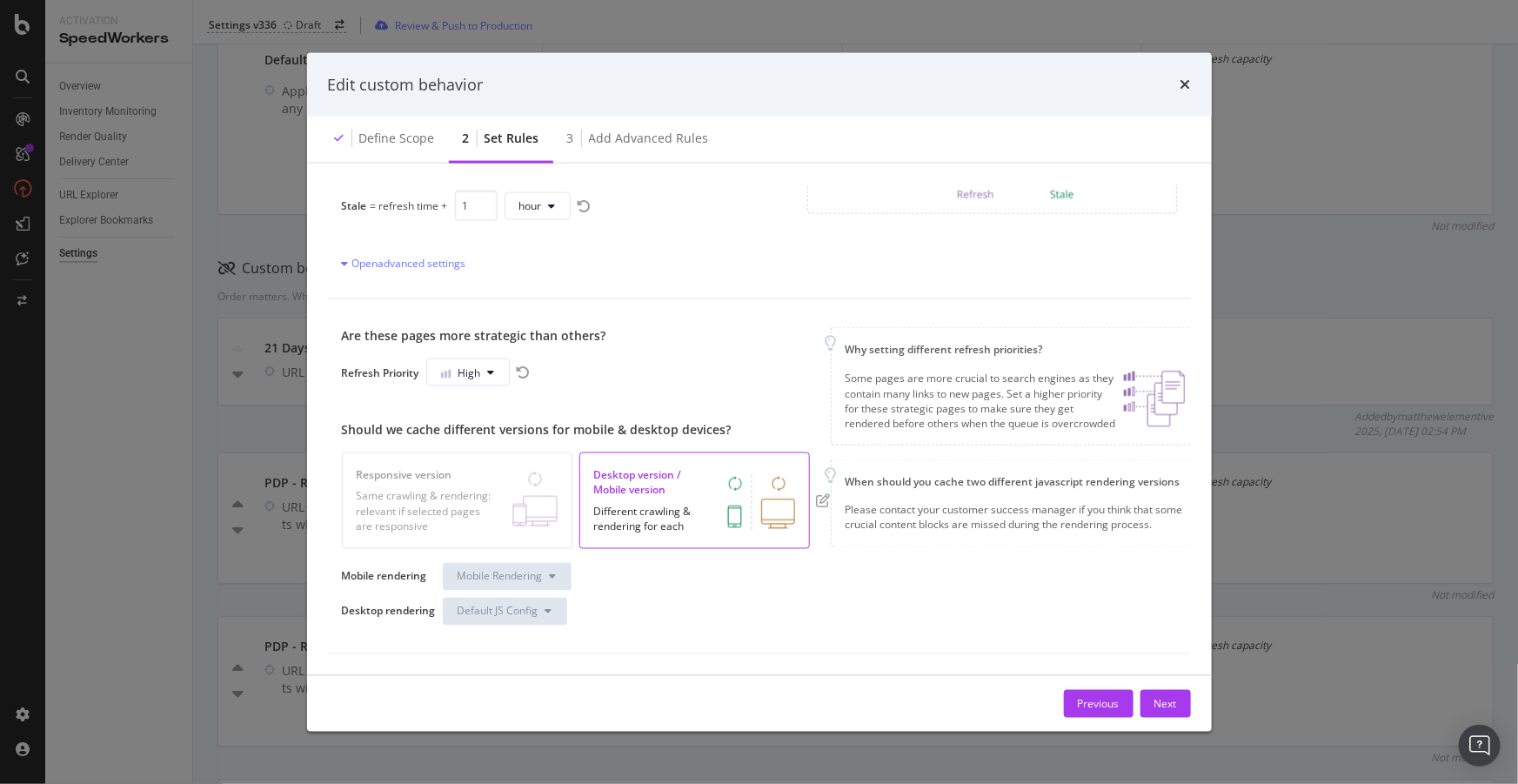
scroll to position [205, 0]
click at [1158, 706] on div "Next" at bounding box center [1165, 703] width 23 height 15
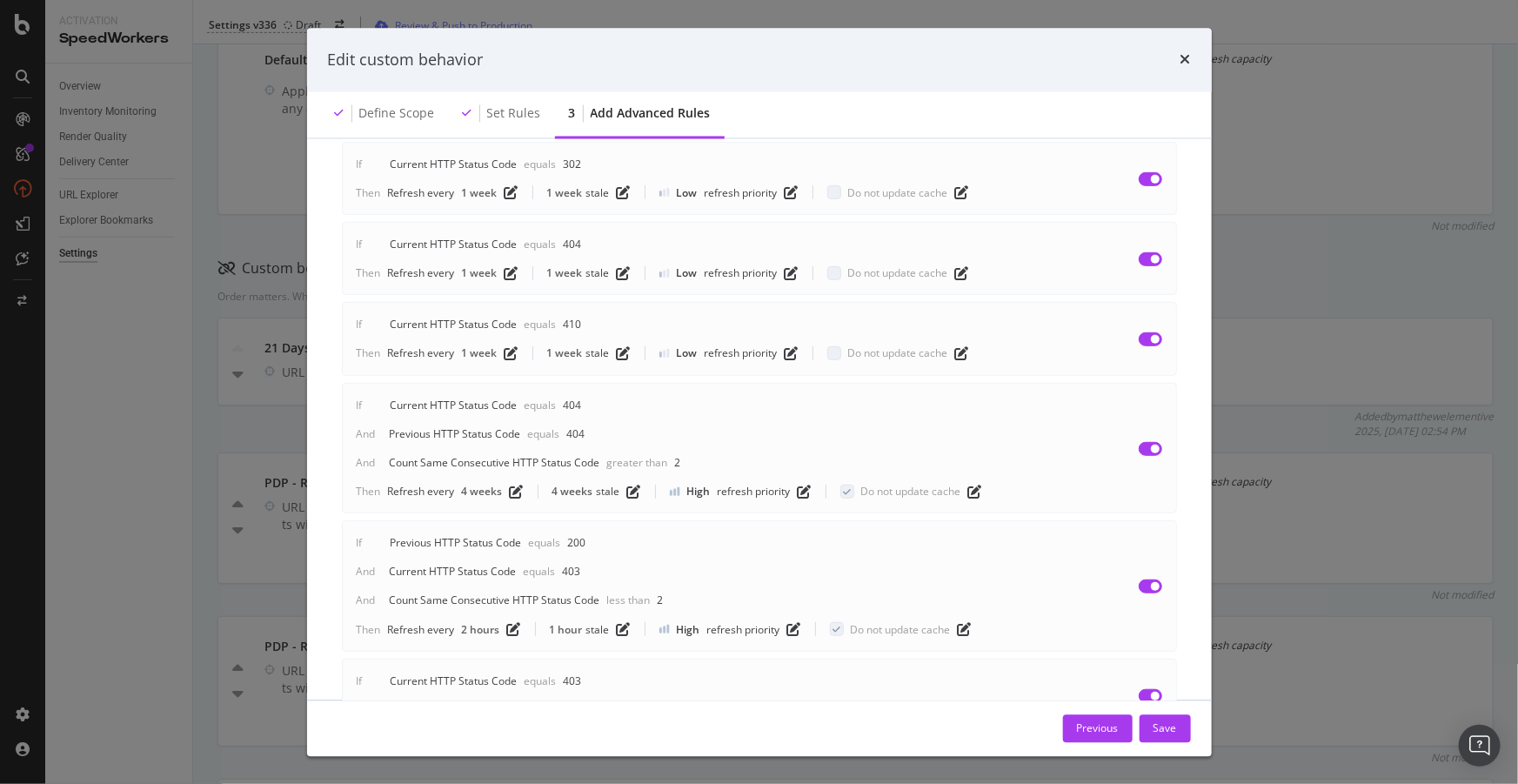
scroll to position [705, 0]
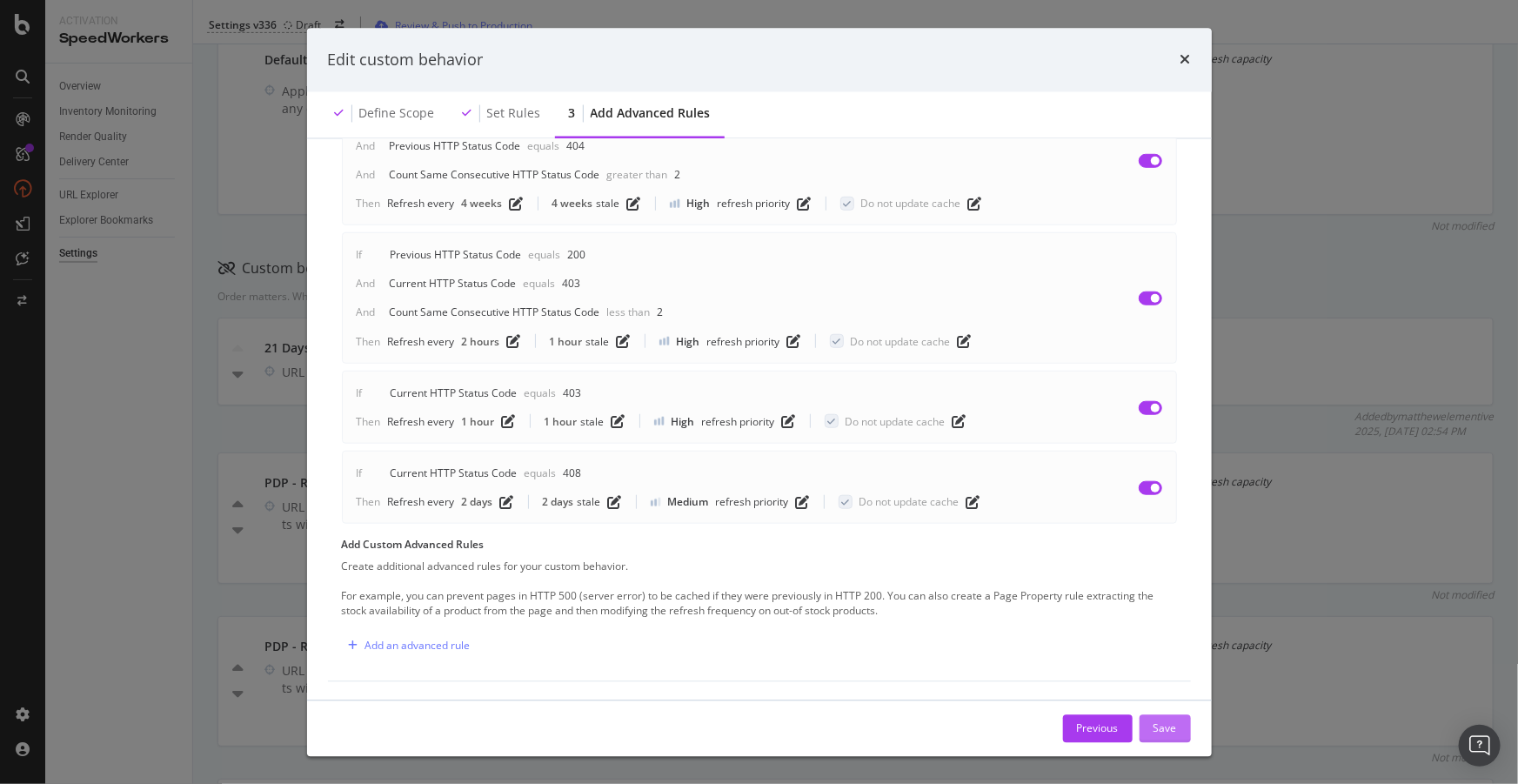
click at [1165, 726] on div "Save" at bounding box center [1165, 727] width 24 height 15
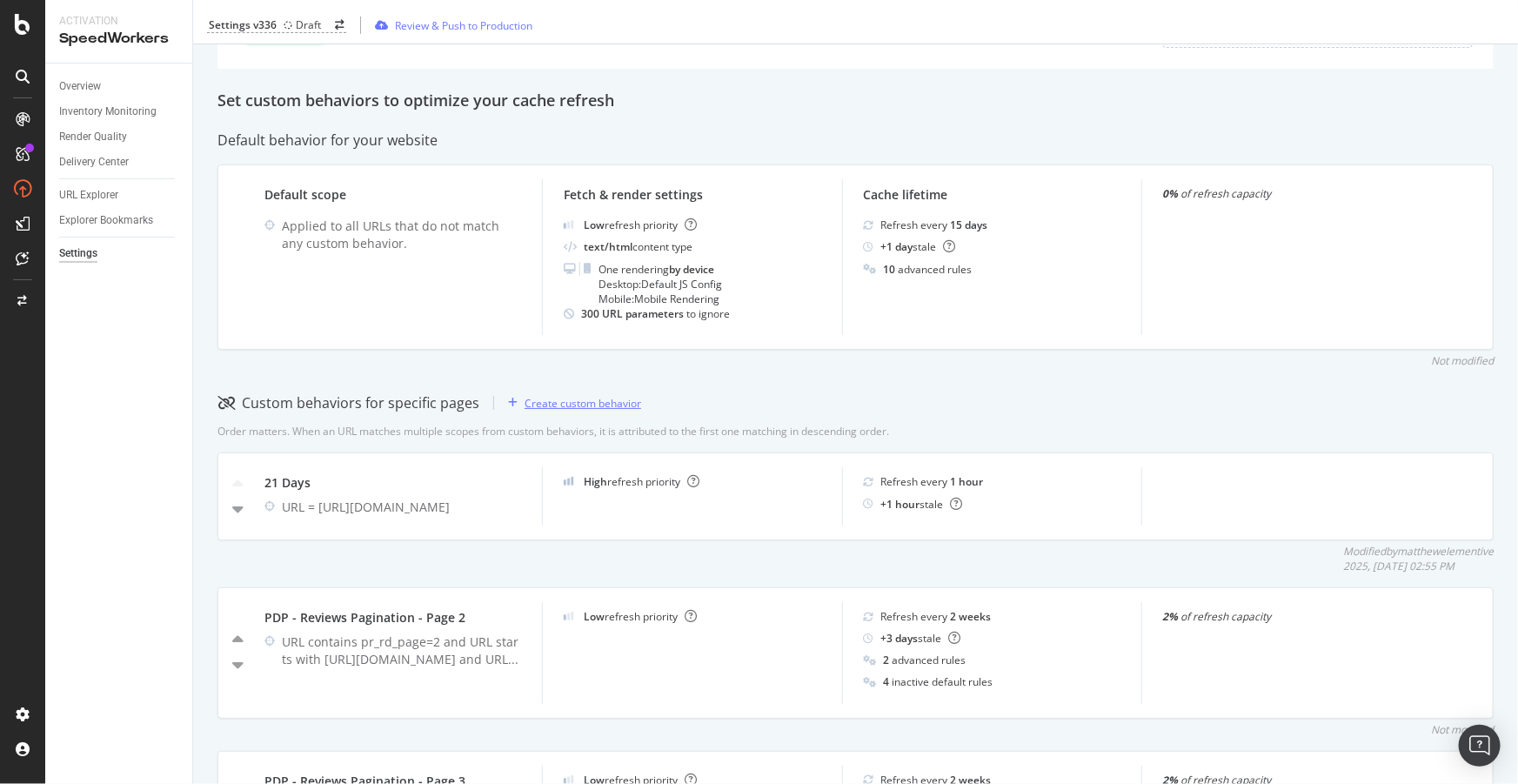
scroll to position [0, 0]
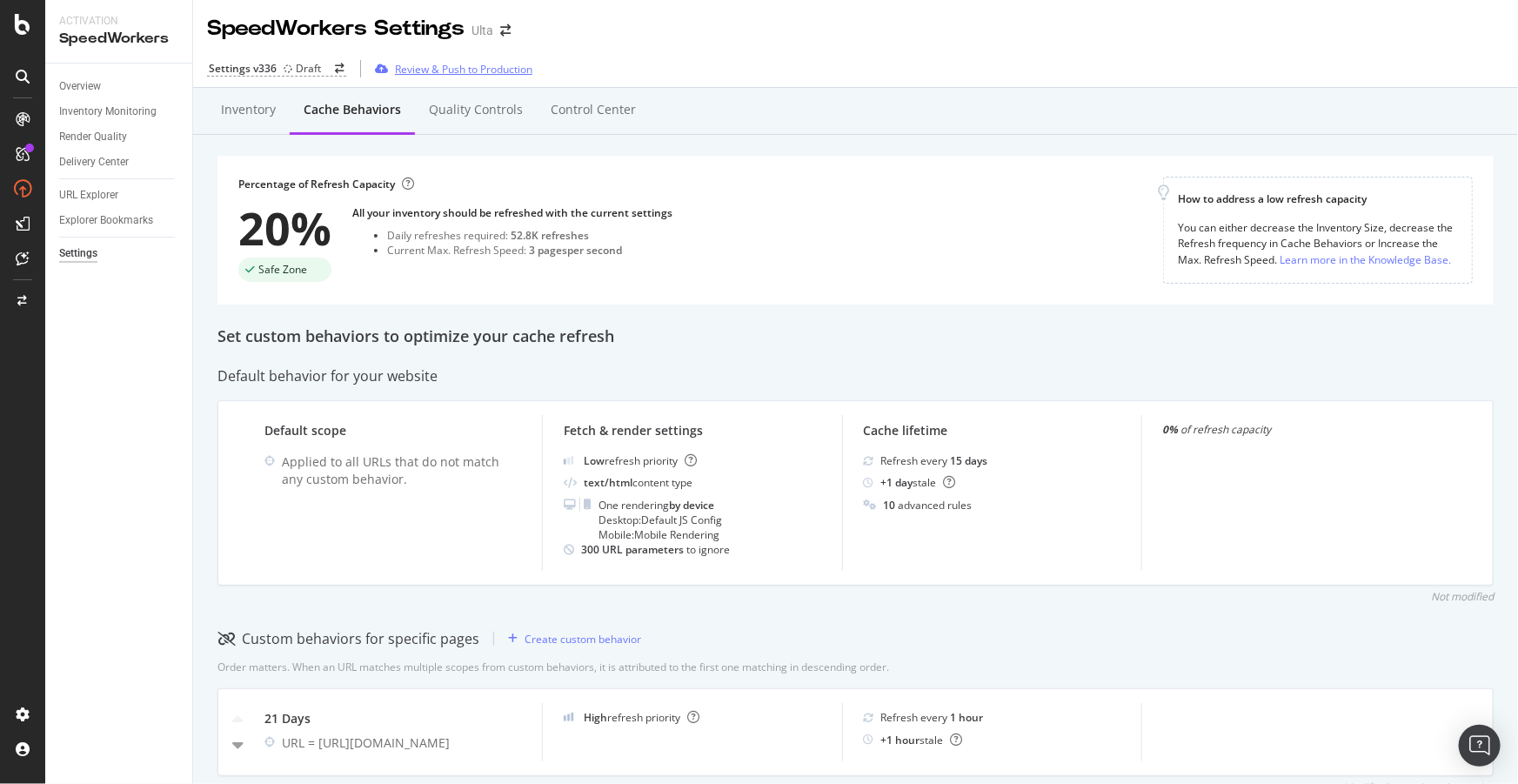
click at [443, 65] on div "Review & Push to Production" at bounding box center [463, 69] width 137 height 15
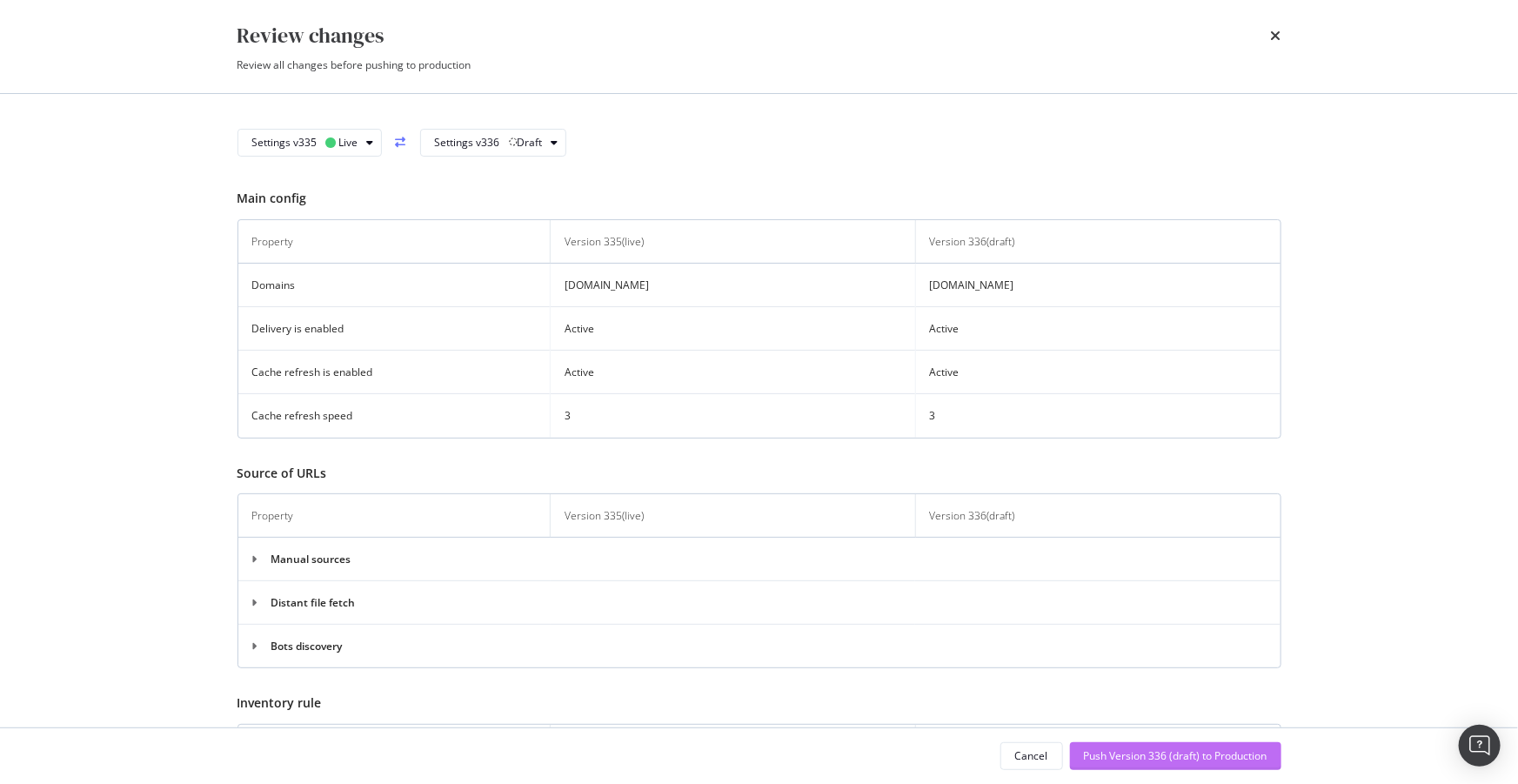
click at [1154, 750] on div "Push Version 336 (draft) to Production" at bounding box center [1176, 755] width 184 height 15
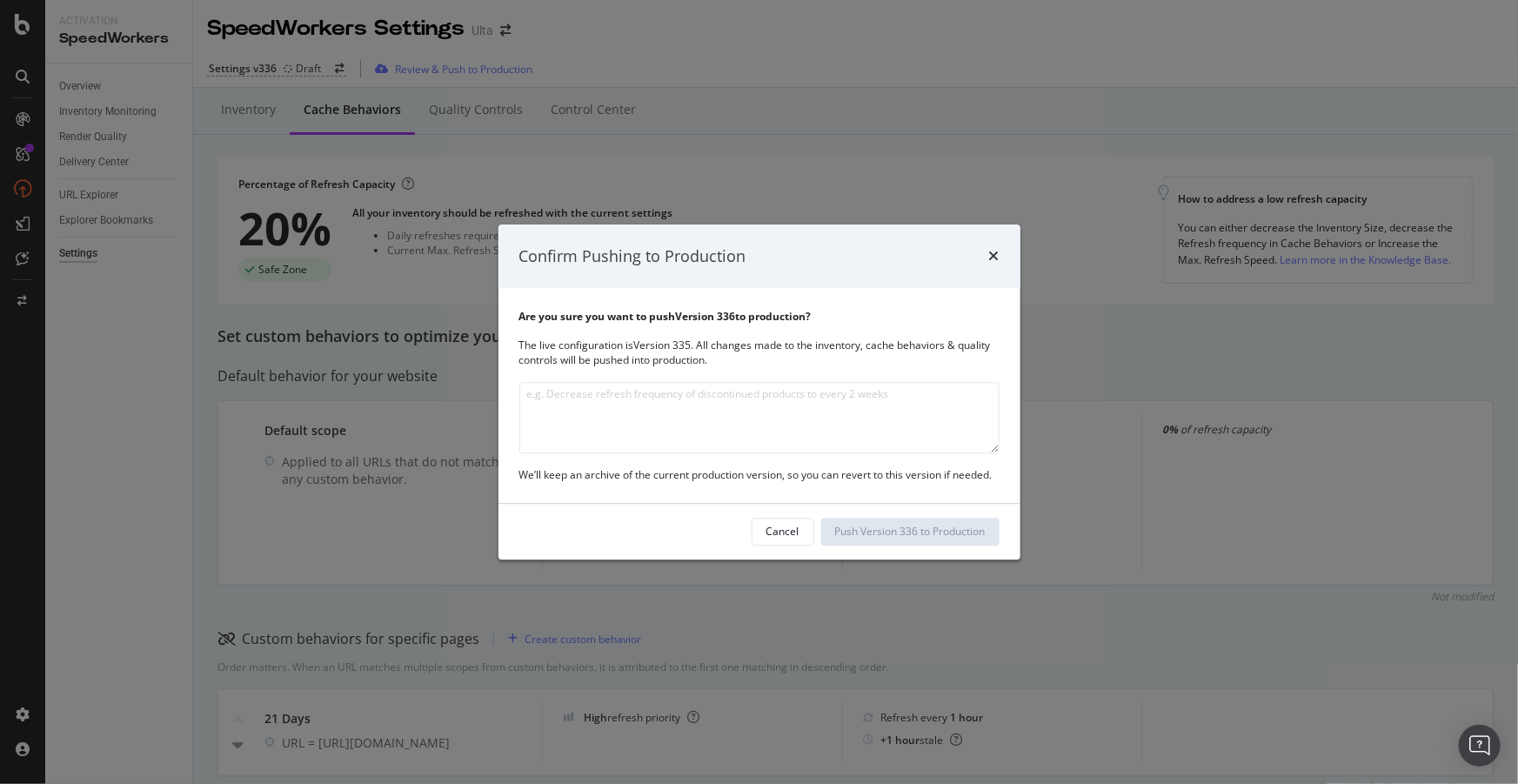
click at [763, 429] on textarea "modal" at bounding box center [759, 418] width 480 height 71
type textarea "Moving 21 days to separate cache behavior"
click at [885, 528] on div "Push Version 336 to Production" at bounding box center [911, 531] width 150 height 15
